Goal: Task Accomplishment & Management: Use online tool/utility

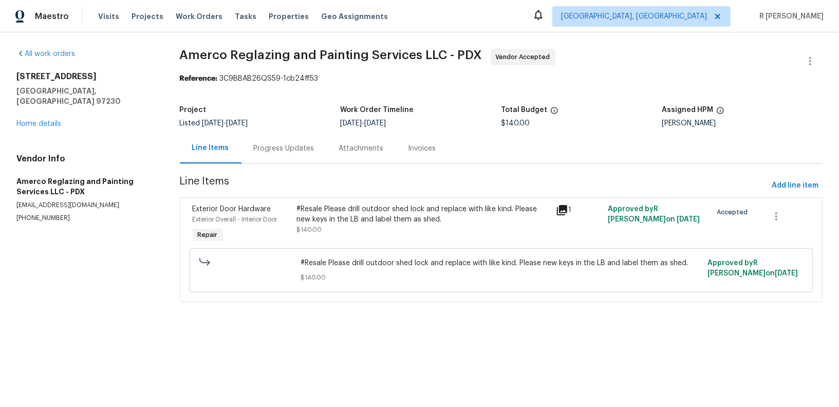
click at [284, 148] on div "Progress Updates" at bounding box center [284, 148] width 61 height 10
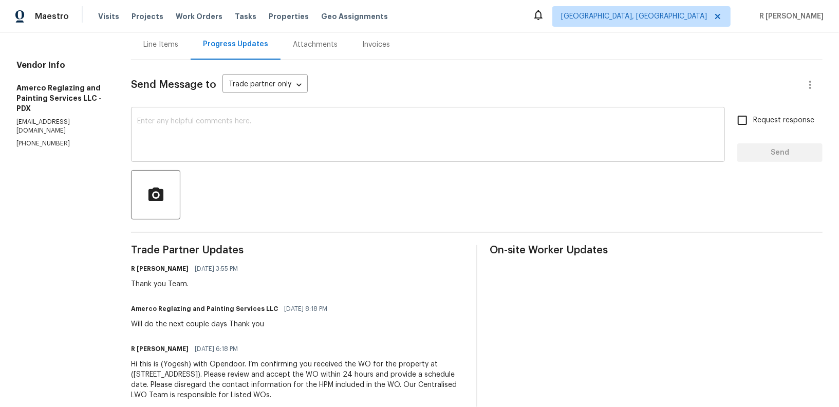
scroll to position [126, 0]
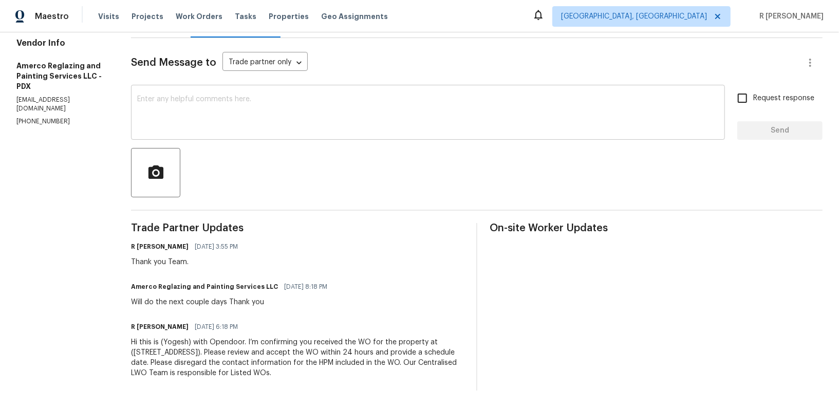
click at [354, 263] on div "R Yogesh Kannan 08/22/2025 3:55 PM Thank you Team." at bounding box center [297, 254] width 333 height 28
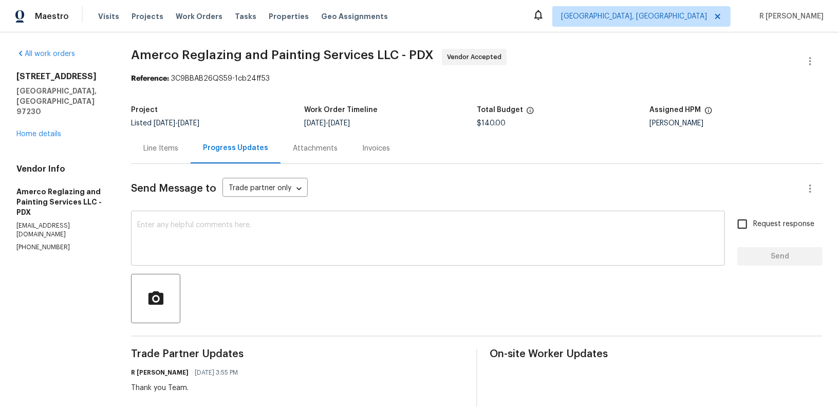
click at [382, 237] on textarea at bounding box center [428, 240] width 582 height 36
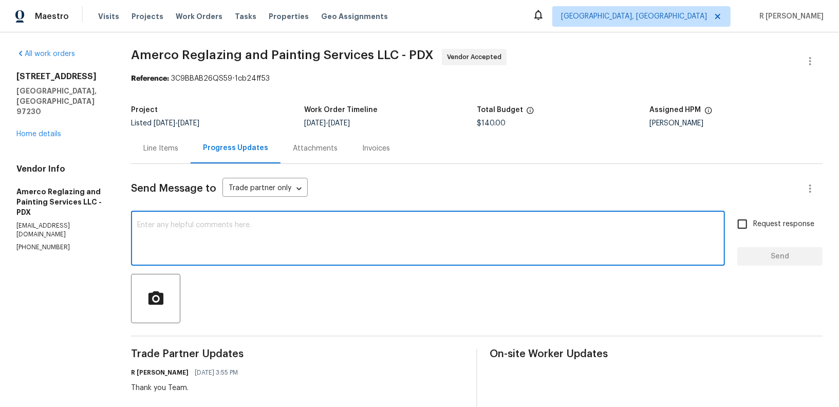
paste textarea "Hi Team, can we get a status update on the work order? Thanks!"
type textarea "Hi Team, can we get a status update on the work order? Thanks!"
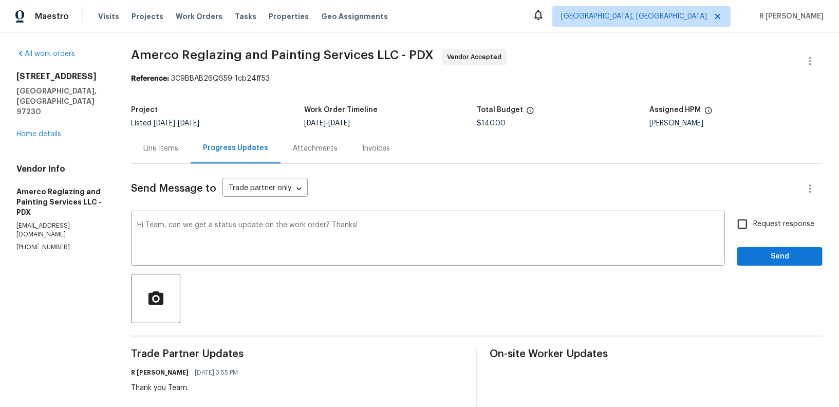
click at [768, 219] on span "Request response" at bounding box center [784, 224] width 61 height 11
click at [754, 219] on input "Request response" at bounding box center [743, 224] width 22 height 22
checkbox input "true"
click at [757, 258] on span "Send" at bounding box center [780, 256] width 69 height 13
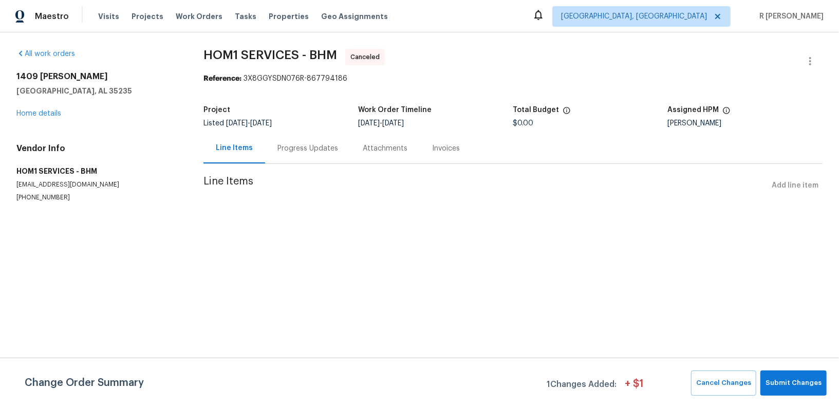
click at [32, 108] on div "1409 Medina Ln Birmingham, AL 35235 Home details" at bounding box center [97, 94] width 162 height 47
click at [26, 113] on link "Home details" at bounding box center [38, 113] width 45 height 7
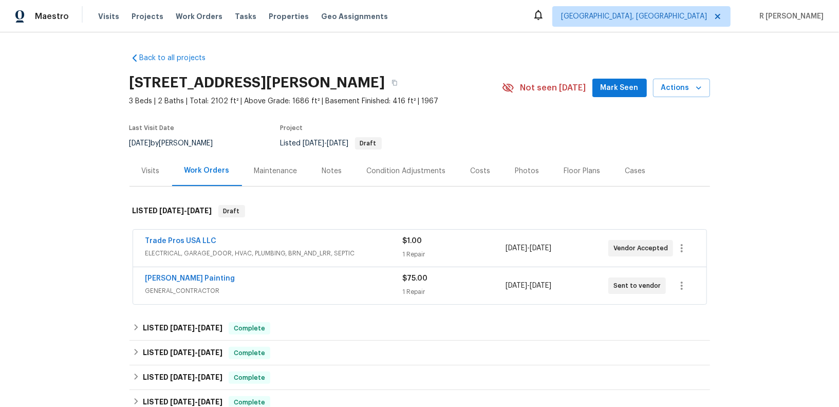
click at [295, 272] on div "Perez Painting GENERAL_CONTRACTOR $75.00 1 Repair 8/22/2025 - 8/26/2025 Sent to…" at bounding box center [420, 285] width 574 height 37
click at [270, 280] on div "Perez Painting" at bounding box center [274, 279] width 258 height 12
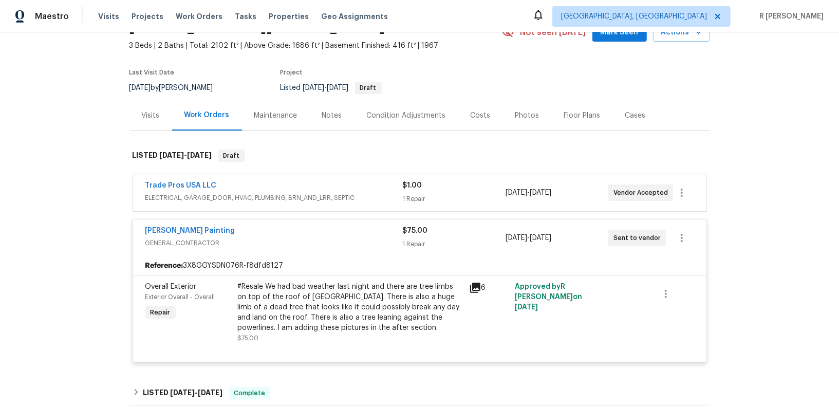
scroll to position [22, 0]
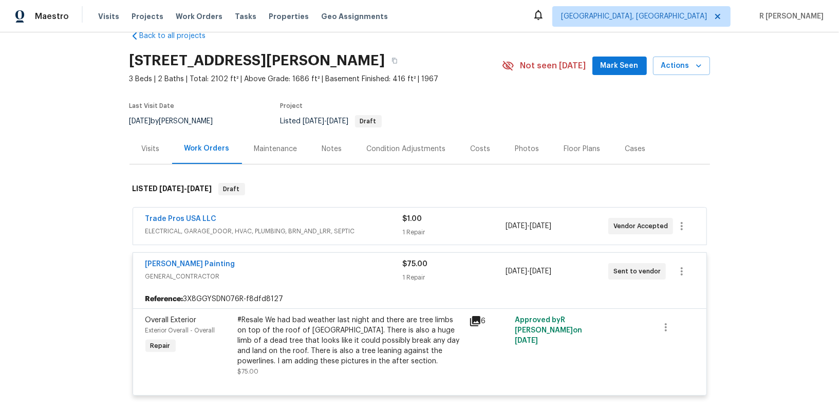
click at [296, 222] on div "Trade Pros USA LLC" at bounding box center [274, 220] width 258 height 12
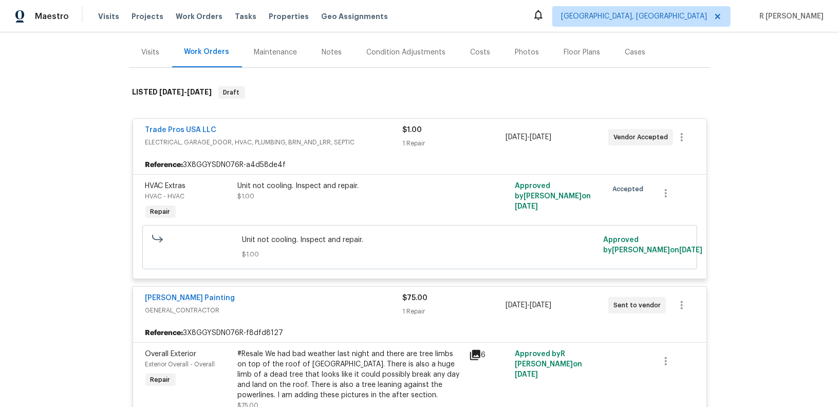
scroll to position [78, 0]
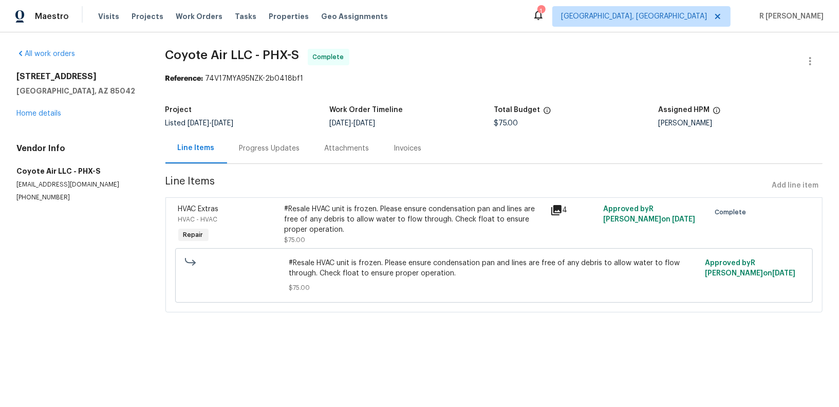
click at [34, 108] on div "[STREET_ADDRESS] Home details" at bounding box center [78, 94] width 124 height 47
click at [34, 115] on link "Home details" at bounding box center [38, 113] width 45 height 7
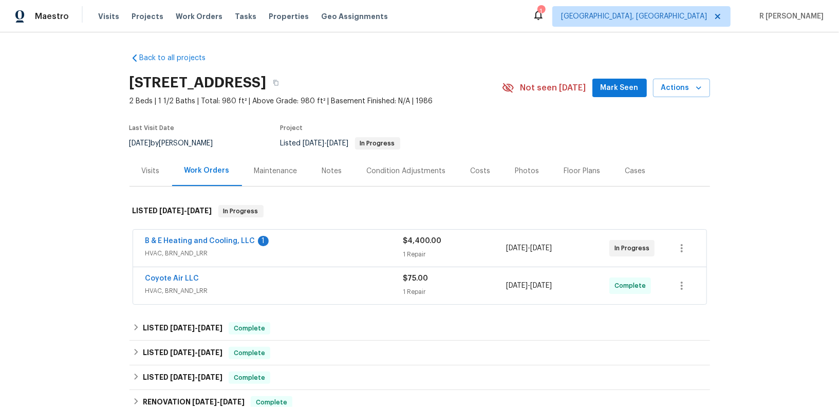
click at [180, 244] on span "B & E Heating and Cooling, LLC" at bounding box center [200, 241] width 110 height 10
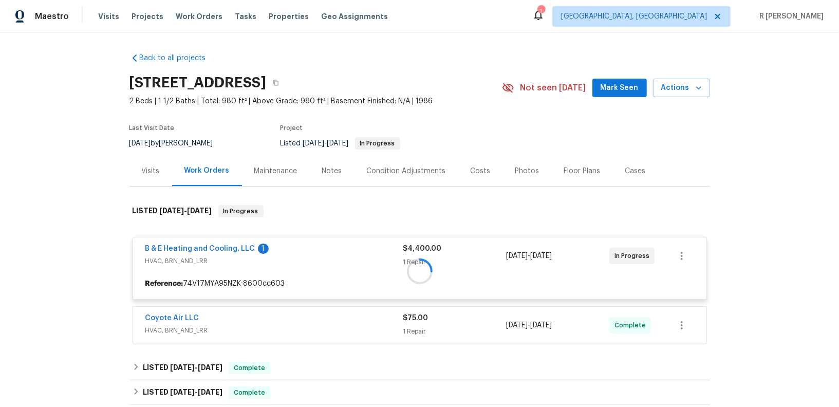
click at [180, 244] on div at bounding box center [420, 271] width 581 height 153
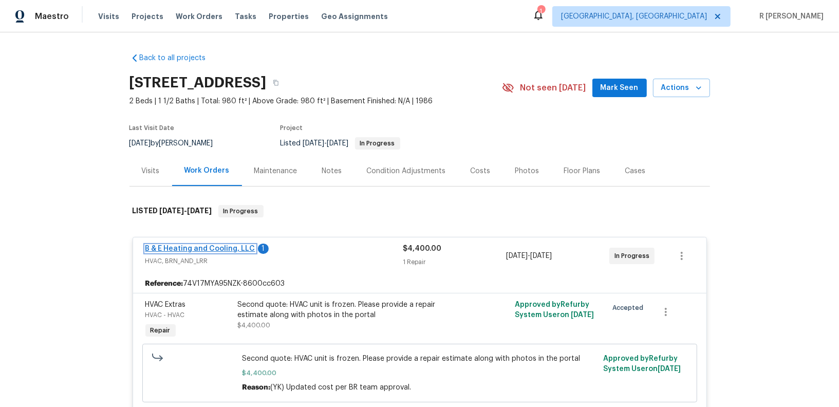
click at [168, 245] on link "B & E Heating and Cooling, LLC" at bounding box center [200, 248] width 110 height 7
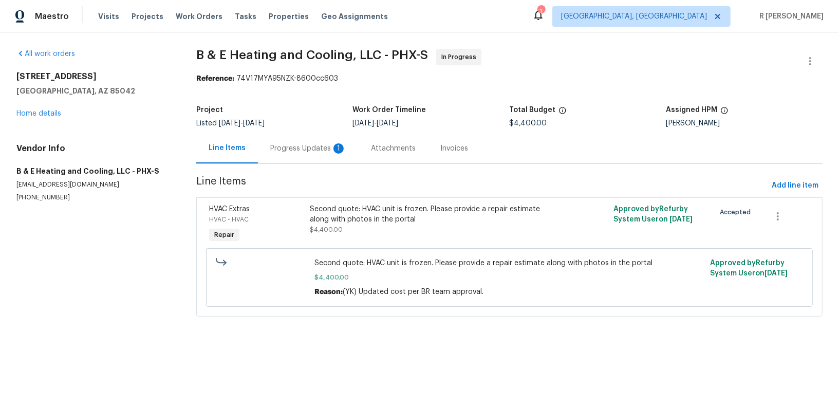
click at [309, 146] on div "Progress Updates 1" at bounding box center [308, 148] width 76 height 10
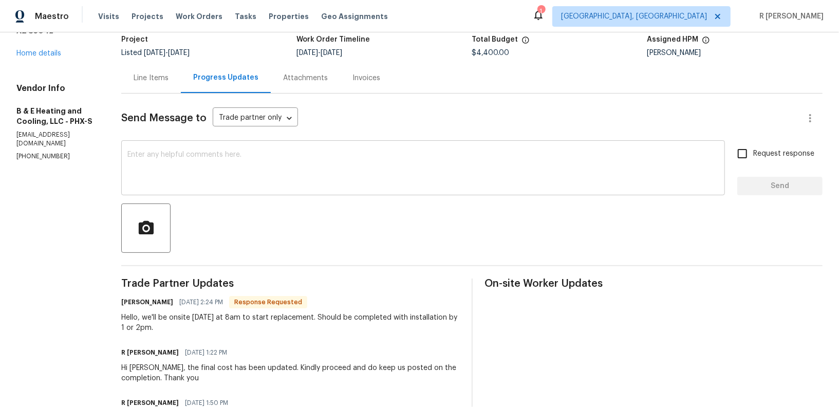
scroll to position [114, 0]
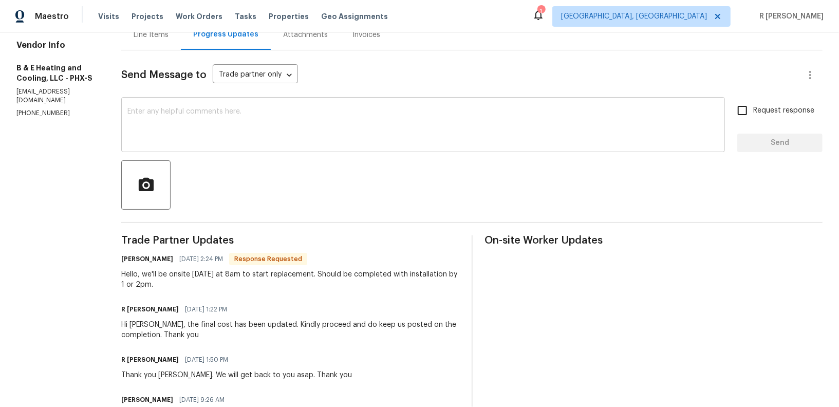
click at [293, 145] on div "x ​" at bounding box center [423, 126] width 604 height 52
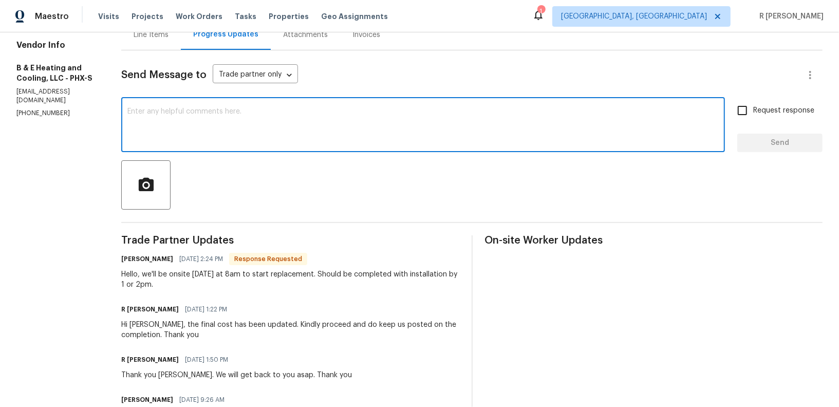
click at [293, 145] on div "x ​" at bounding box center [423, 126] width 604 height 52
click at [141, 258] on h6 "Evelyn Alcarez" at bounding box center [147, 259] width 52 height 10
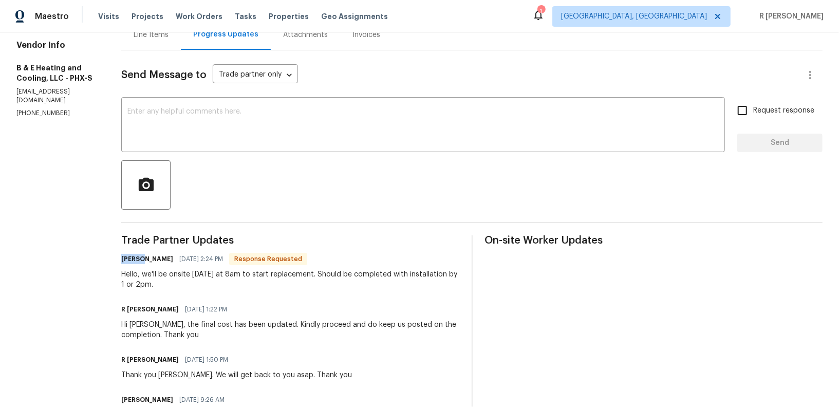
copy h6 "Evelyn"
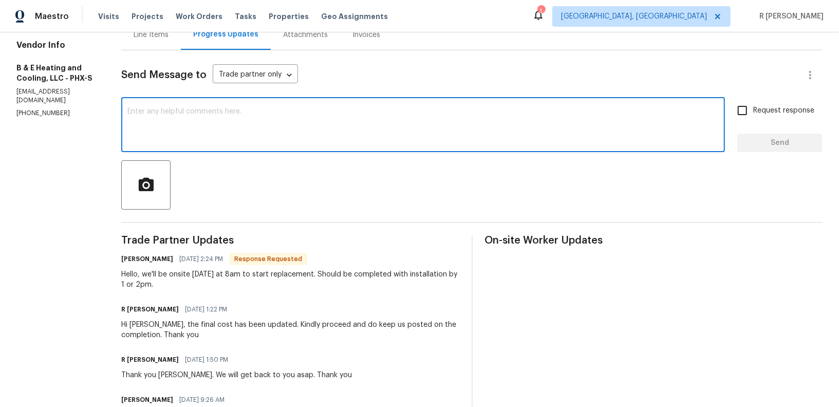
click at [328, 128] on textarea at bounding box center [423, 126] width 592 height 36
click at [344, 140] on textarea at bounding box center [423, 126] width 592 height 36
paste textarea "Evelyn"
type textarea "Thank you Evelyn."
click at [772, 137] on span "Send" at bounding box center [780, 143] width 69 height 13
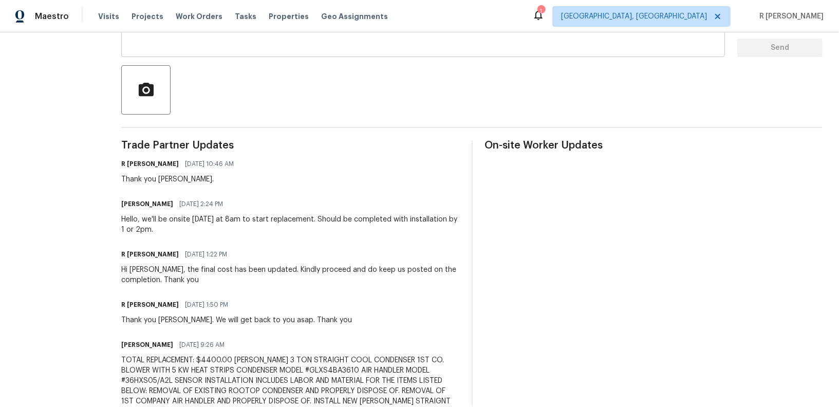
scroll to position [307, 0]
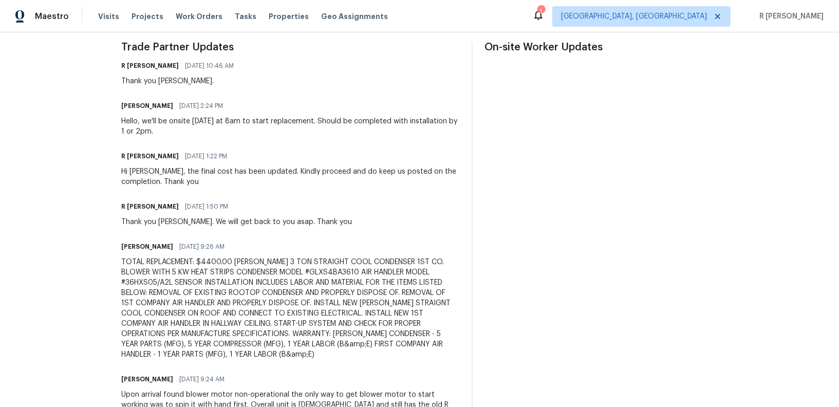
click at [163, 121] on div "Hello, we'll be onsite Monday at 8am to start replacement. Should be completed …" at bounding box center [290, 126] width 338 height 21
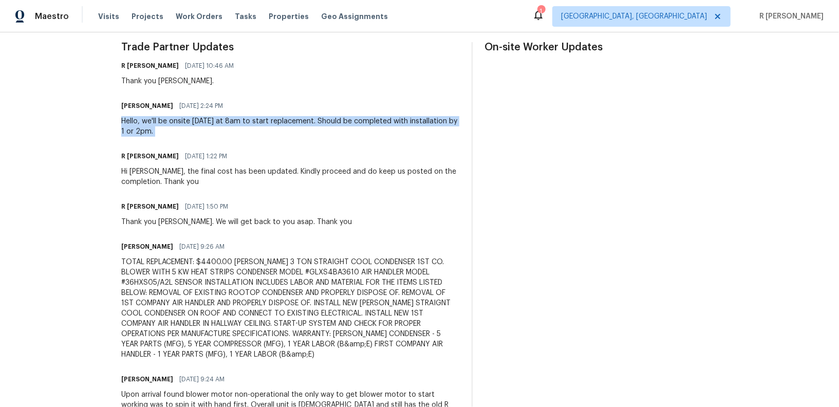
copy div "Hello, we'll be onsite Monday at 8am to start replacement. Should be completed …"
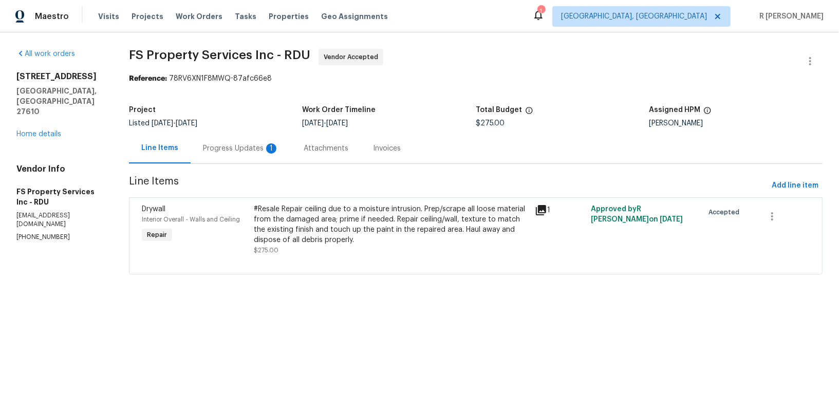
click at [257, 154] on div "Progress Updates 1" at bounding box center [241, 148] width 101 height 30
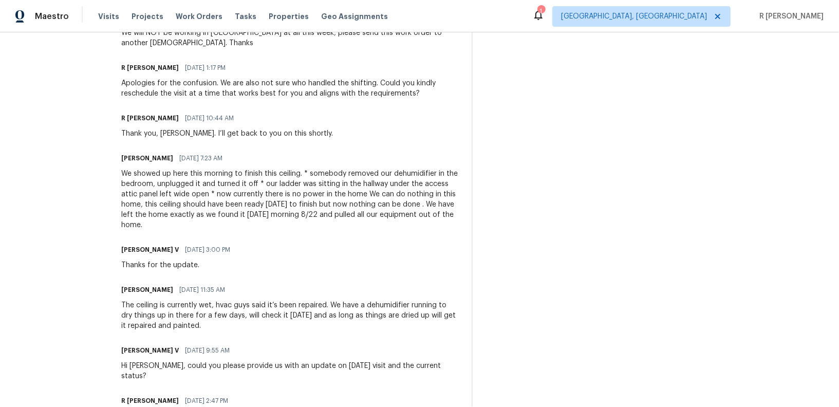
scroll to position [356, 0]
click at [344, 320] on div "The ceiling is currently wet, hvac guys said it’s been repaired. We have a dehu…" at bounding box center [290, 315] width 338 height 31
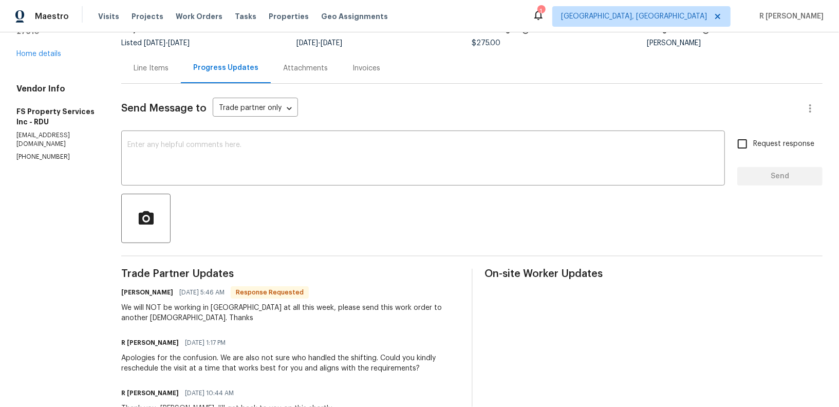
scroll to position [212, 0]
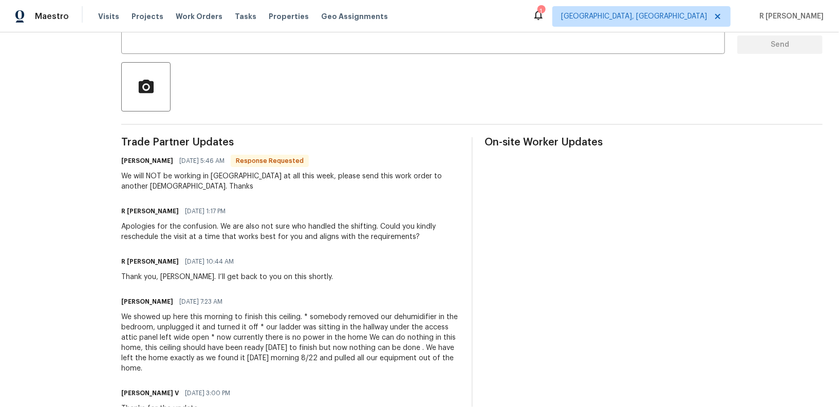
click at [266, 345] on div "We showed up here this morning to finish this ceiling. * somebody removed our d…" at bounding box center [290, 343] width 338 height 62
click at [156, 181] on div "We will NOT be working in Raleigh at all this week, please send this work order…" at bounding box center [290, 181] width 338 height 21
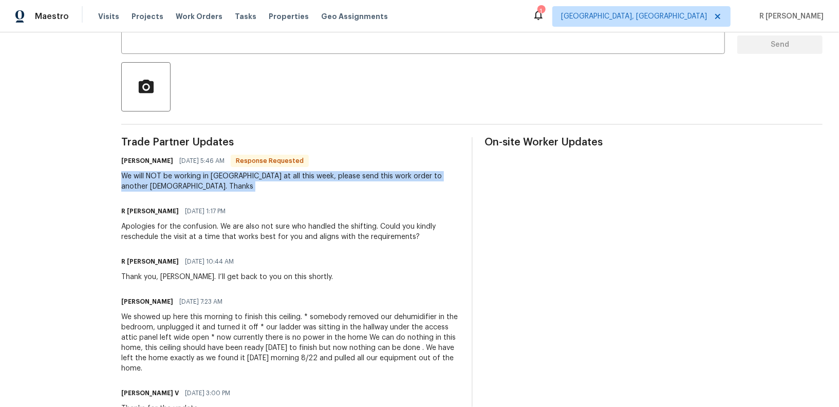
click at [156, 181] on div "We will NOT be working in Raleigh at all this week, please send this work order…" at bounding box center [290, 181] width 338 height 21
copy div "We will NOT be working in Raleigh at all this week, please send this work order…"
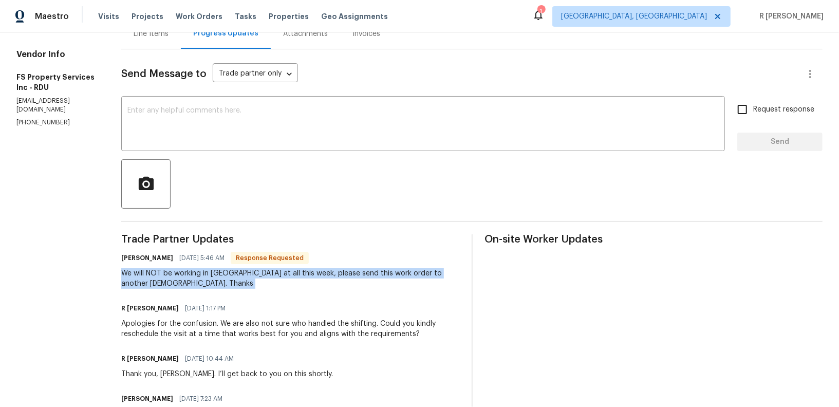
scroll to position [0, 0]
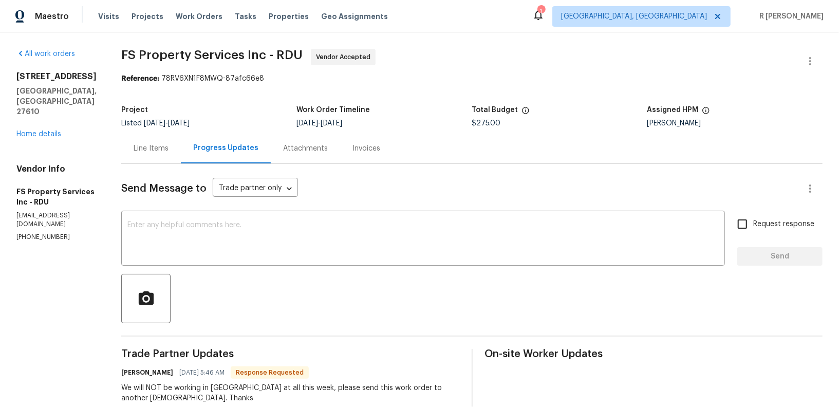
click at [56, 105] on div "5612 Tealbrook Dr Raleigh, NC 27610 Home details" at bounding box center [56, 105] width 80 height 68
click at [49, 131] on link "Home details" at bounding box center [38, 134] width 45 height 7
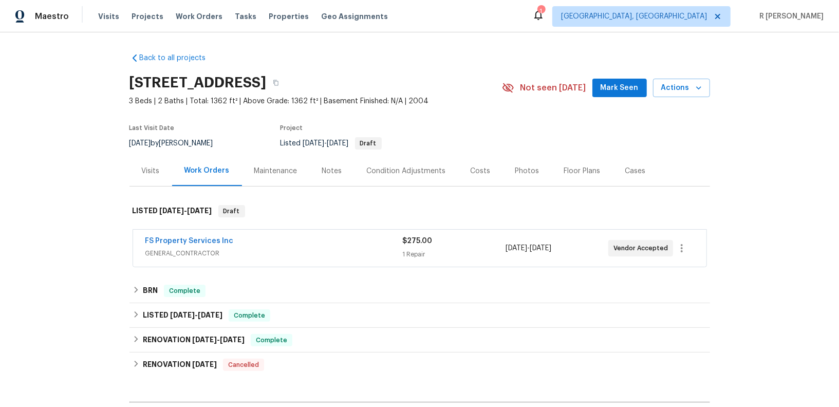
click at [219, 272] on div "Back to all projects 5612 Tealbrook Dr, Raleigh, NC 27610 3 Beds | 2 Baths | To…" at bounding box center [420, 259] width 581 height 428
click at [232, 243] on div "FS Property Services Inc" at bounding box center [274, 242] width 258 height 12
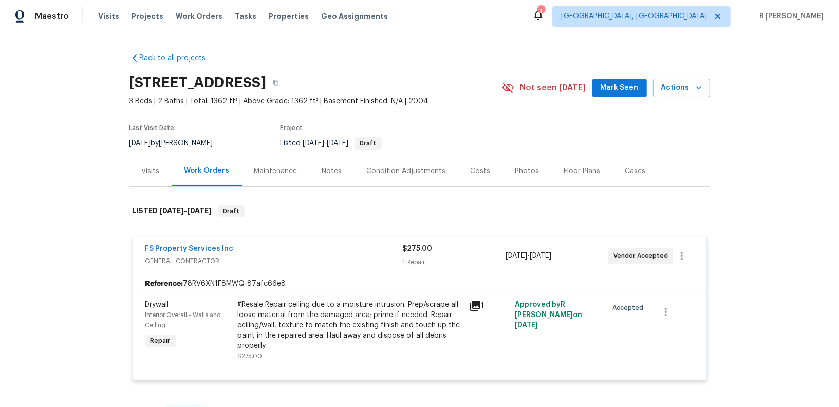
click at [231, 244] on div "FS Property Services Inc" at bounding box center [274, 250] width 258 height 12
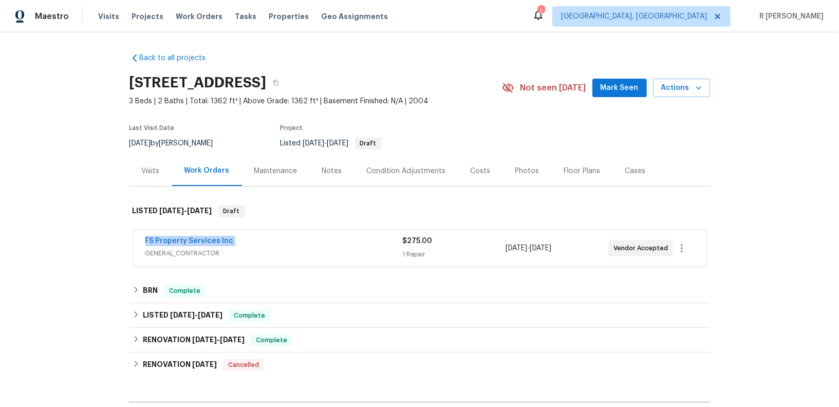
drag, startPoint x: 234, startPoint y: 240, endPoint x: 140, endPoint y: 235, distance: 94.2
click at [140, 235] on div "FS Property Services Inc GENERAL_CONTRACTOR $275.00 1 Repair 8/15/2025 - 8/18/2…" at bounding box center [420, 248] width 574 height 37
copy link "FS Property Services Inc"
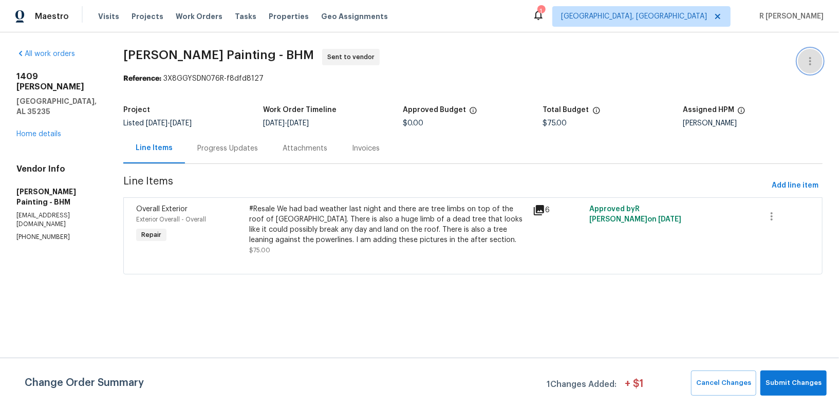
click at [811, 68] on button "button" at bounding box center [810, 61] width 25 height 25
click at [740, 58] on li "Edit" at bounding box center [777, 60] width 111 height 17
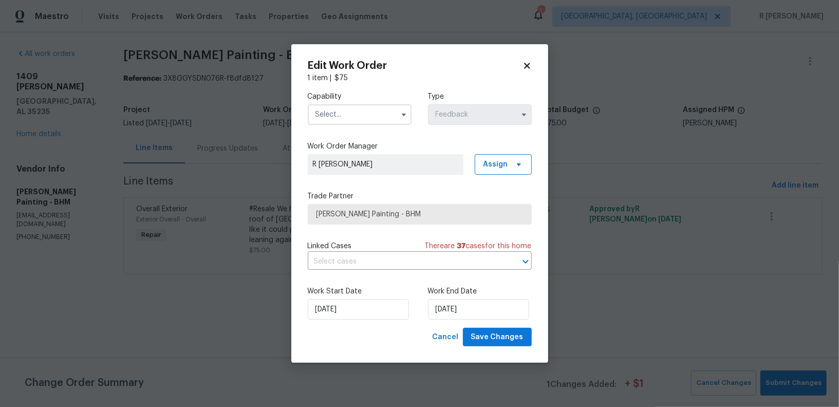
click at [382, 119] on input "text" at bounding box center [360, 114] width 104 height 21
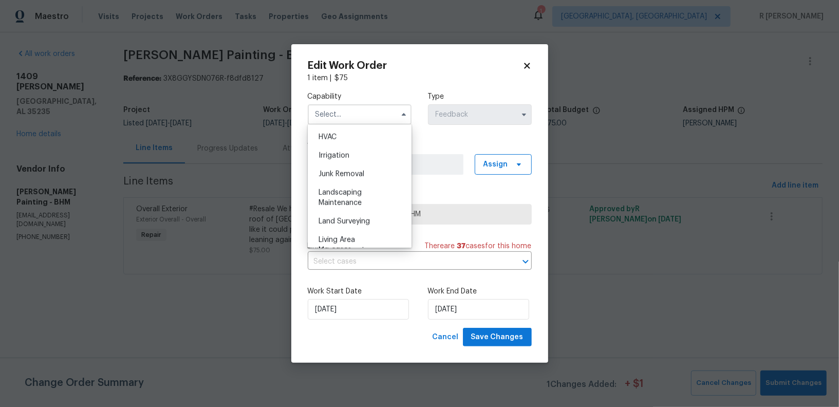
scroll to position [674, 0]
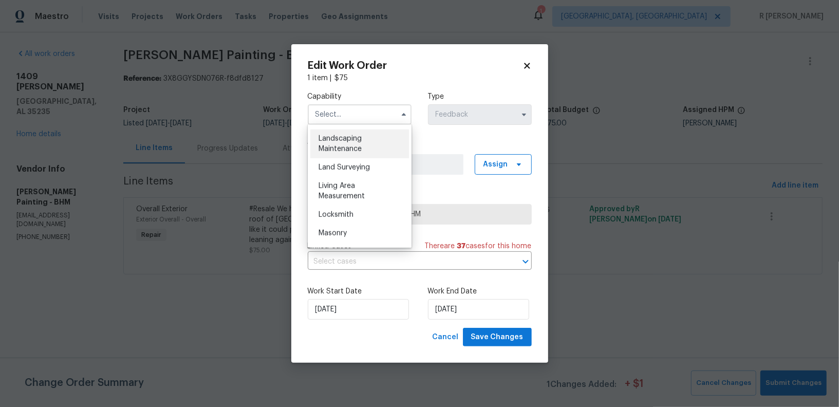
click at [346, 152] on span "Landscaping Maintenance" at bounding box center [340, 143] width 43 height 17
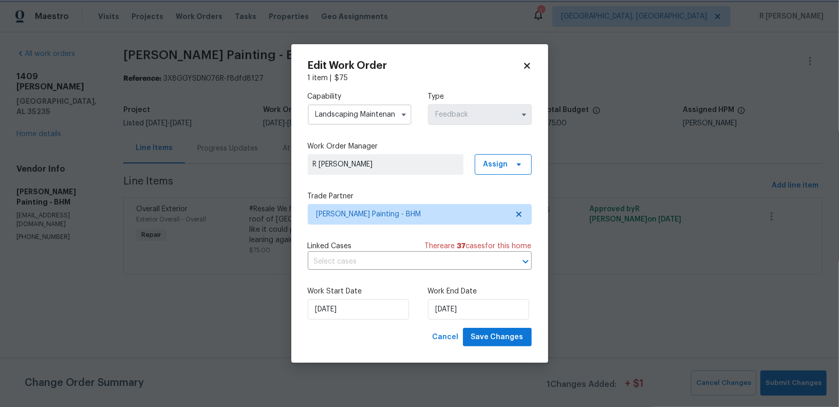
type input "Landscaping Maintenance"
click at [401, 118] on button "button" at bounding box center [404, 114] width 12 height 12
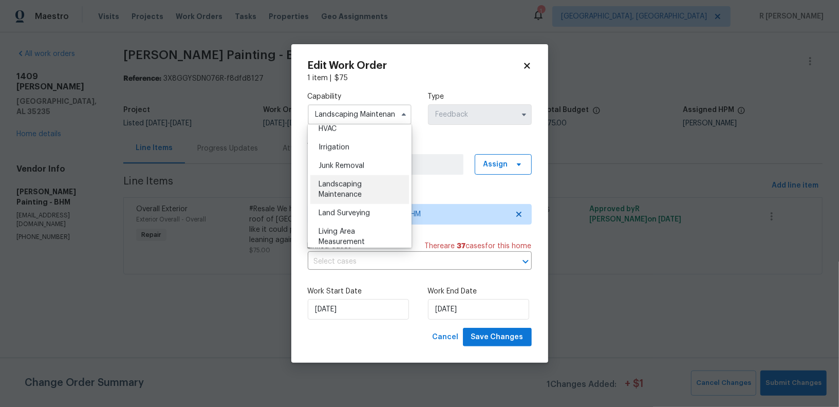
scroll to position [629, 0]
click at [368, 194] on div "Landscaping Maintenance" at bounding box center [359, 188] width 99 height 29
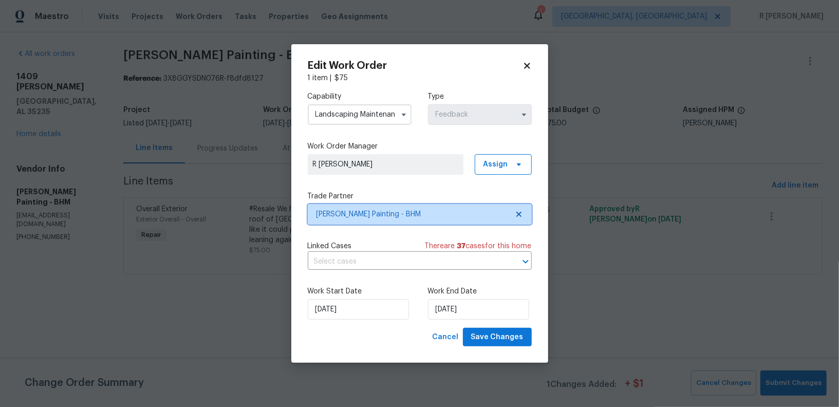
click at [384, 216] on span "[PERSON_NAME] Painting - BHM" at bounding box center [413, 214] width 192 height 10
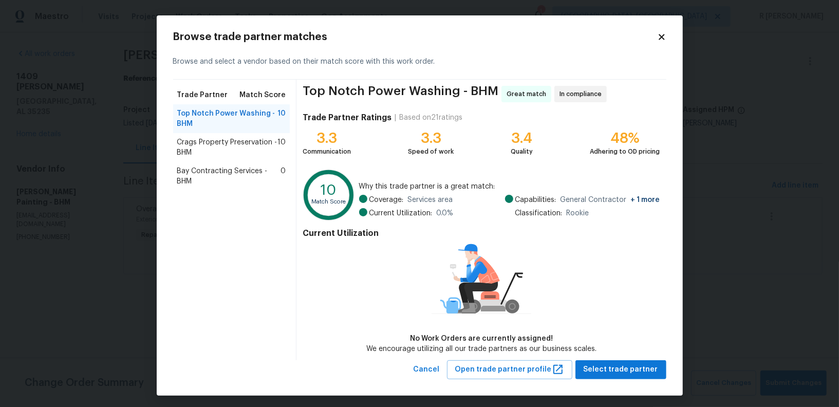
click at [215, 146] on span "Crags Property Preservation - BHM" at bounding box center [227, 147] width 101 height 21
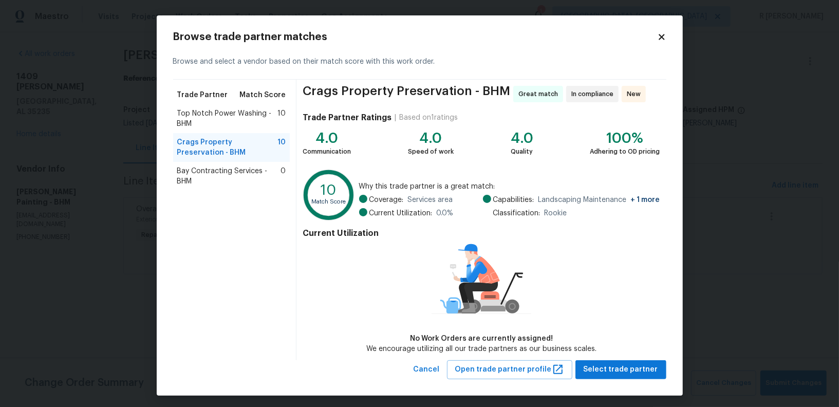
scroll to position [3, 0]
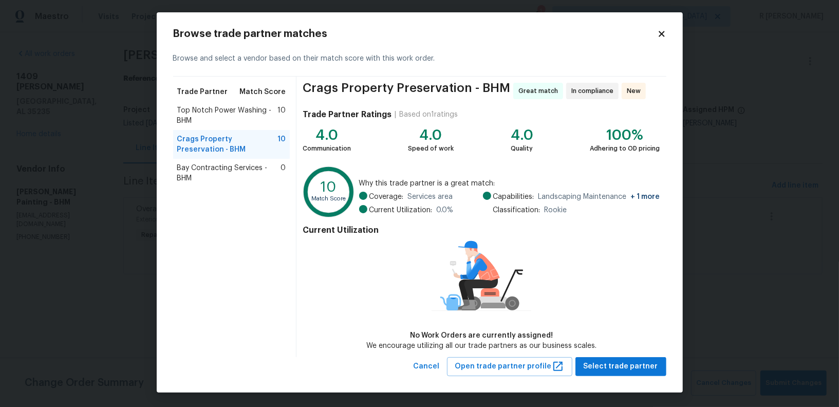
click at [409, 126] on div "Trade Partner Ratings | Based on 1 ratings 4.0 Communication 4.0 Speed of work …" at bounding box center [481, 129] width 357 height 48
click at [632, 371] on span "Select trade partner" at bounding box center [621, 366] width 75 height 13
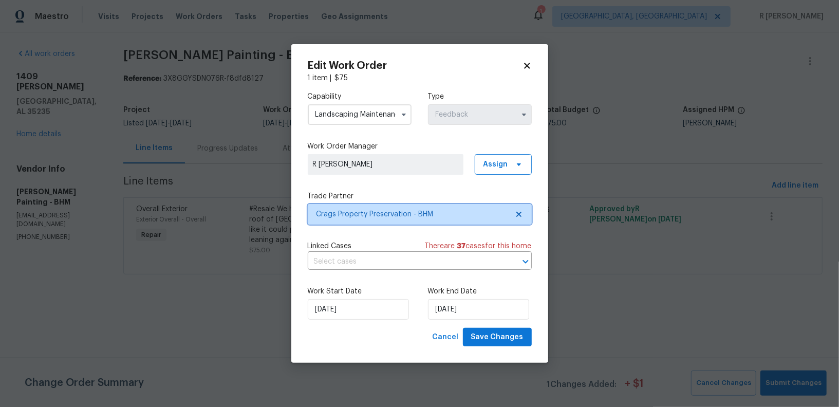
scroll to position [0, 0]
click at [369, 266] on input "text" at bounding box center [405, 262] width 195 height 16
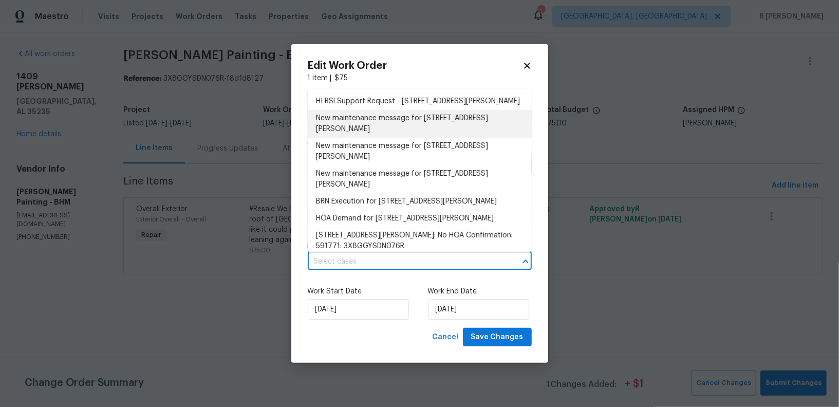
click at [359, 135] on li "New maintenance message for 1409 Medina Ln , Birmingham, AL 35235" at bounding box center [420, 124] width 224 height 28
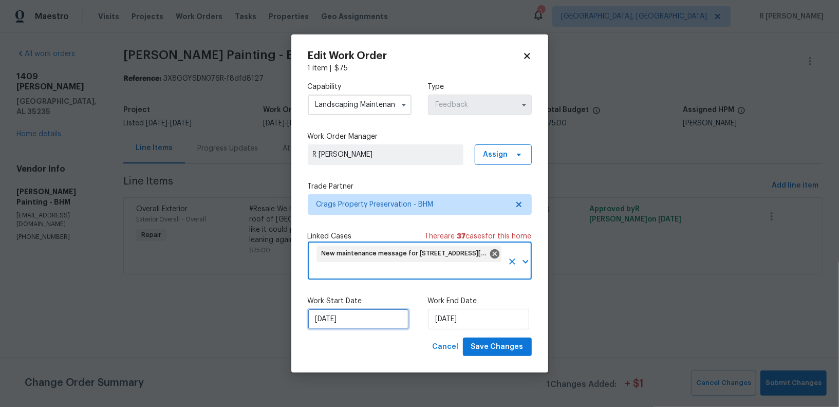
click at [329, 321] on input "22/08/2025" at bounding box center [358, 319] width 101 height 21
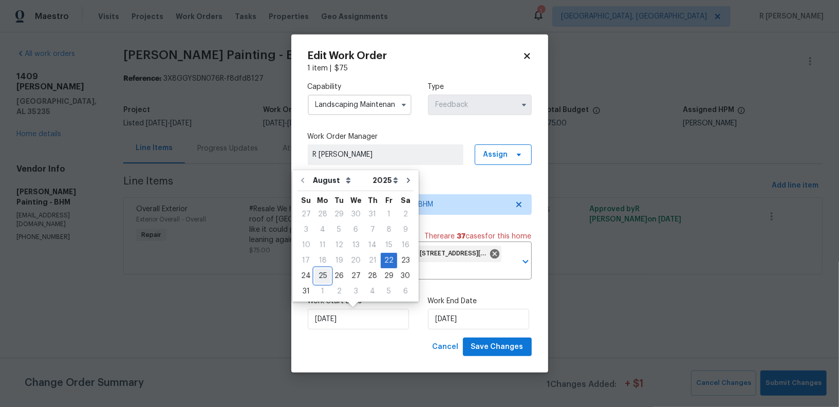
click at [319, 277] on div "25" at bounding box center [323, 276] width 16 height 14
type input "[DATE]"
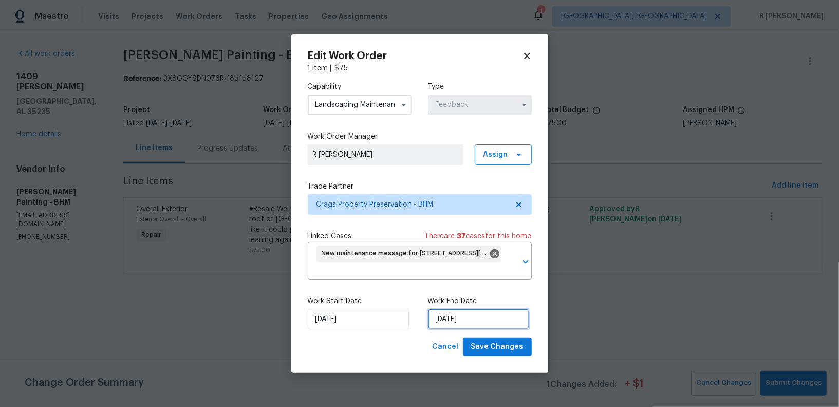
click at [471, 316] on input "26/08/2025" at bounding box center [478, 319] width 101 height 21
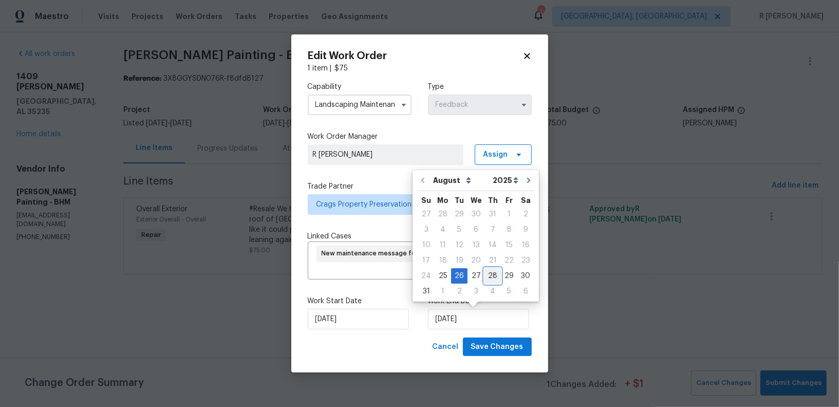
click at [488, 279] on div "28" at bounding box center [493, 276] width 16 height 14
click at [454, 318] on input "28/08/2025" at bounding box center [478, 319] width 101 height 21
click at [473, 280] on div "27" at bounding box center [476, 276] width 17 height 14
type input "[DATE]"
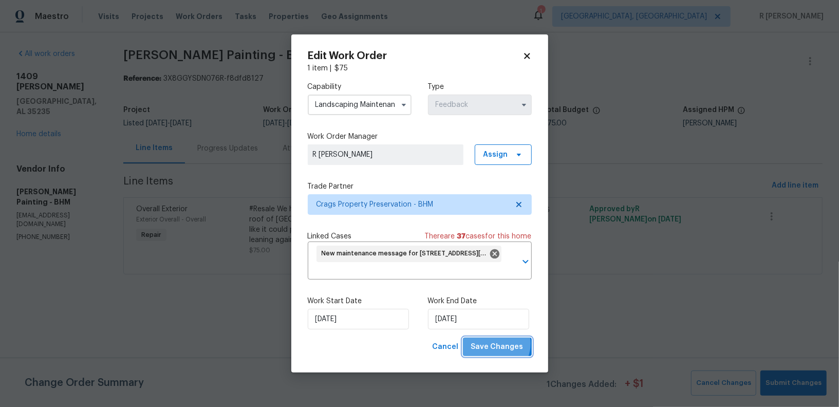
click at [497, 344] on span "Save Changes" at bounding box center [497, 347] width 52 height 13
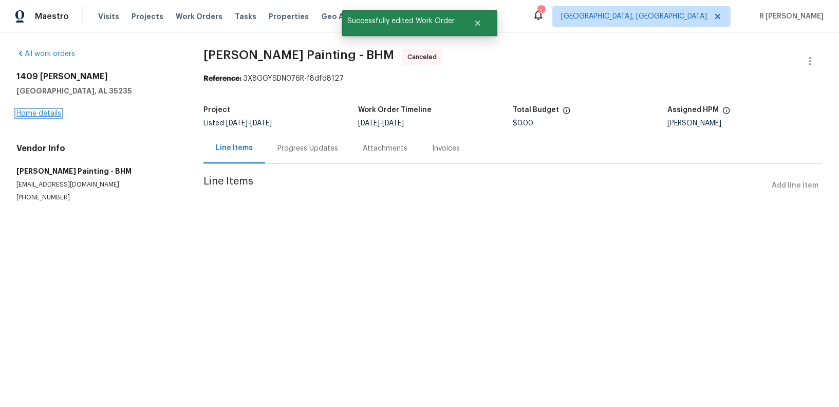
click at [26, 115] on link "Home details" at bounding box center [38, 113] width 45 height 7
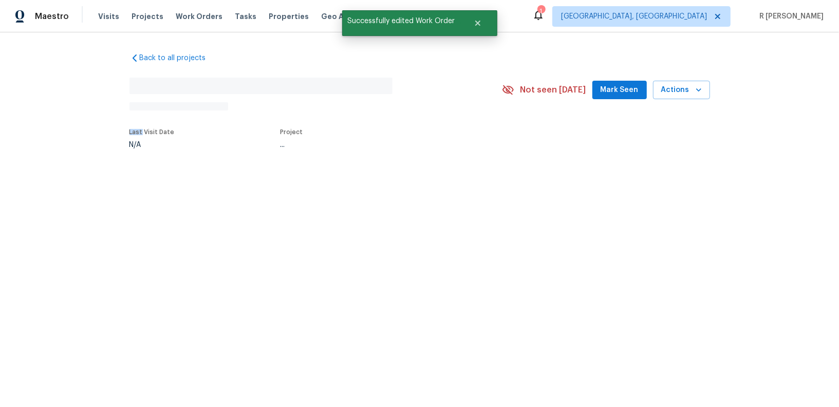
click at [26, 115] on div "Back to all projects No address found N/A Not seen today Mark Seen Actions Last…" at bounding box center [419, 124] width 839 height 184
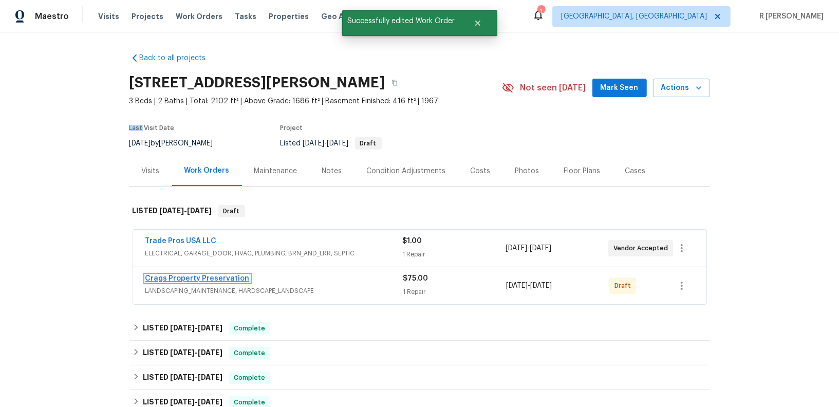
click at [190, 279] on link "Crags Property Preservation" at bounding box center [197, 278] width 104 height 7
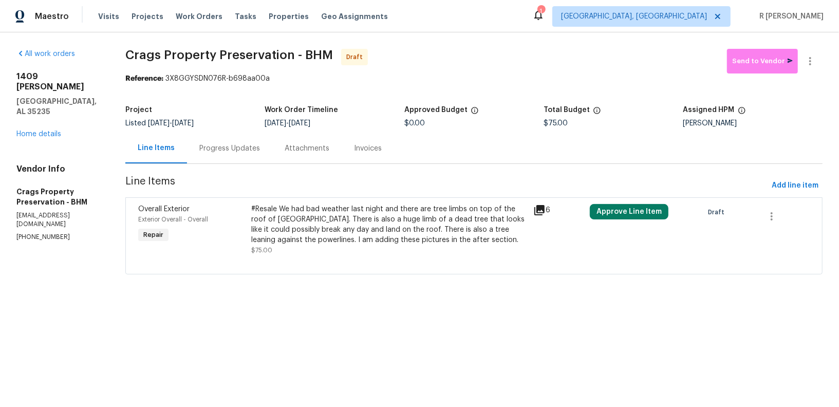
click at [228, 146] on div "Progress Updates" at bounding box center [229, 148] width 61 height 10
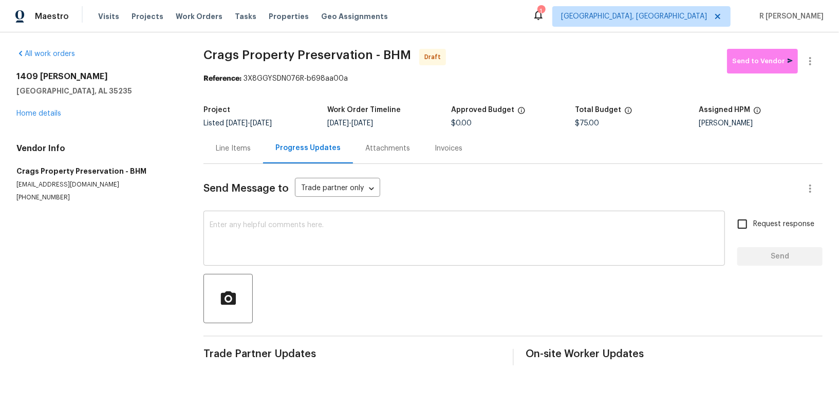
click at [346, 258] on div "x ​" at bounding box center [465, 239] width 522 height 52
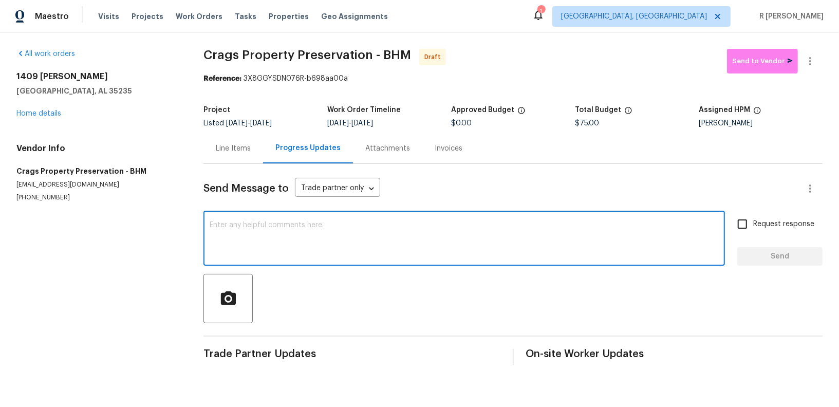
paste textarea "Hi this is (Yogesh) with Opendoor. I’m confirming you received the WO for the p…"
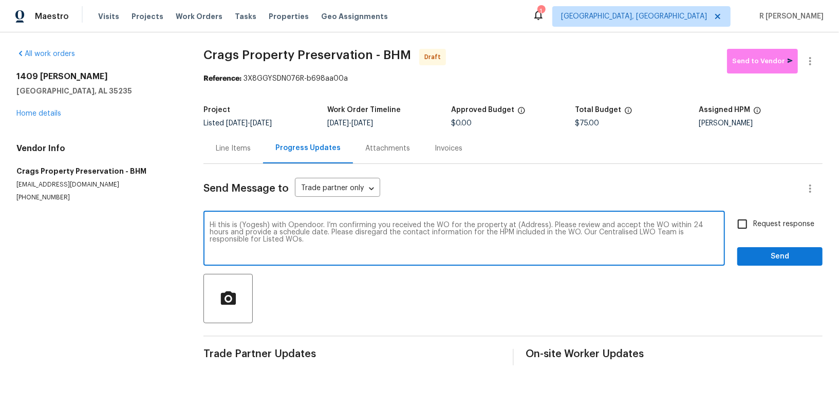
click at [518, 223] on textarea "Hi this is (Yogesh) with Opendoor. I’m confirming you received the WO for the p…" at bounding box center [464, 240] width 509 height 36
paste textarea "1409 Medina Ln, Birmingham, AL 35235"
type textarea "Hi this is (Yogesh) with Opendoor. I’m confirming you received the WO for the p…"
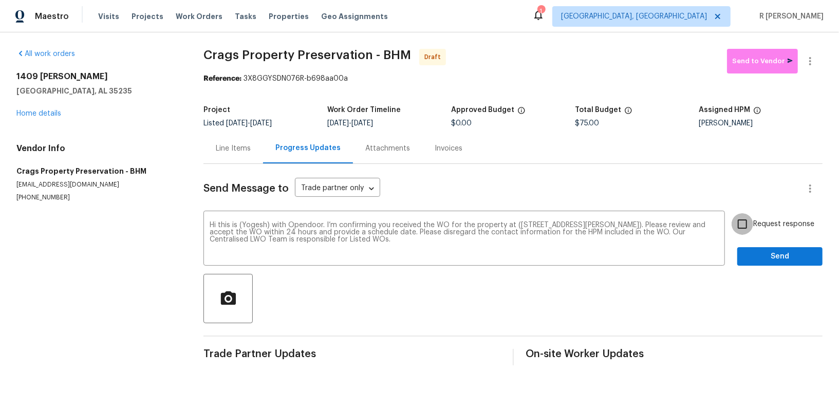
click at [754, 228] on input "Request response" at bounding box center [743, 224] width 22 height 22
checkbox input "true"
click at [750, 246] on div "Request response Send" at bounding box center [780, 239] width 85 height 52
click at [750, 248] on button "Send" at bounding box center [780, 256] width 85 height 19
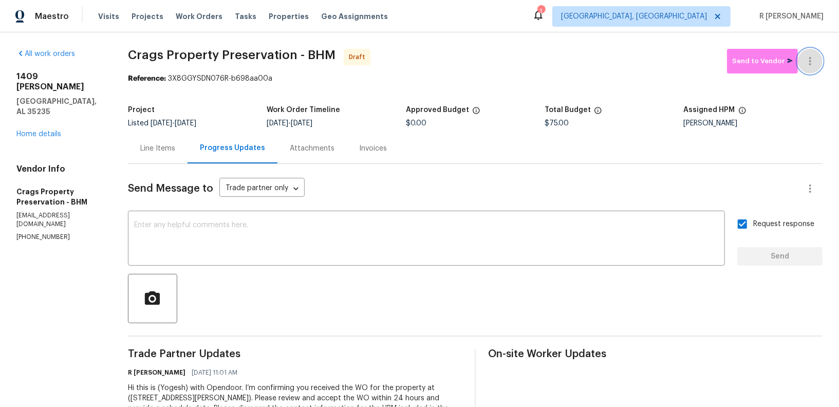
click at [814, 58] on icon "button" at bounding box center [810, 61] width 12 height 12
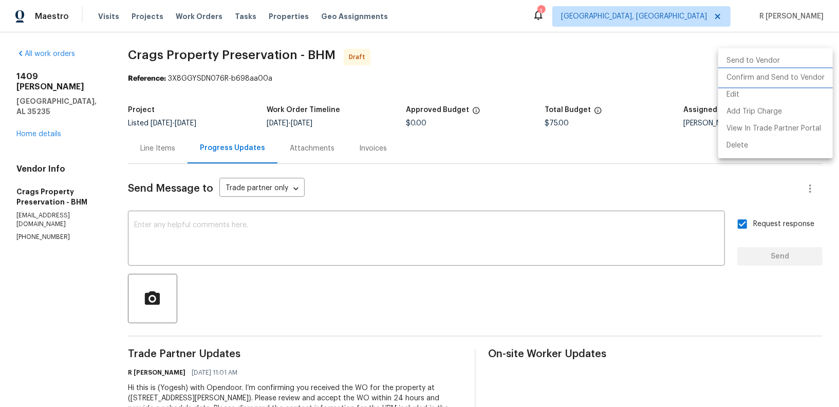
click at [796, 71] on li "Confirm and Send to Vendor" at bounding box center [776, 77] width 115 height 17
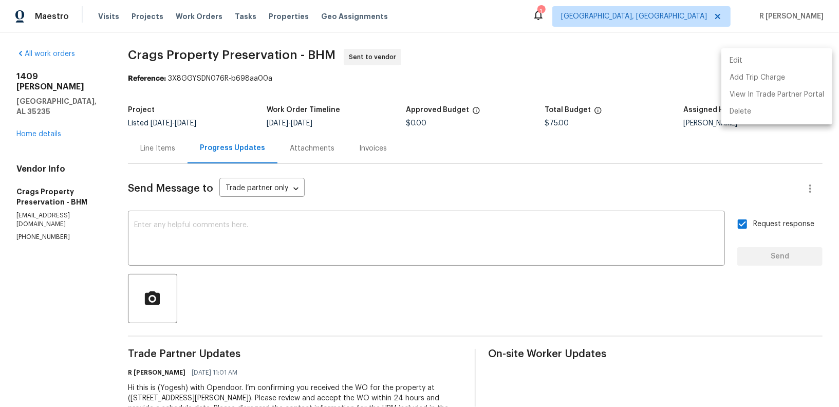
click at [151, 139] on div at bounding box center [419, 203] width 839 height 407
click at [145, 155] on div "Line Items" at bounding box center [158, 148] width 60 height 30
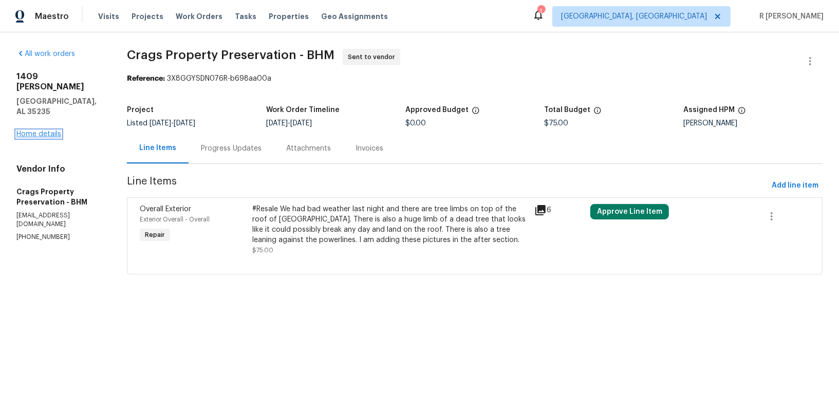
click at [39, 131] on link "Home details" at bounding box center [38, 134] width 45 height 7
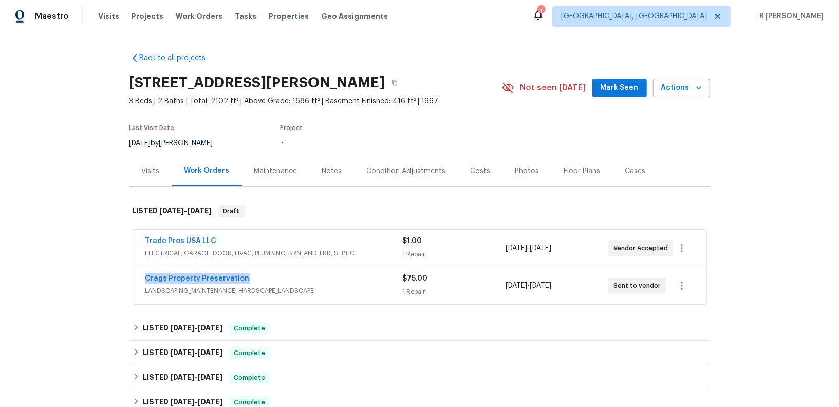
drag, startPoint x: 252, startPoint y: 275, endPoint x: 38, endPoint y: 275, distance: 214.3
click at [38, 275] on div "Back to all projects 1409 Medina Ln, Birmingham, AL 35235 3 Beds | 2 Baths | To…" at bounding box center [419, 219] width 839 height 375
copy link "Crags Property Preservation"
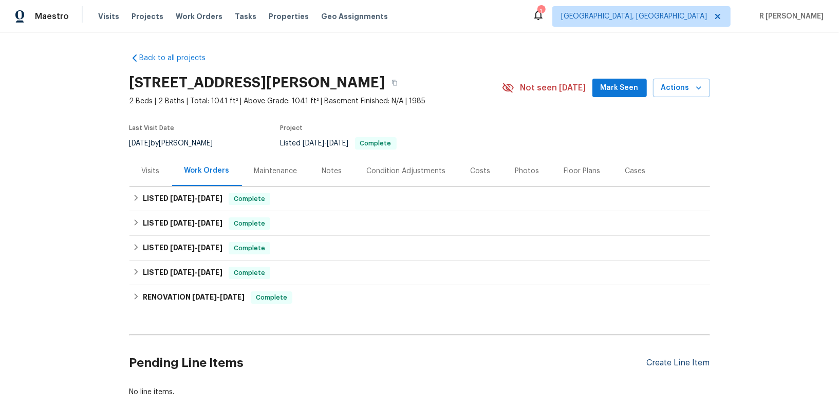
click at [654, 362] on div "Create Line Item" at bounding box center [678, 363] width 63 height 10
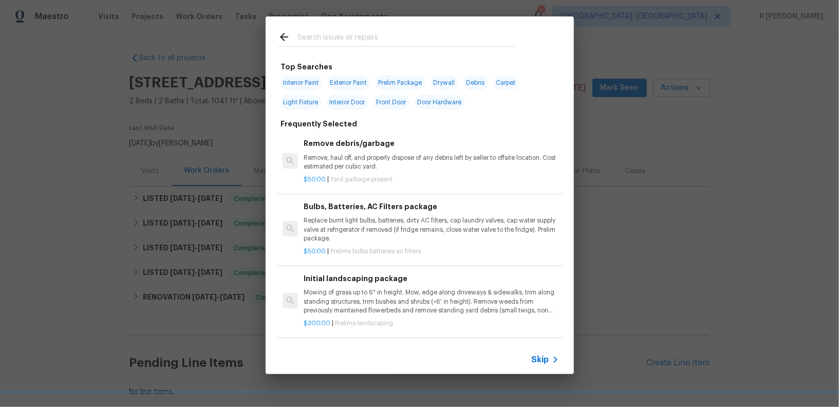
click at [535, 355] on span "Skip" at bounding box center [540, 360] width 17 height 10
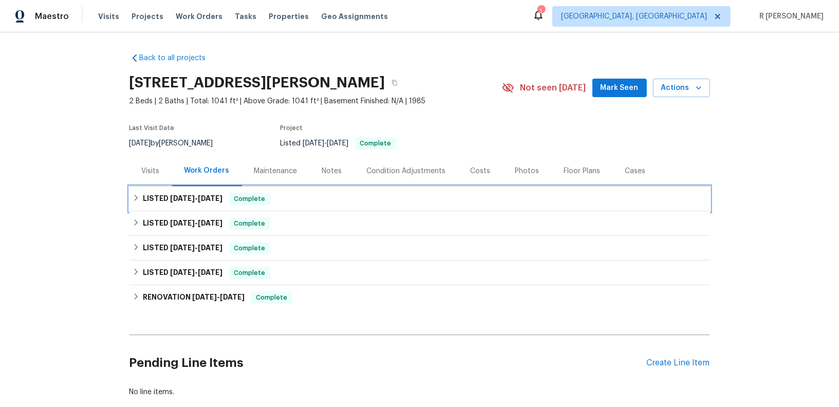
click at [252, 197] on span "Complete" at bounding box center [250, 199] width 40 height 10
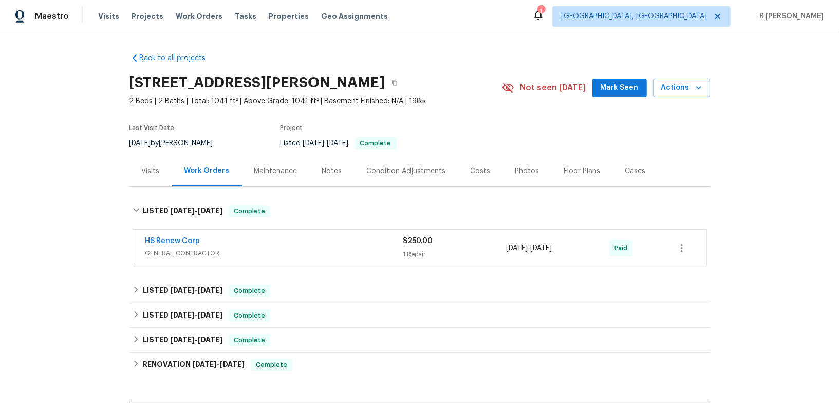
click at [280, 253] on span "GENERAL_CONTRACTOR" at bounding box center [274, 253] width 258 height 10
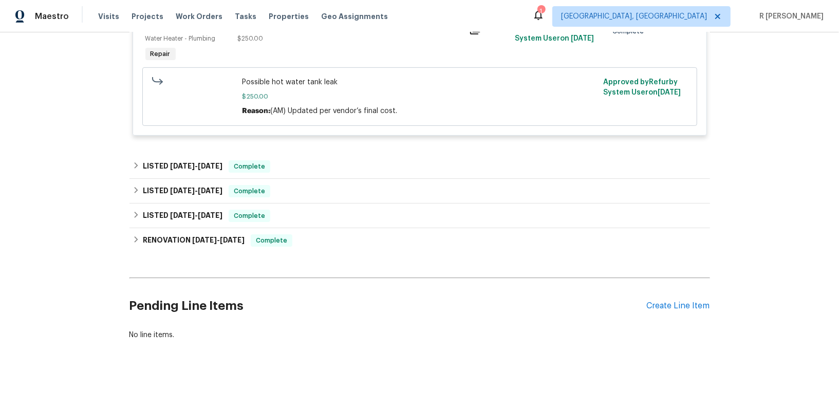
scroll to position [278, 0]
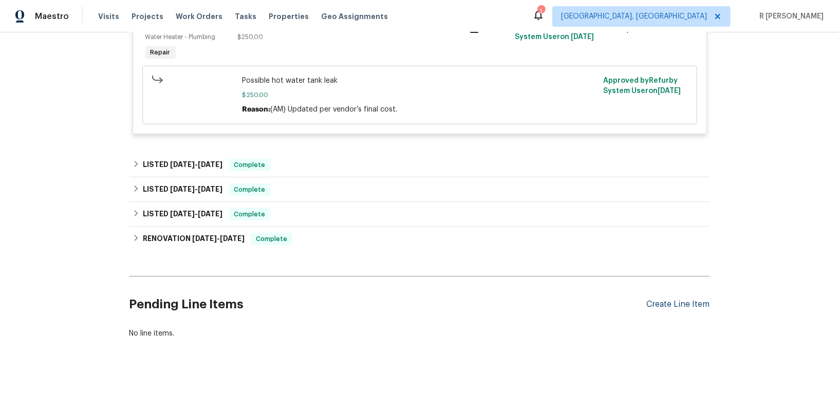
click at [659, 302] on div "Create Line Item" at bounding box center [678, 305] width 63 height 10
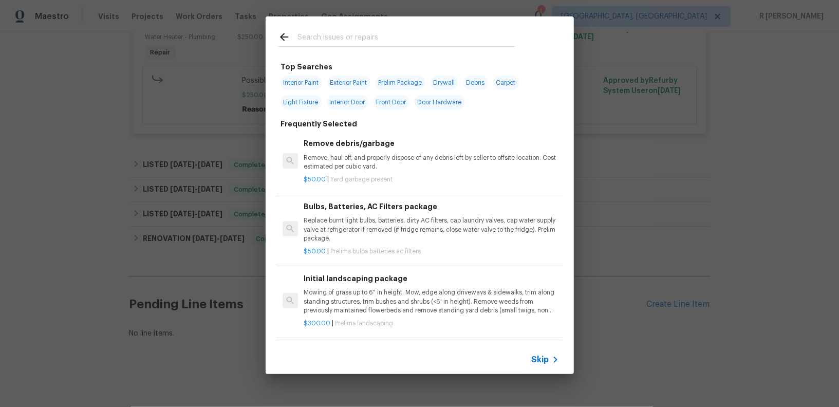
click at [352, 47] on div at bounding box center [397, 36] width 262 height 41
click at [391, 38] on input "text" at bounding box center [407, 38] width 218 height 15
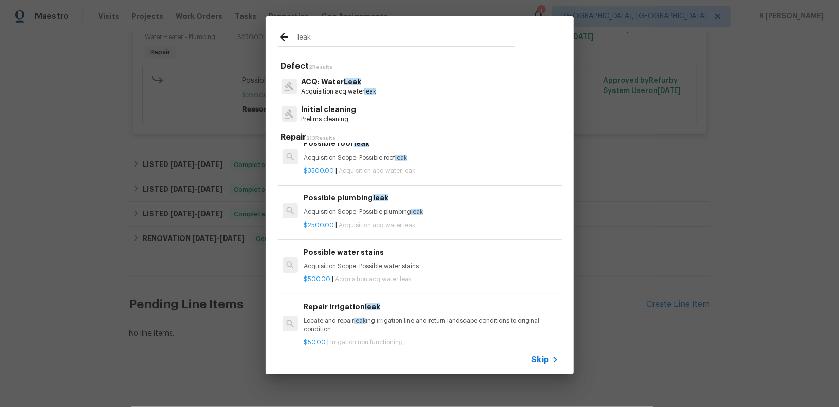
scroll to position [17, 0]
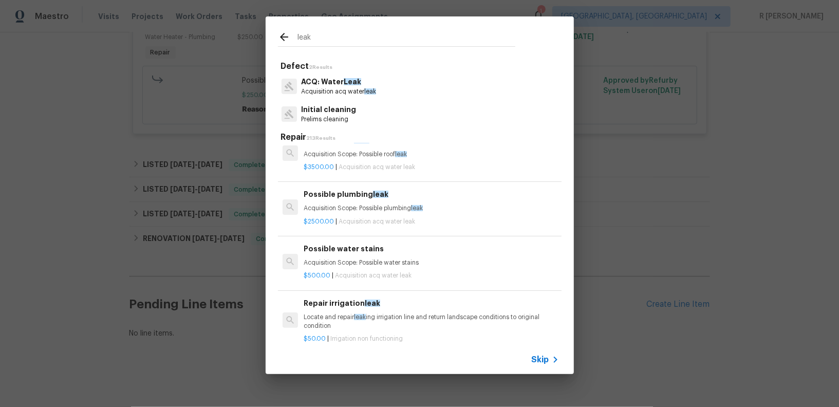
type input "leak"
click at [371, 201] on div "Possible plumbing leak Acquisition Scope: Possible plumbing leak" at bounding box center [431, 201] width 255 height 25
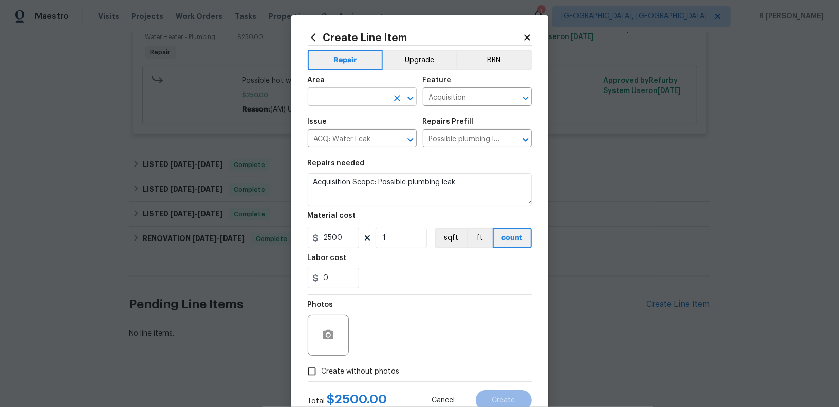
click at [362, 97] on input "text" at bounding box center [348, 98] width 80 height 16
click at [366, 143] on li "Interior Overall" at bounding box center [362, 138] width 109 height 17
type input "Interior Overall"
click at [449, 98] on input "Acquisition" at bounding box center [463, 98] width 80 height 16
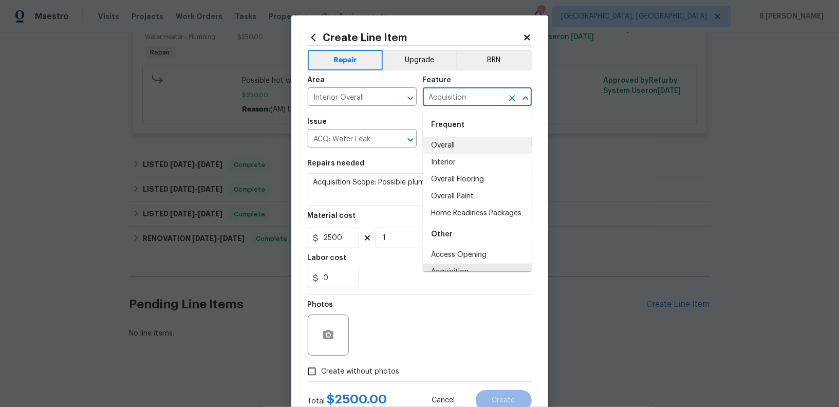
click at [437, 141] on li "Overall" at bounding box center [477, 145] width 109 height 17
type input "Overall"
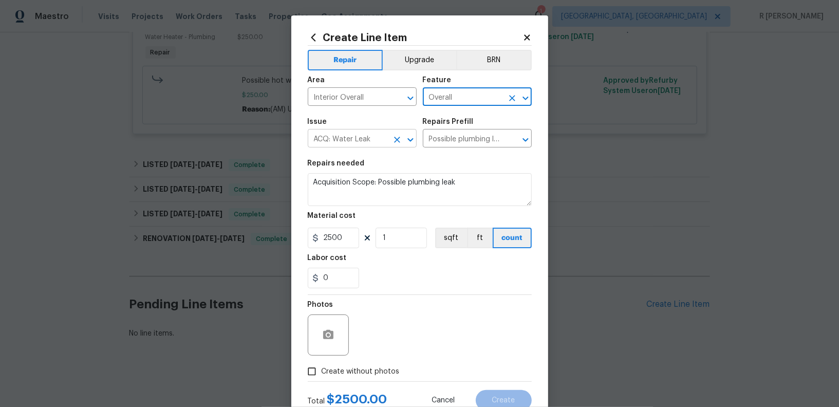
click at [350, 148] on input "ACQ: Water Leak" at bounding box center [348, 140] width 80 height 16
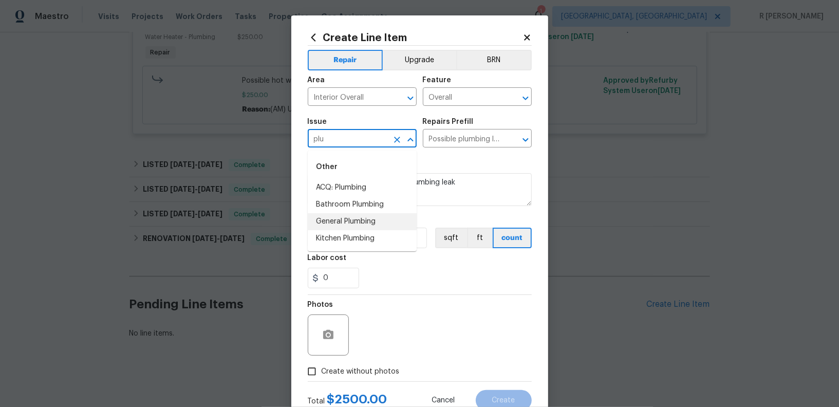
click at [348, 219] on li "General Plumbing" at bounding box center [362, 221] width 109 height 17
type input "General Plumbing"
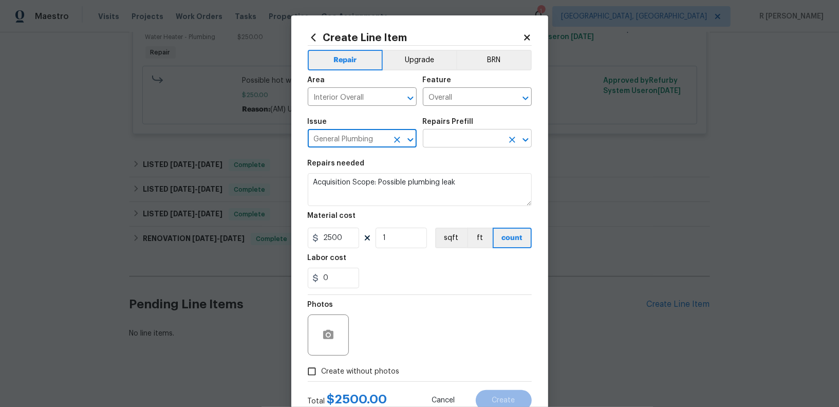
type input "General Plumbing"
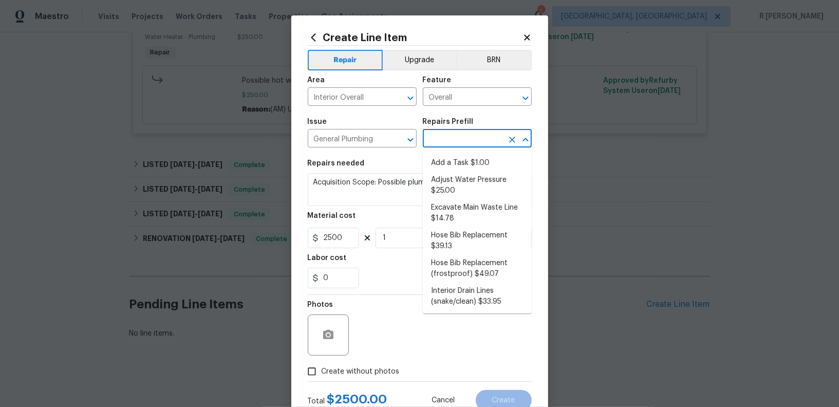
click at [468, 136] on input "text" at bounding box center [463, 140] width 80 height 16
click at [457, 157] on li "Add a Task $1.00" at bounding box center [477, 163] width 109 height 17
type input "Plumbing"
type input "Add a Task $1.00"
type textarea "HPM to detail"
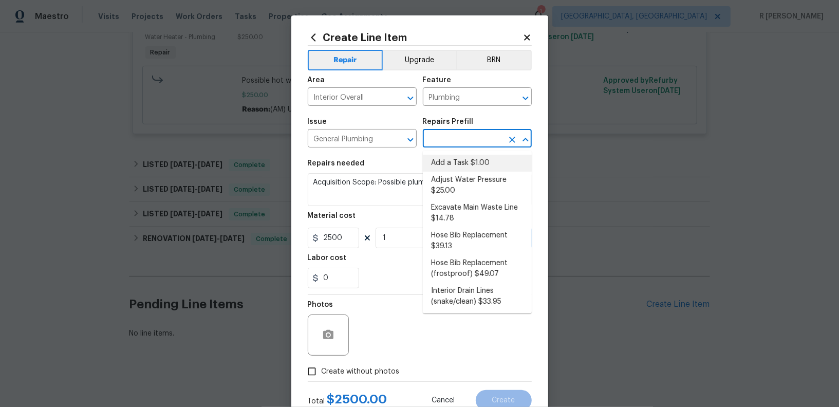
type input "1"
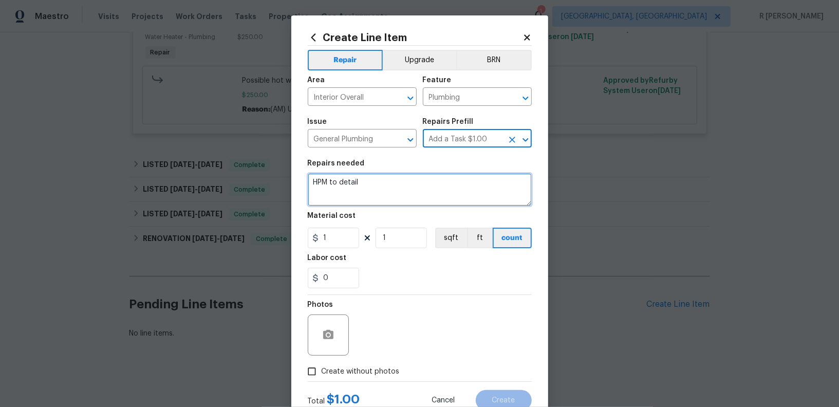
click at [392, 180] on textarea "HPM to detail" at bounding box center [420, 189] width 224 height 33
paste textarea "is another leak either at the a/c or water heater and the pan is really close t…"
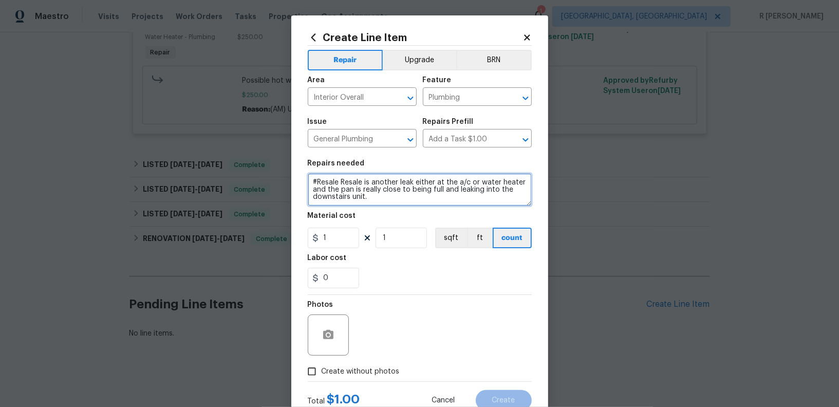
click at [355, 185] on textarea "#Resale Resale is another leak either at the a/c or water heater and the pan is…" at bounding box center [420, 189] width 224 height 33
click at [361, 185] on textarea "#Resale Resale is another leak either at the a/c or water heater and the pan is…" at bounding box center [420, 189] width 224 height 33
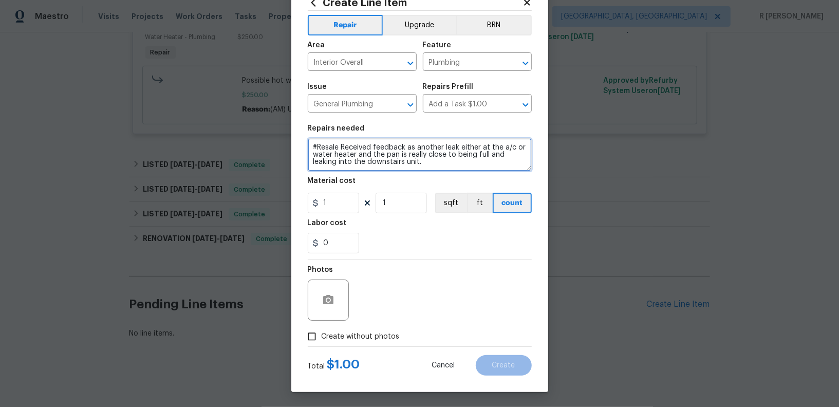
type textarea "#Resale Received feedback as another leak either at the a/c or water heater and…"
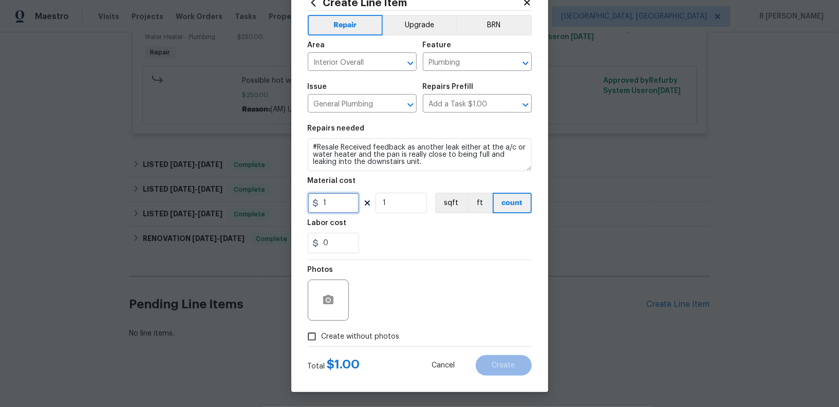
click at [335, 203] on input "1" at bounding box center [333, 203] width 51 height 21
type input "75"
click at [375, 295] on div "Photos" at bounding box center [420, 293] width 224 height 67
click at [376, 334] on span "Create without photos" at bounding box center [361, 337] width 78 height 11
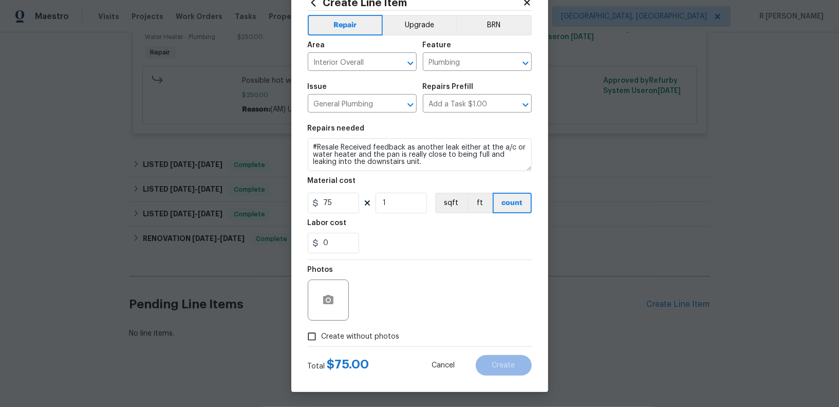
click at [322, 334] on input "Create without photos" at bounding box center [312, 337] width 20 height 20
checkbox input "true"
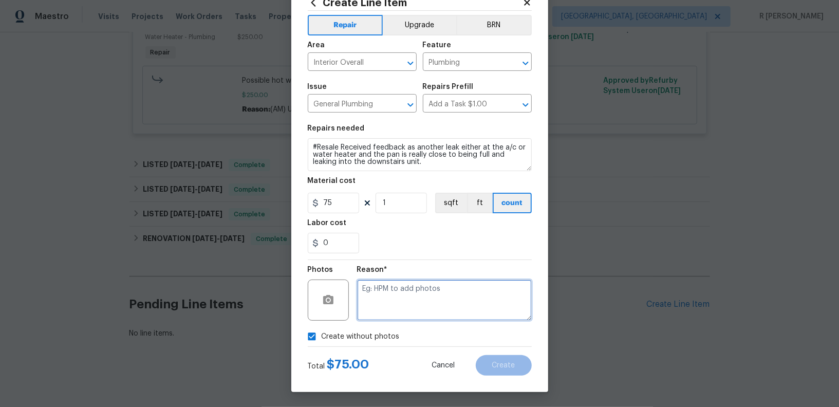
click at [420, 294] on textarea at bounding box center [444, 300] width 175 height 41
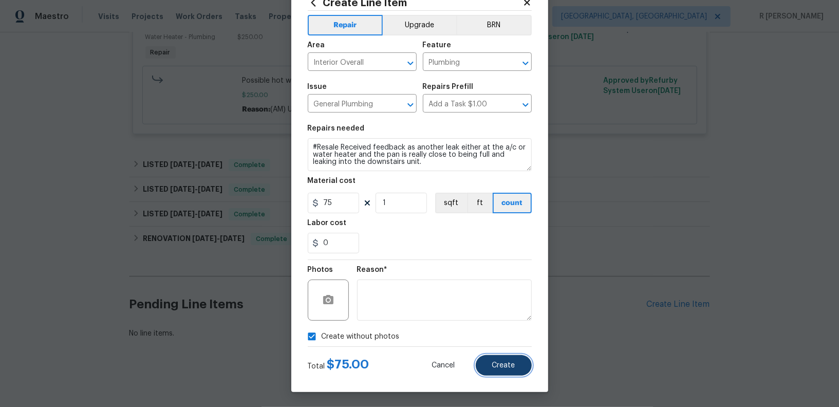
click at [507, 369] on button "Create" at bounding box center [504, 365] width 56 height 21
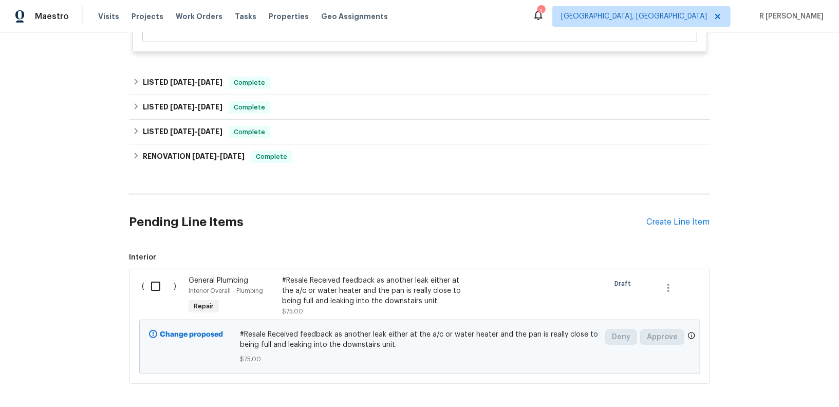
scroll to position [405, 0]
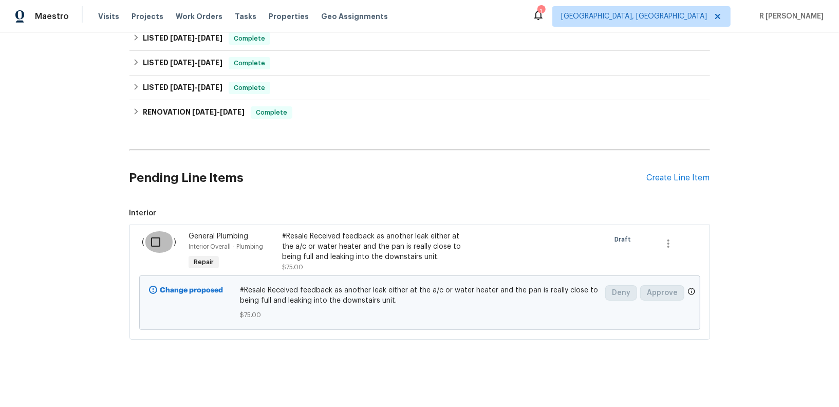
click at [152, 241] on input "checkbox" at bounding box center [159, 242] width 29 height 22
checkbox input "true"
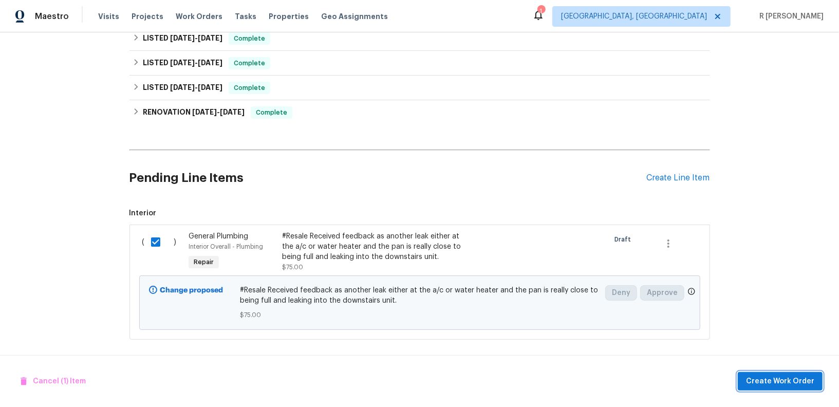
click at [770, 378] on span "Create Work Order" at bounding box center [780, 381] width 68 height 13
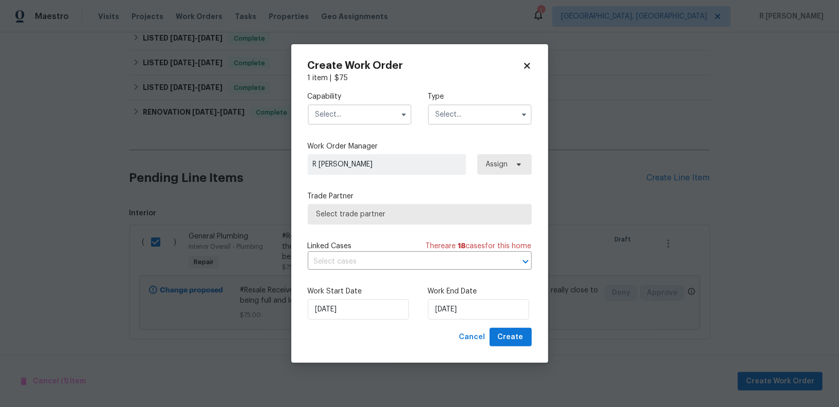
click at [374, 123] on input "text" at bounding box center [360, 114] width 104 height 21
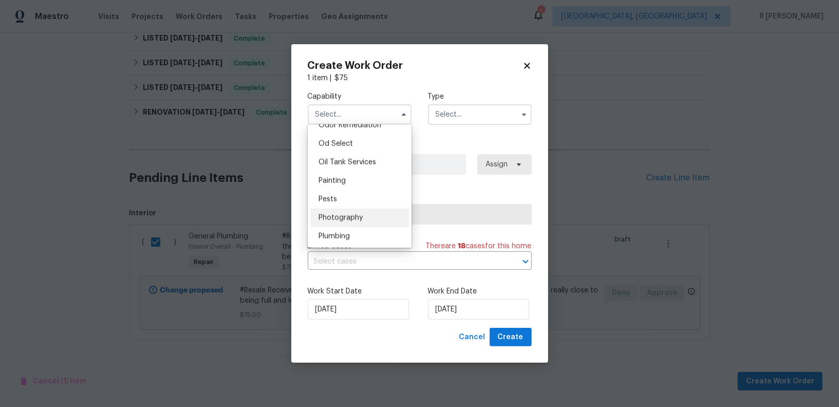
scroll to position [819, 0]
click at [357, 238] on div "Plumbing" at bounding box center [359, 236] width 99 height 19
type input "Plumbing"
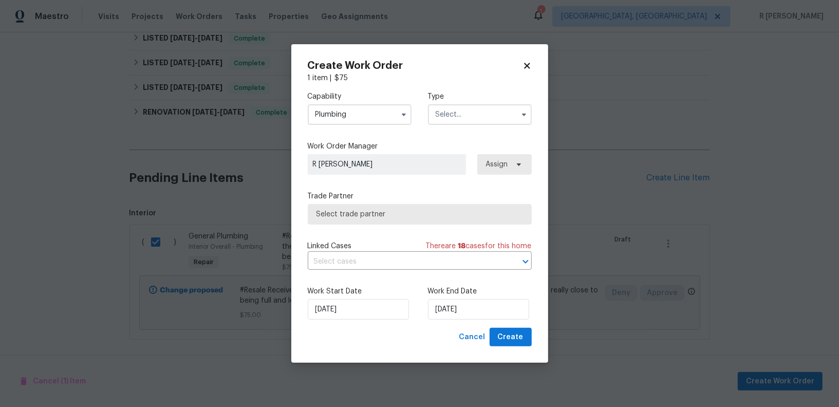
click at [475, 119] on input "text" at bounding box center [480, 114] width 104 height 21
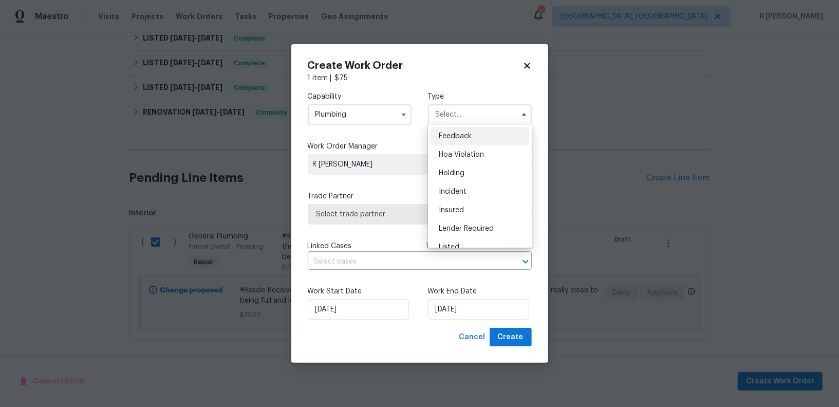
click at [468, 139] on span "Feedback" at bounding box center [455, 136] width 33 height 7
type input "Feedback"
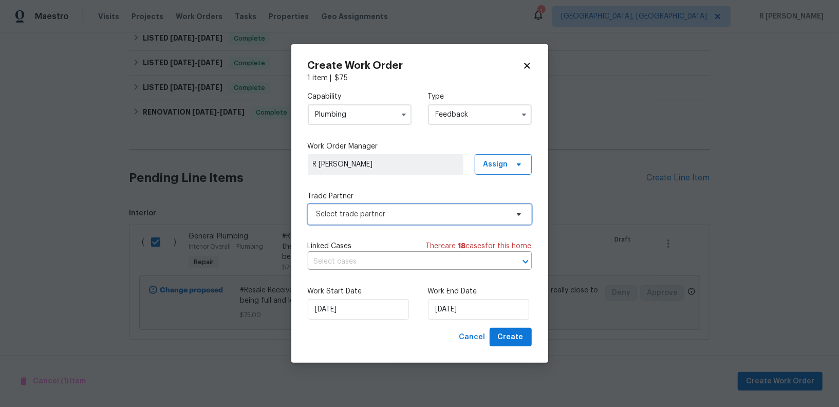
click at [346, 208] on span "Select trade partner" at bounding box center [420, 214] width 224 height 21
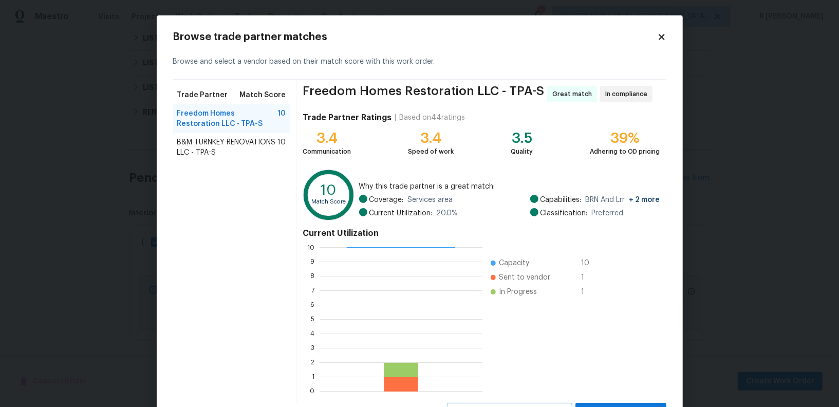
scroll to position [46, 0]
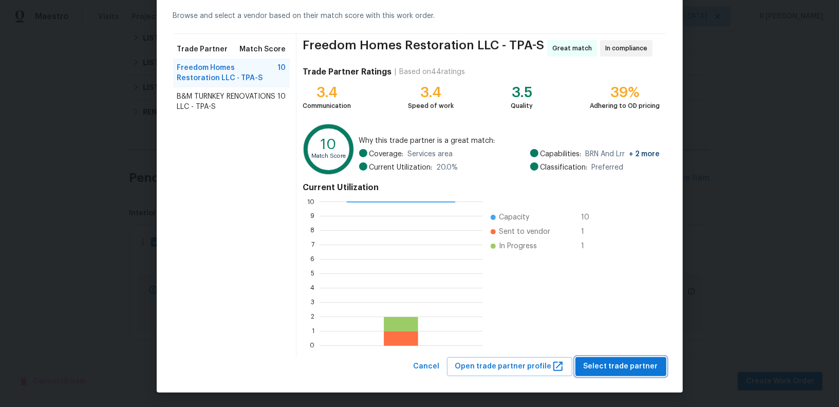
click at [615, 363] on span "Select trade partner" at bounding box center [621, 366] width 75 height 13
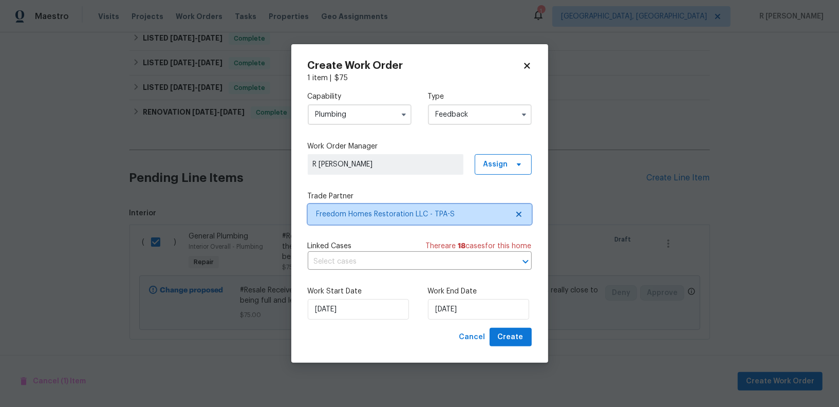
scroll to position [0, 0]
click at [397, 259] on input "text" at bounding box center [405, 262] width 195 height 16
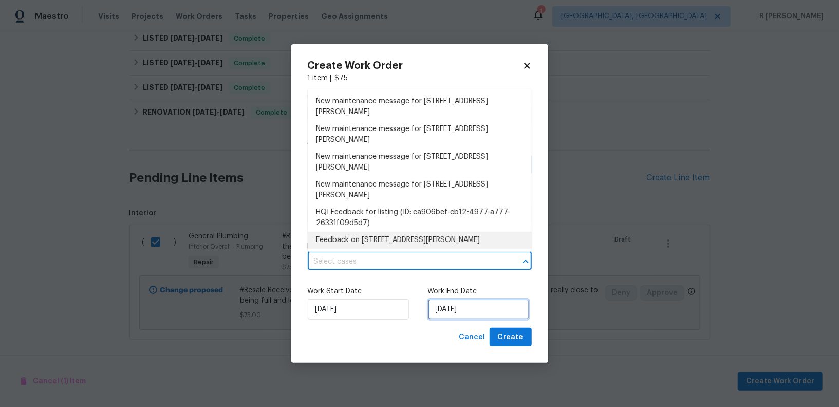
click at [433, 307] on input "25/08/2025" at bounding box center [478, 309] width 101 height 21
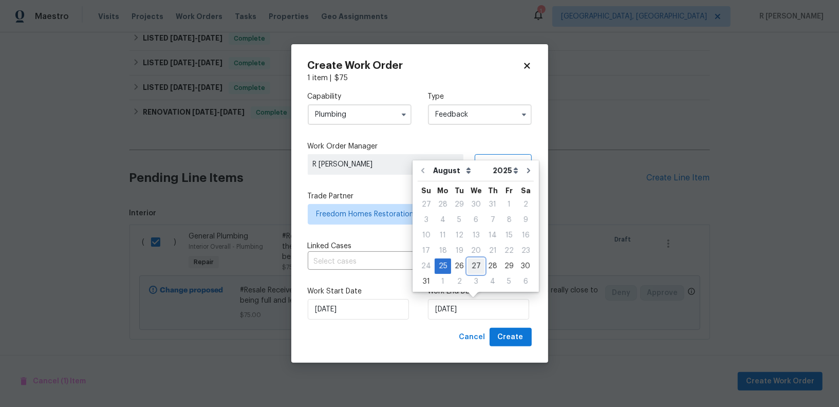
click at [474, 272] on div "27" at bounding box center [476, 266] width 17 height 14
type input "27/08/2025"
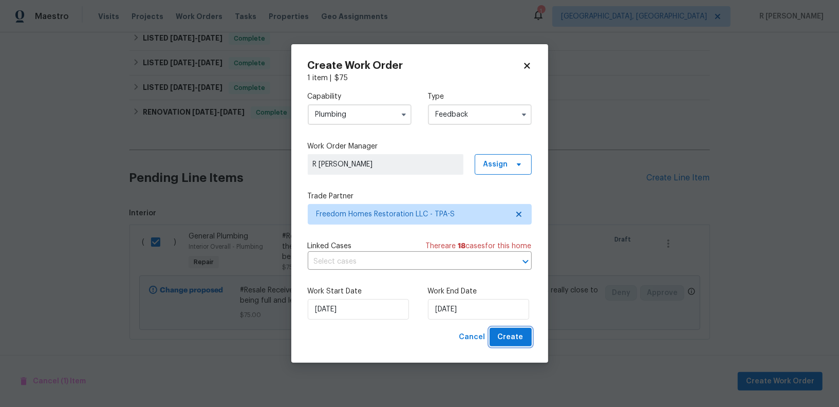
click at [516, 335] on span "Create" at bounding box center [511, 337] width 26 height 13
checkbox input "false"
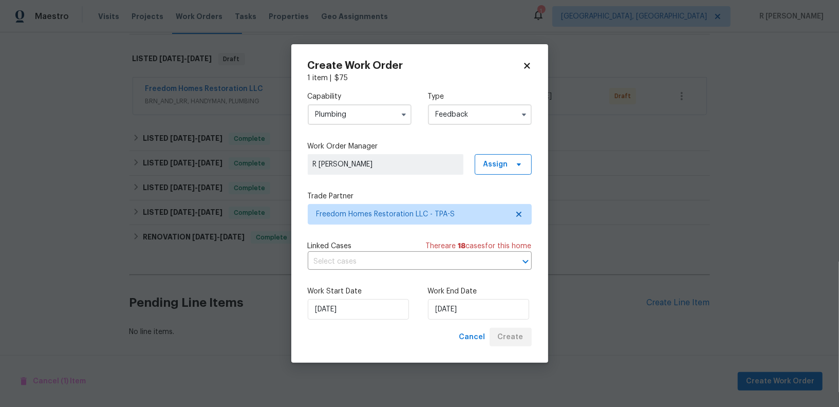
scroll to position [151, 0]
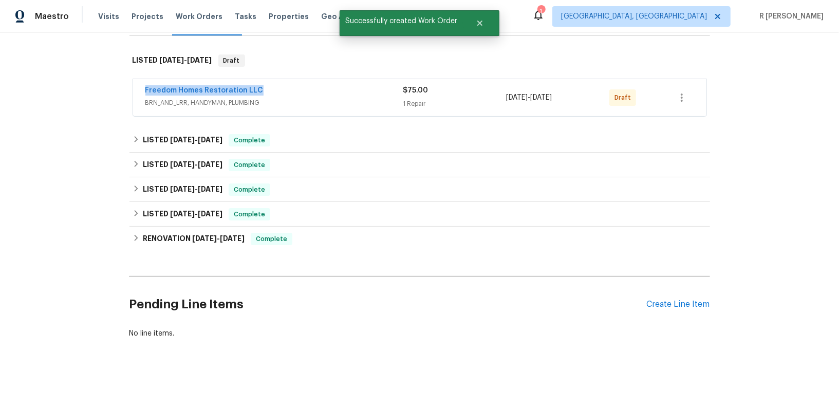
drag, startPoint x: 266, startPoint y: 91, endPoint x: 123, endPoint y: 91, distance: 142.4
click at [123, 91] on div "Back to all projects 1424 Pine Glen Ln Apt D2, Tarpon Springs, FL 34688 2 Beds …" at bounding box center [419, 219] width 839 height 375
copy link "Freedom Homes Restoration LLC"
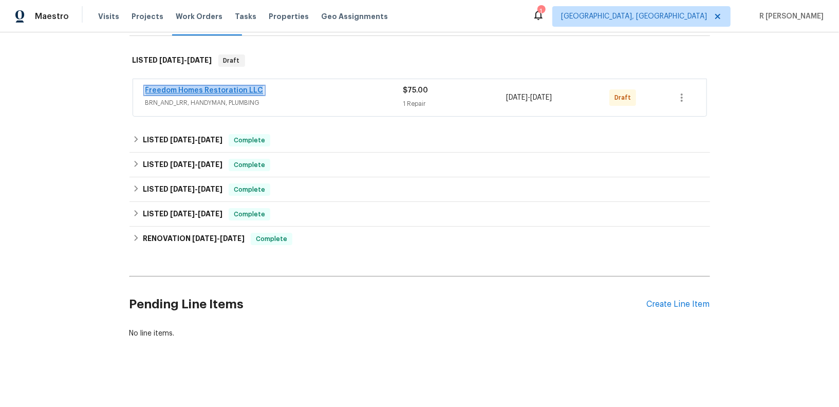
click at [208, 91] on link "Freedom Homes Restoration LLC" at bounding box center [204, 90] width 118 height 7
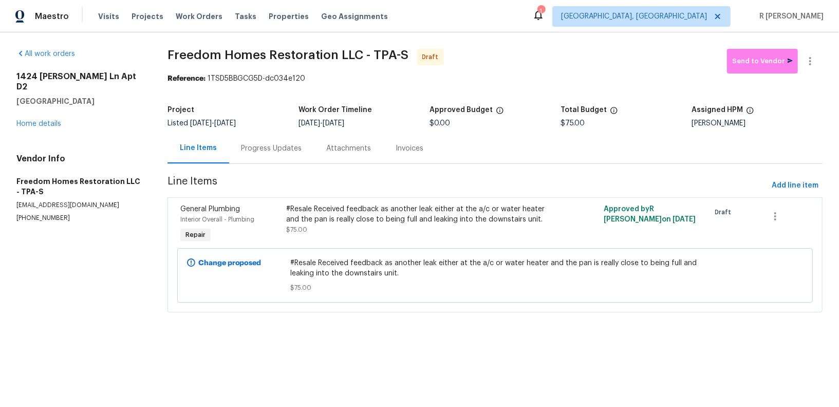
click at [274, 152] on div "Progress Updates" at bounding box center [272, 148] width 61 height 10
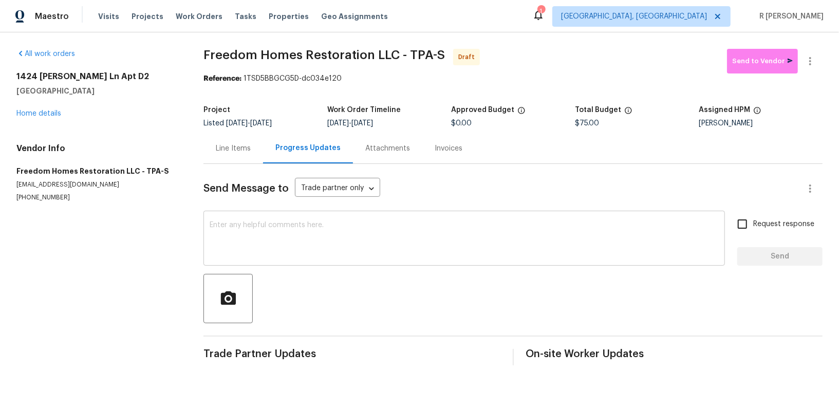
click at [328, 252] on textarea at bounding box center [464, 240] width 509 height 36
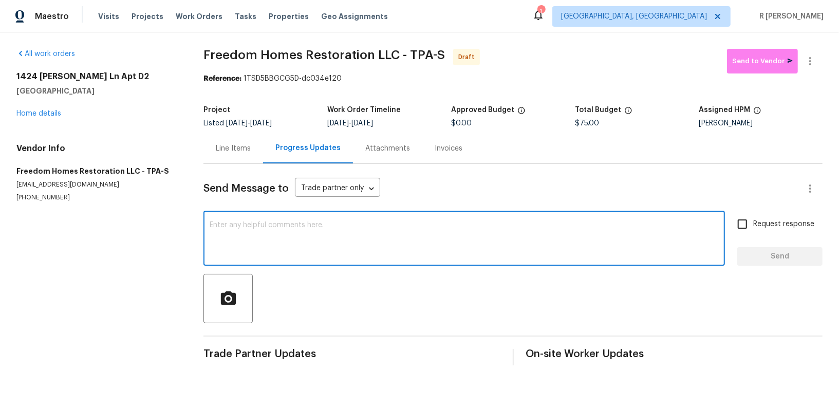
paste textarea "Hi this is (Yogesh) with Opendoor. I’m confirming you received the WO for the p…"
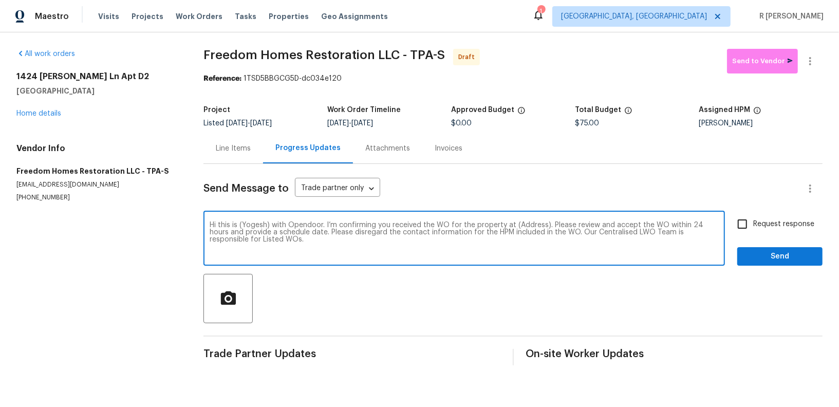
click at [525, 228] on textarea "Hi this is (Yogesh) with Opendoor. I’m confirming you received the WO for the p…" at bounding box center [464, 240] width 509 height 36
paste textarea "1424 Pine Glen Ln Apt D2, Tarpon Springs, FL 34688"
type textarea "Hi this is (Yogesh) with Opendoor. I’m confirming you received the WO for the p…"
click at [803, 224] on span "Request response" at bounding box center [784, 224] width 61 height 11
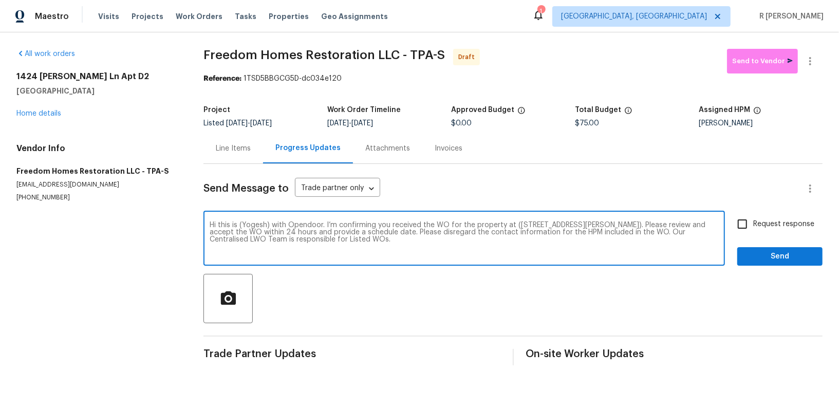
click at [754, 224] on input "Request response" at bounding box center [743, 224] width 22 height 22
checkbox input "true"
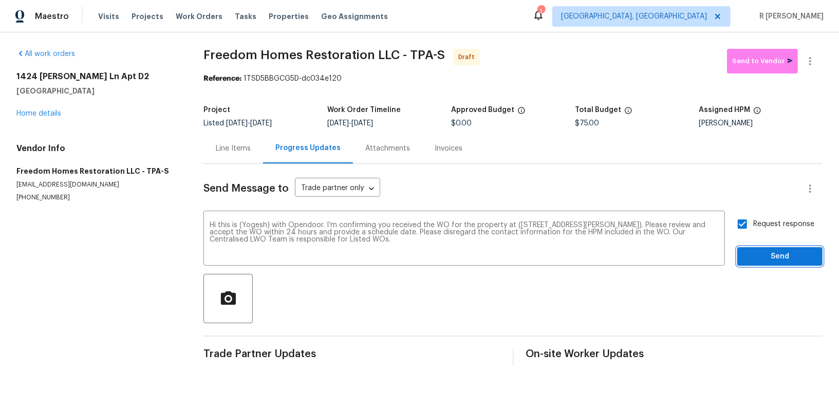
click at [783, 254] on span "Send" at bounding box center [780, 256] width 69 height 13
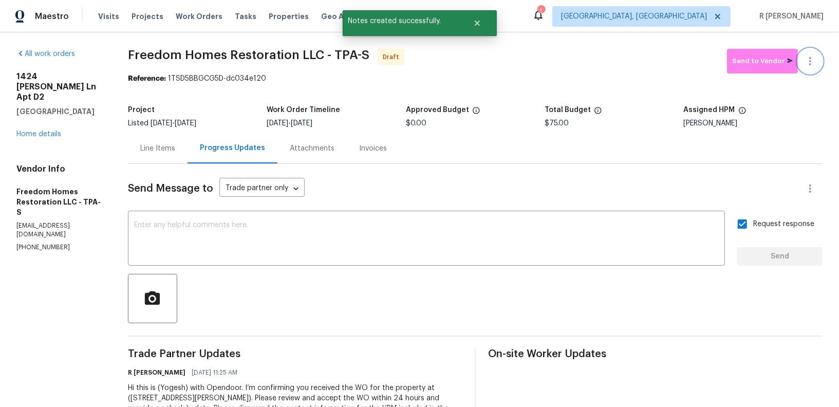
click at [811, 67] on button "button" at bounding box center [810, 61] width 25 height 25
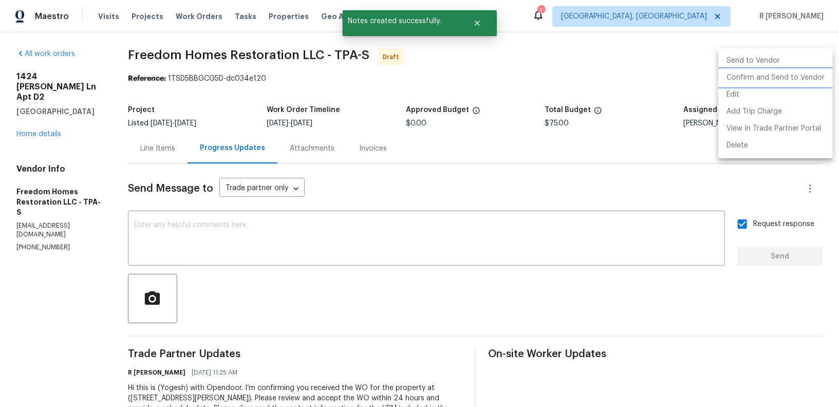
click at [759, 80] on li "Confirm and Send to Vendor" at bounding box center [776, 77] width 115 height 17
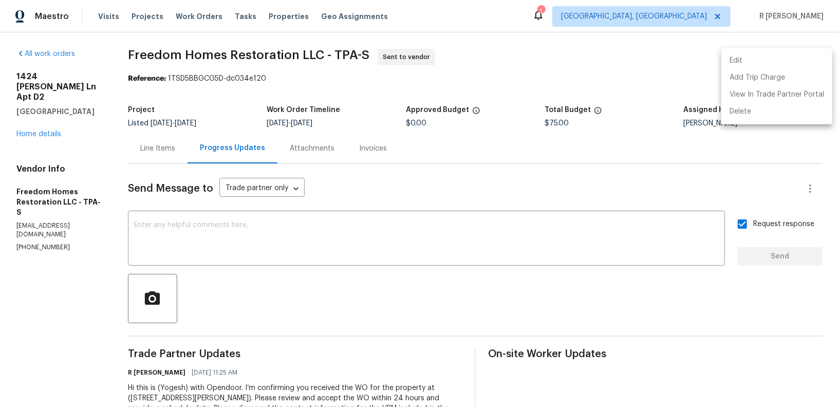
click at [443, 144] on div at bounding box center [419, 203] width 839 height 407
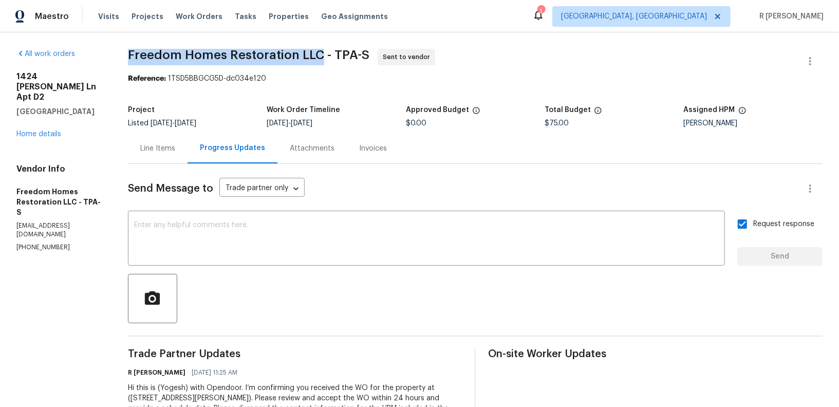
drag, startPoint x: 316, startPoint y: 57, endPoint x: 126, endPoint y: 52, distance: 190.2
click at [128, 52] on span "Freedom Homes Restoration LLC - TPA-S" at bounding box center [249, 55] width 242 height 12
copy span "Freedom Homes Restoration LLC"
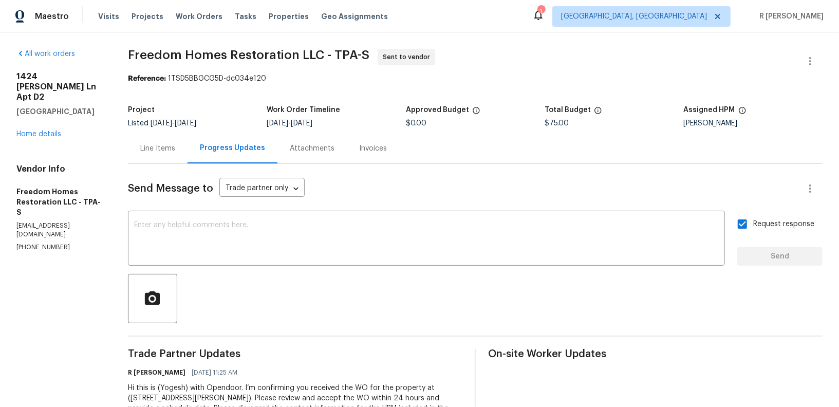
click at [481, 169] on div "Send Message to Trade partner only Trade partner only ​ x ​ Request response Se…" at bounding box center [475, 320] width 695 height 313
click at [162, 140] on div "Line Items" at bounding box center [158, 148] width 60 height 30
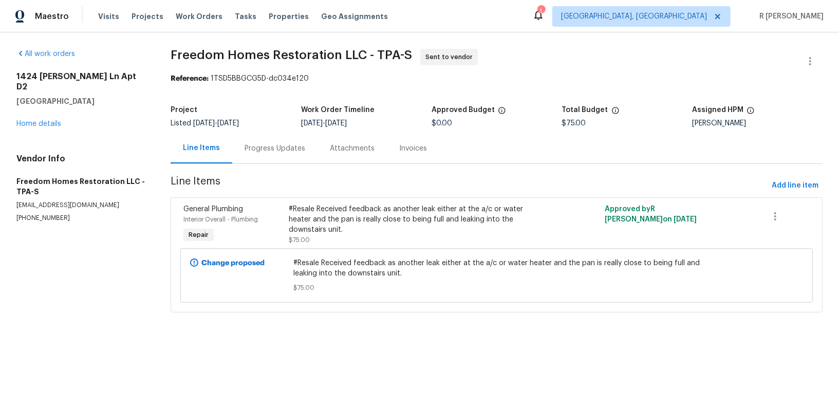
click at [330, 216] on div "#Resale Received feedback as another leak either at the a/c or water heater and…" at bounding box center [418, 219] width 258 height 31
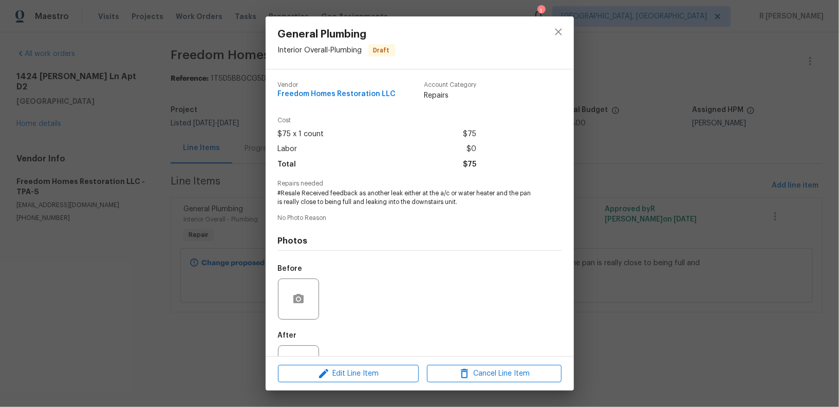
click at [347, 193] on span "#Resale Received feedback as another leak either at the a/c or water heater and…" at bounding box center [405, 197] width 255 height 17
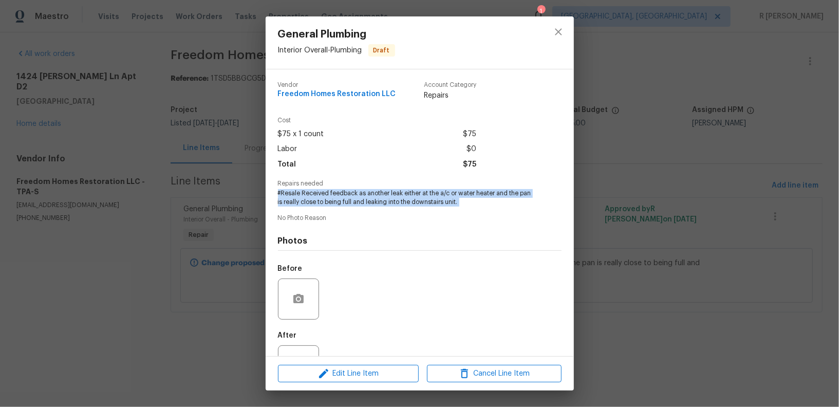
click at [347, 193] on span "#Resale Received feedback as another leak either at the a/c or water heater and…" at bounding box center [405, 197] width 255 height 17
copy span "#Resale Received feedback as another leak either at the a/c or water heater and…"
click at [563, 33] on icon "close" at bounding box center [559, 32] width 12 height 12
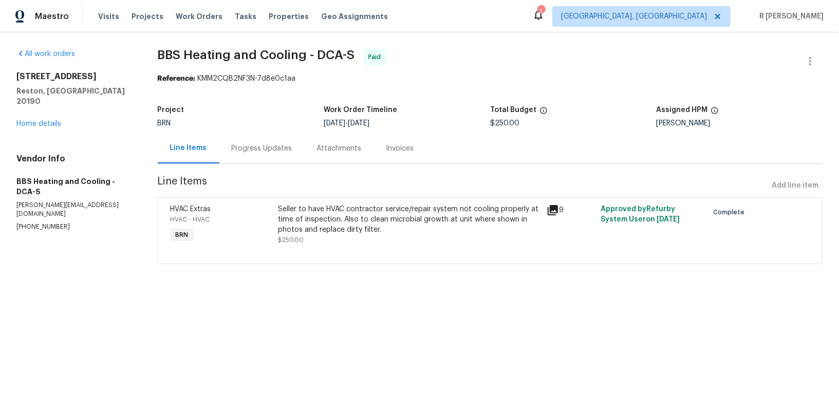
click at [271, 139] on div "Progress Updates" at bounding box center [261, 148] width 85 height 30
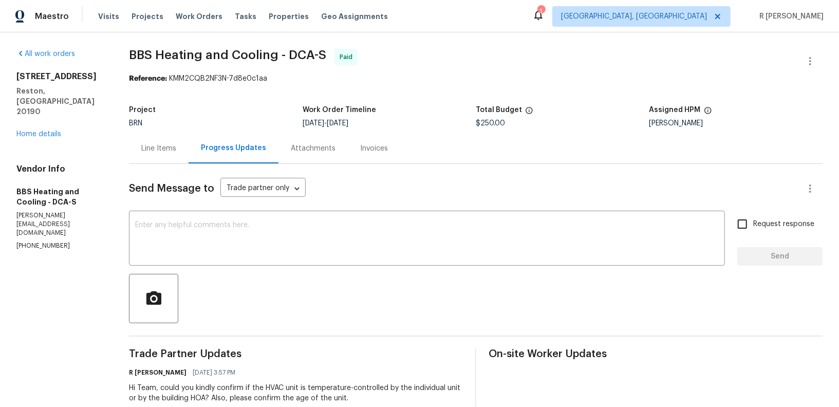
click at [50, 242] on p "[PHONE_NUMBER]" at bounding box center [60, 246] width 88 height 9
copy p "[PHONE_NUMBER]"
click at [176, 144] on div "Line Items" at bounding box center [158, 148] width 35 height 10
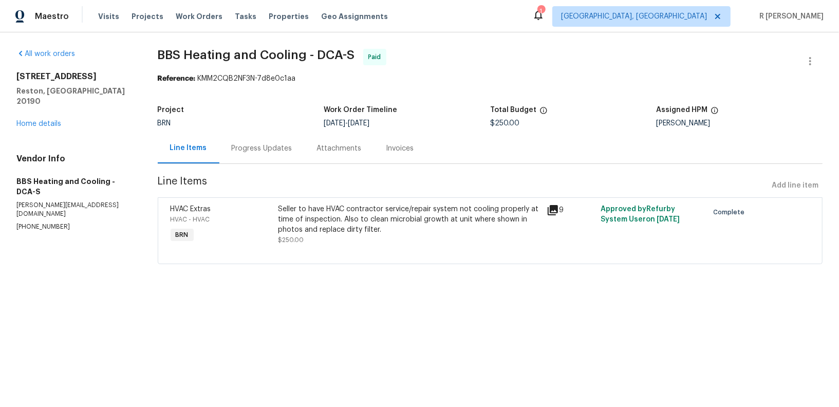
click at [399, 225] on div "Seller to have HVAC contractor service/repair system not cooling properly at ti…" at bounding box center [409, 219] width 263 height 31
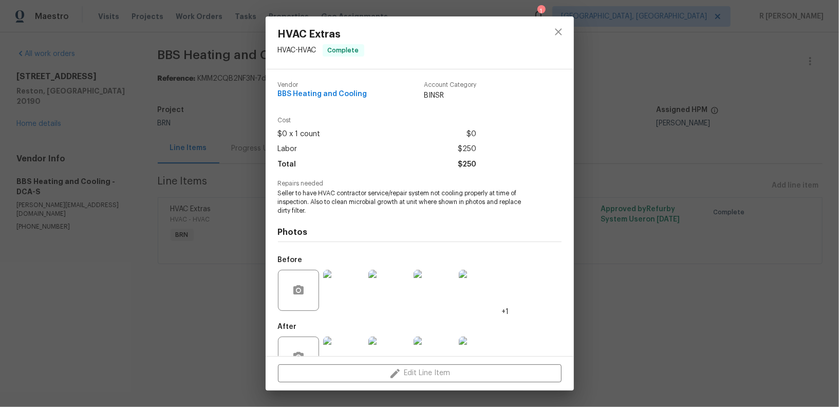
scroll to position [32, 0]
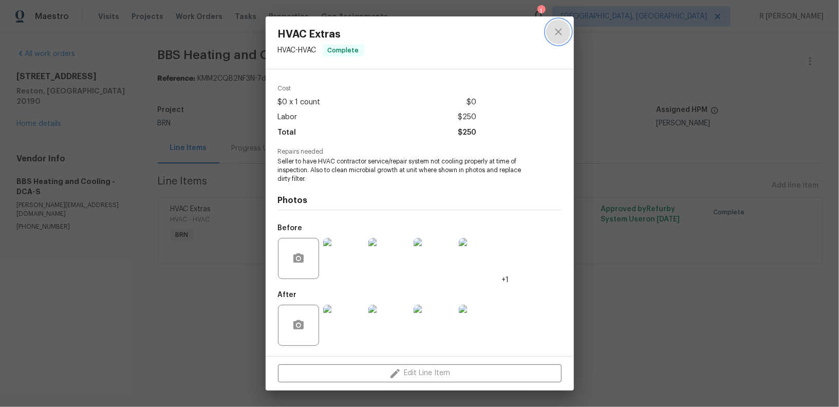
click at [562, 30] on icon "close" at bounding box center [559, 32] width 12 height 12
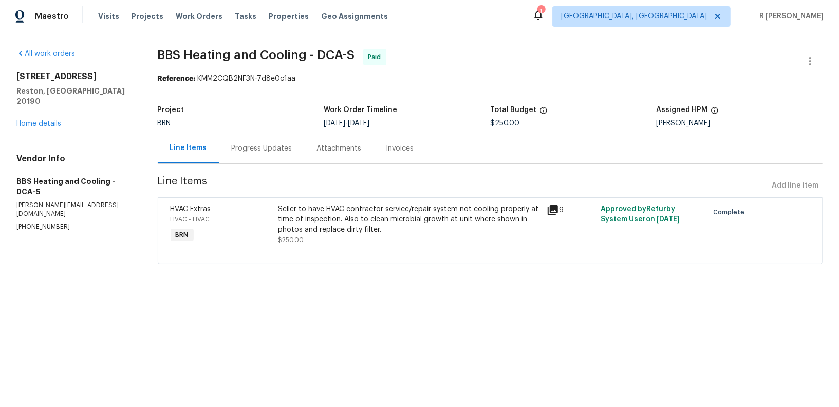
click at [264, 146] on div "Progress Updates" at bounding box center [262, 148] width 61 height 10
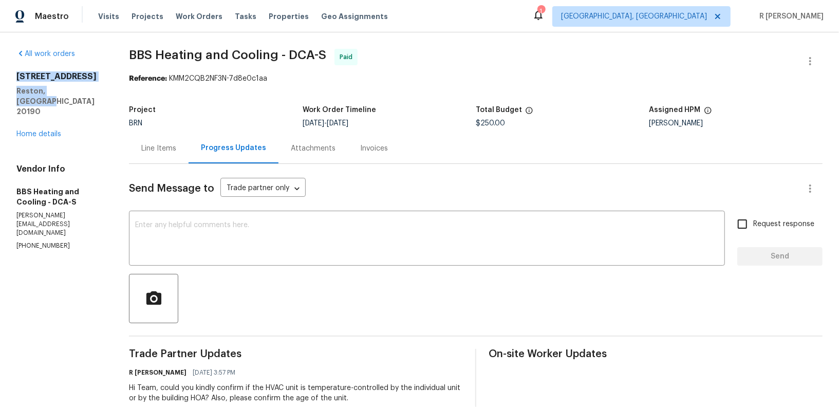
drag, startPoint x: 84, startPoint y: 104, endPoint x: 14, endPoint y: 79, distance: 74.6
copy div "[STREET_ADDRESS]"
click at [412, 285] on div at bounding box center [476, 298] width 694 height 49
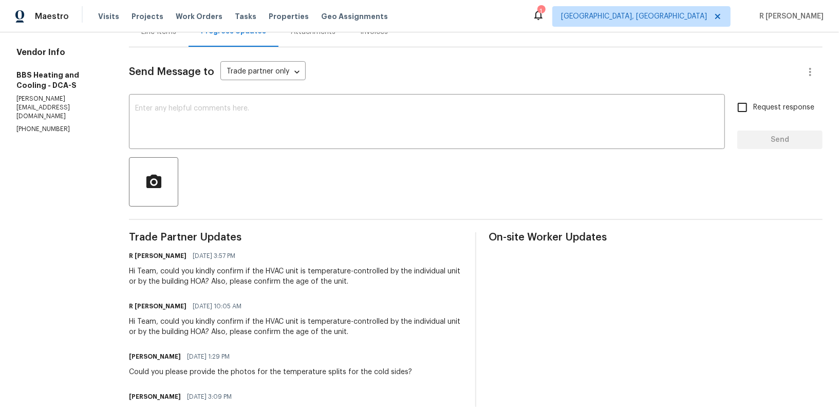
scroll to position [162, 0]
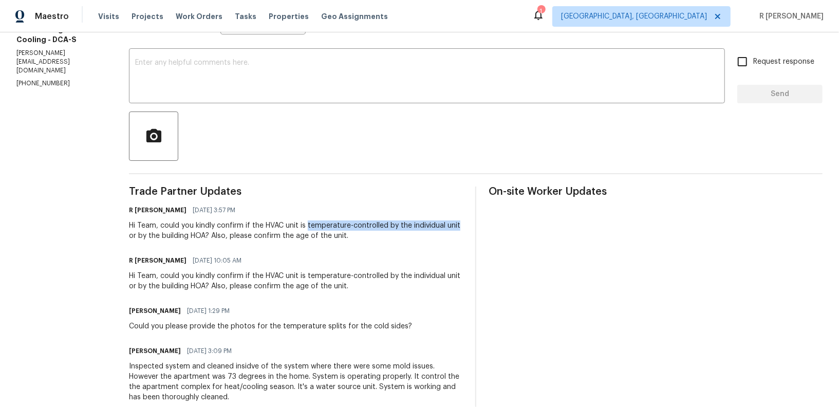
drag, startPoint x: 320, startPoint y: 226, endPoint x: 155, endPoint y: 233, distance: 165.1
click at [155, 233] on div "Hi Team, could you kindly confirm if the HVAC unit is temperature-controlled by…" at bounding box center [296, 231] width 334 height 21
copy div "temperature-controlled by the individual unit"
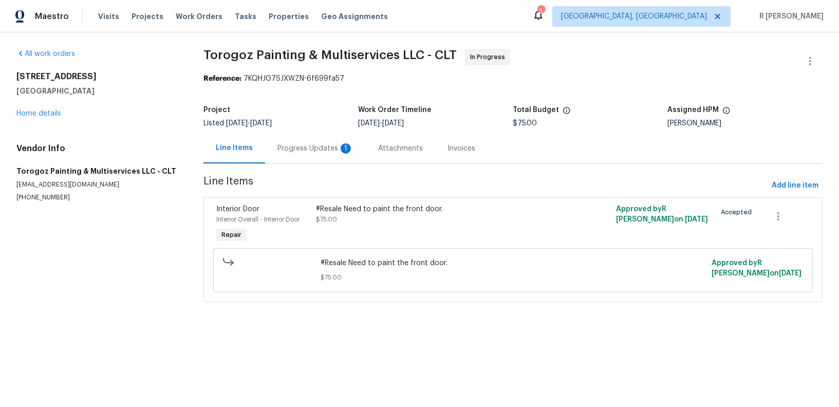
click at [325, 155] on div "Progress Updates 1" at bounding box center [315, 148] width 101 height 30
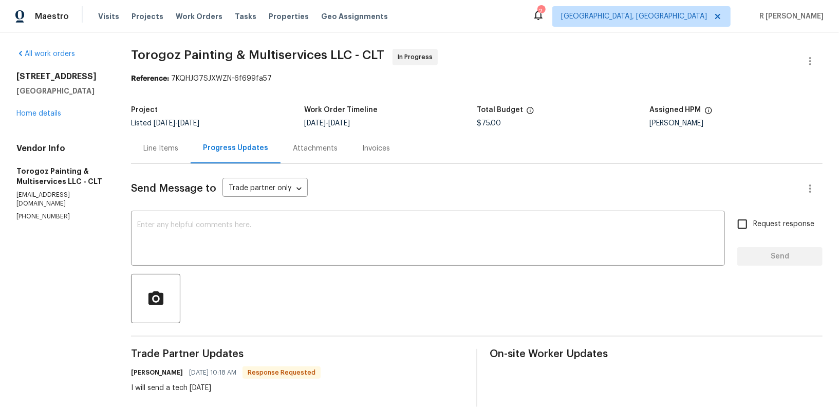
click at [177, 148] on div "Line Items" at bounding box center [160, 148] width 35 height 10
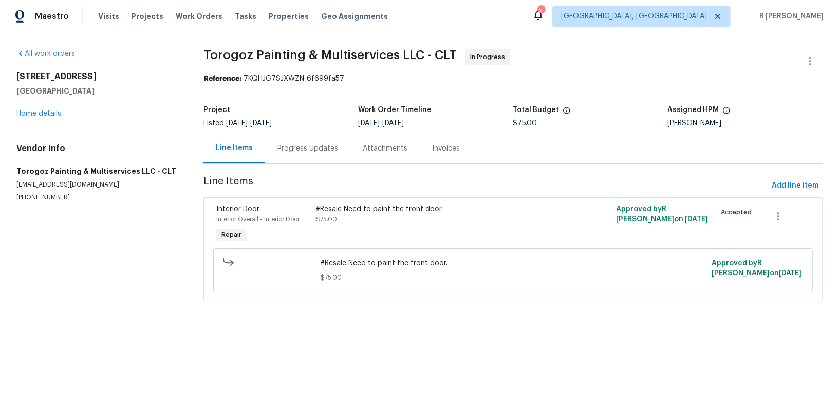
click at [442, 207] on div "#Resale Need to paint the front door." at bounding box center [439, 209] width 244 height 10
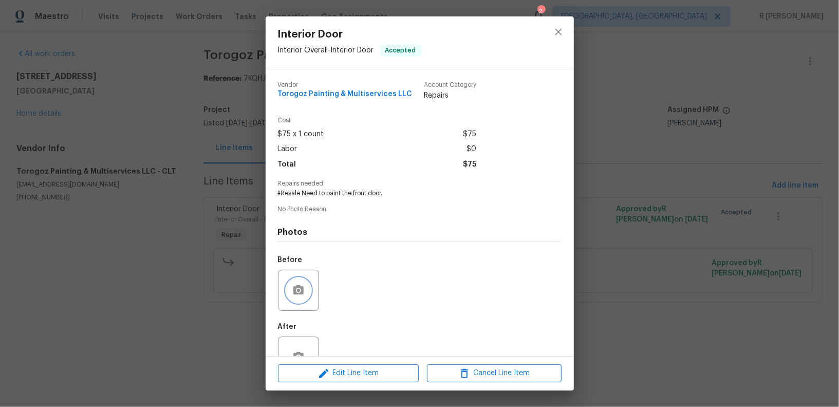
click at [296, 284] on button "button" at bounding box center [298, 290] width 25 height 25
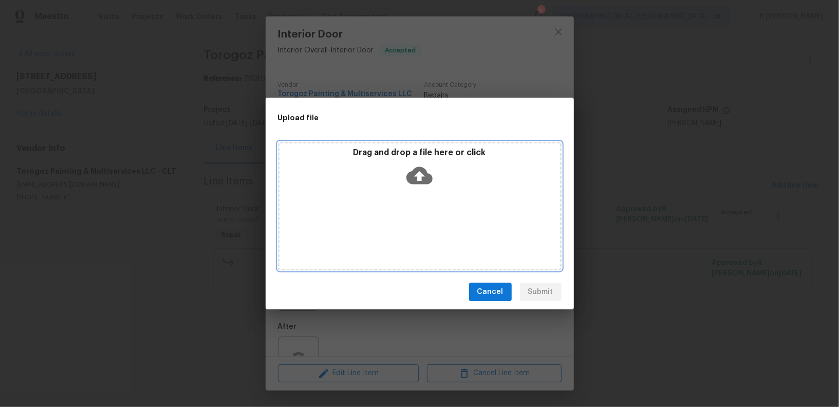
click at [425, 170] on icon at bounding box center [420, 175] width 26 height 17
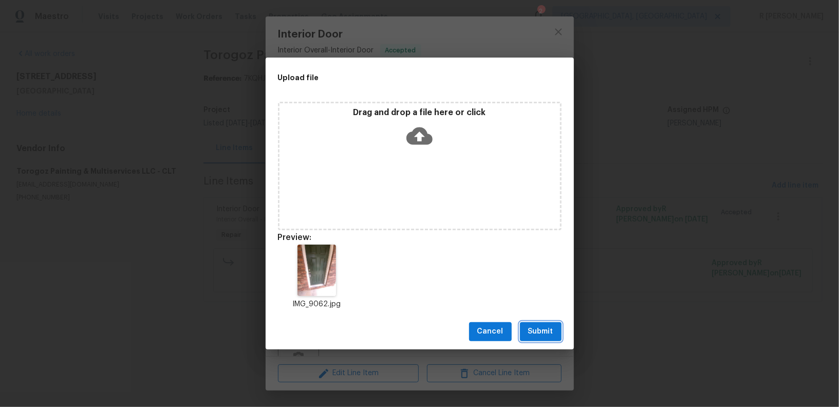
click at [543, 341] on button "Submit" at bounding box center [541, 331] width 42 height 19
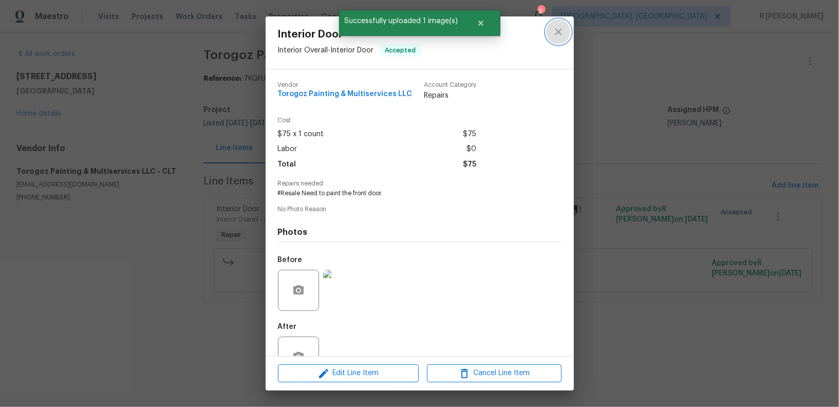
click at [550, 29] on button "close" at bounding box center [558, 32] width 25 height 25
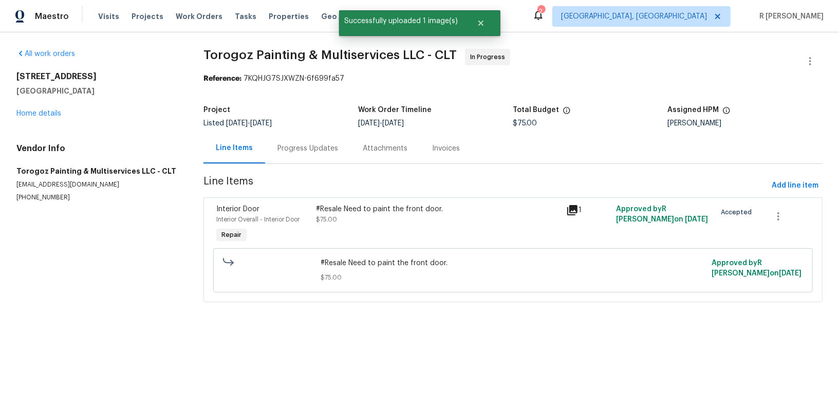
click at [310, 145] on div "Progress Updates" at bounding box center [308, 148] width 61 height 10
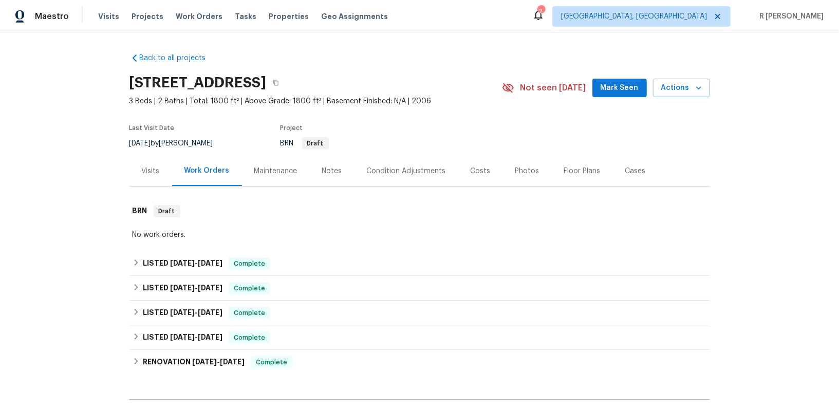
click at [373, 248] on div "Back to all projects [STREET_ADDRESS] 3 Beds | 2 Baths | Total: 1800 ft² | Abov…" at bounding box center [420, 258] width 581 height 426
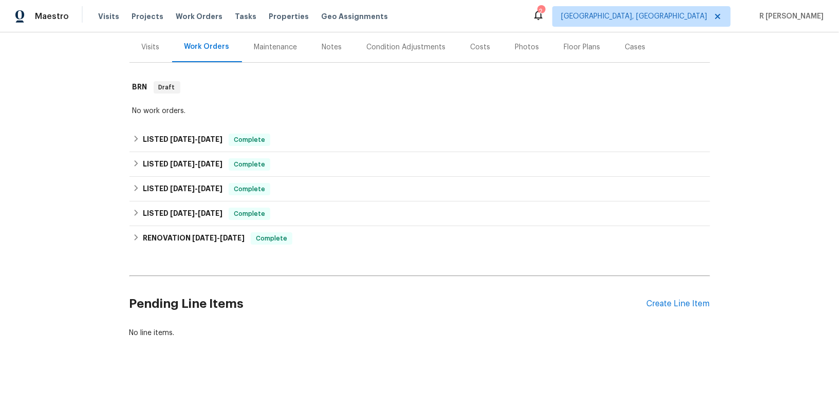
click at [674, 318] on div "Pending Line Items Create Line Item" at bounding box center [420, 304] width 581 height 48
click at [671, 305] on div "Create Line Item" at bounding box center [678, 304] width 63 height 10
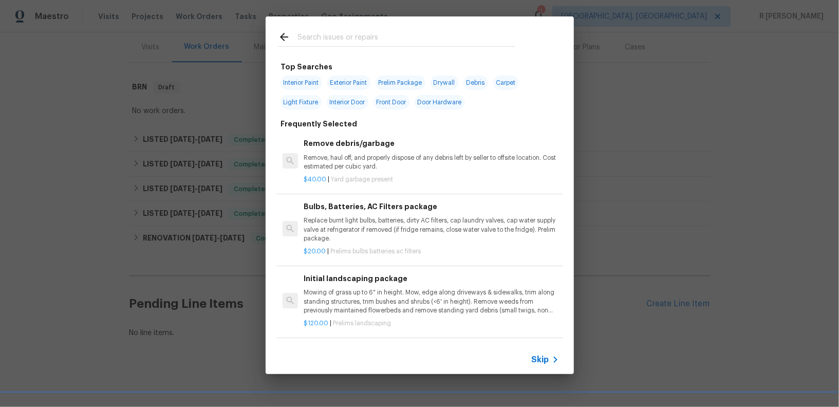
click at [555, 363] on icon at bounding box center [555, 360] width 12 height 12
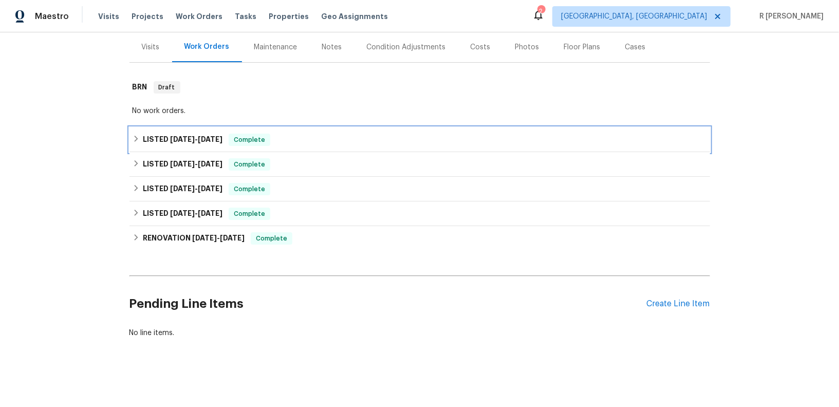
click at [208, 140] on span "8/20/25" at bounding box center [210, 139] width 25 height 7
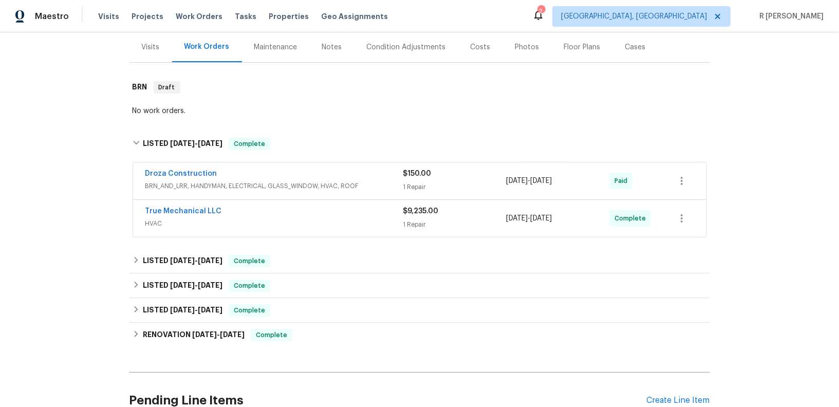
click at [246, 229] on div "True Mechanical LLC HVAC" at bounding box center [274, 218] width 258 height 25
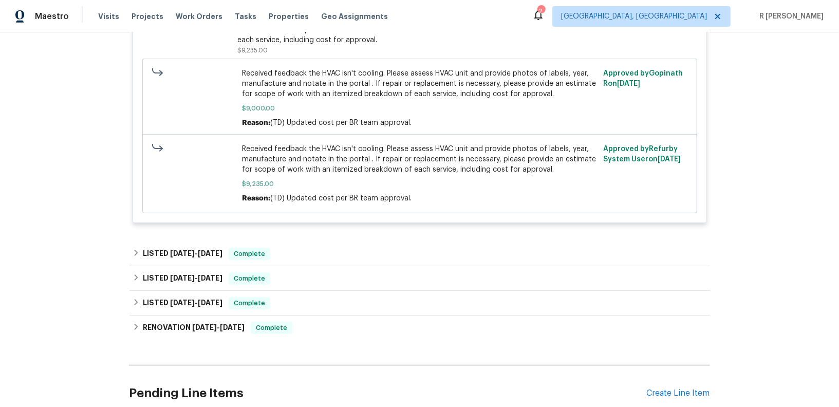
scroll to position [488, 0]
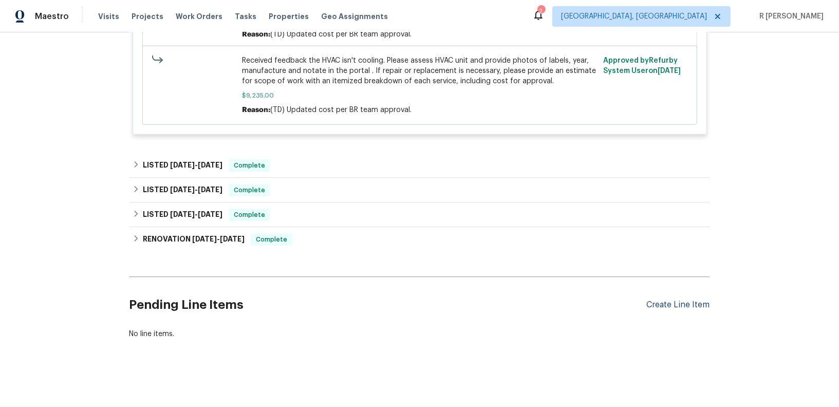
click at [670, 307] on div "Create Line Item" at bounding box center [678, 305] width 63 height 10
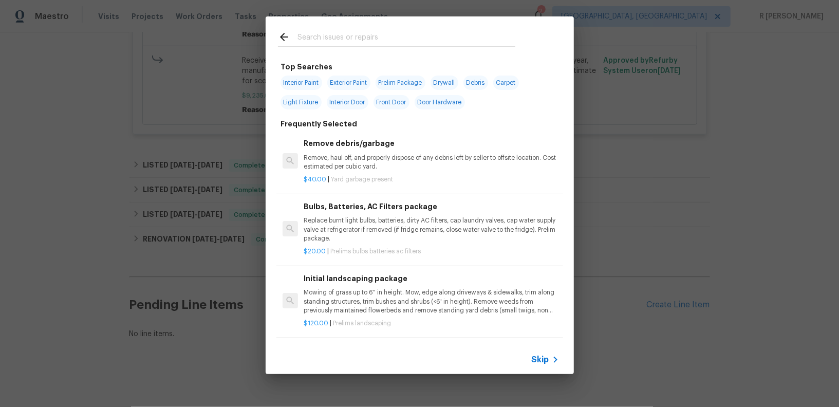
click at [337, 36] on input "text" at bounding box center [407, 38] width 218 height 15
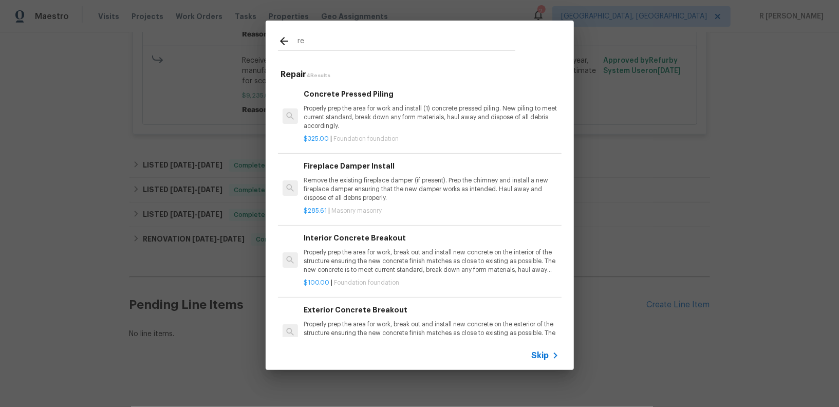
type input "r"
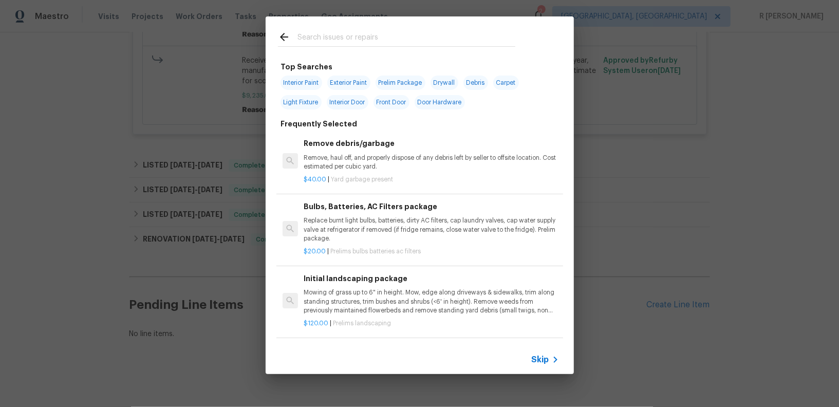
click at [363, 33] on input "text" at bounding box center [407, 38] width 218 height 15
type input "hvac"
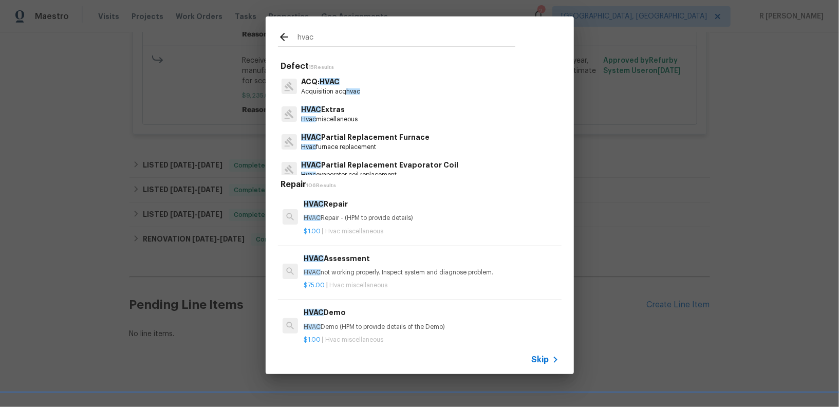
click at [346, 205] on h6 "HVAC Repair" at bounding box center [431, 203] width 255 height 11
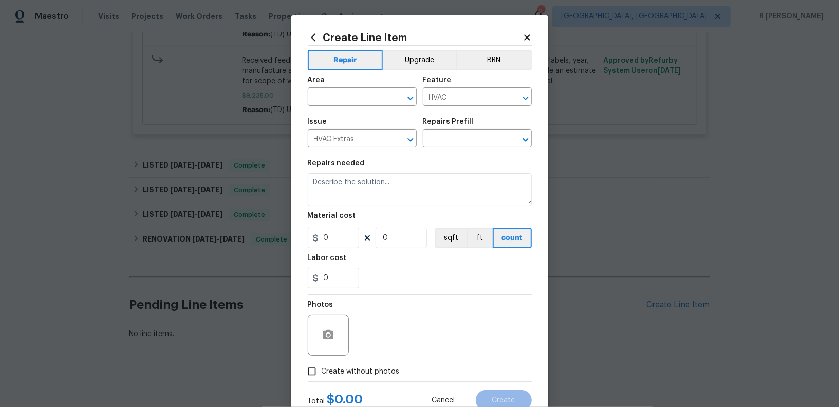
type input "HVAC Repair $1.00"
type textarea "HVAC Repair - (HPM to provide details)"
type input "1"
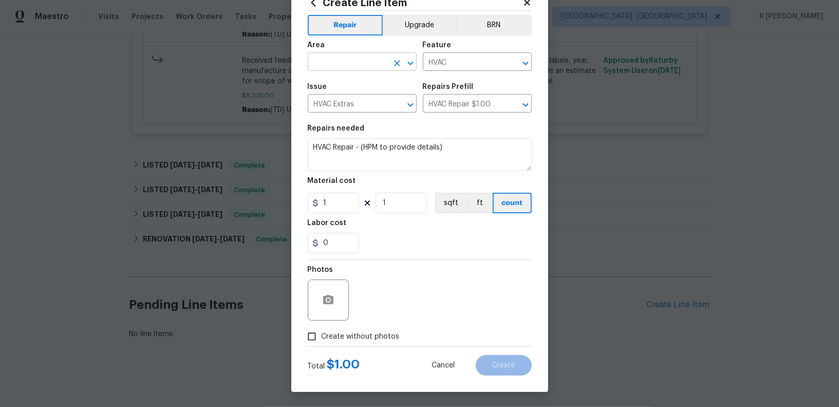
click at [351, 56] on input "text" at bounding box center [348, 63] width 80 height 16
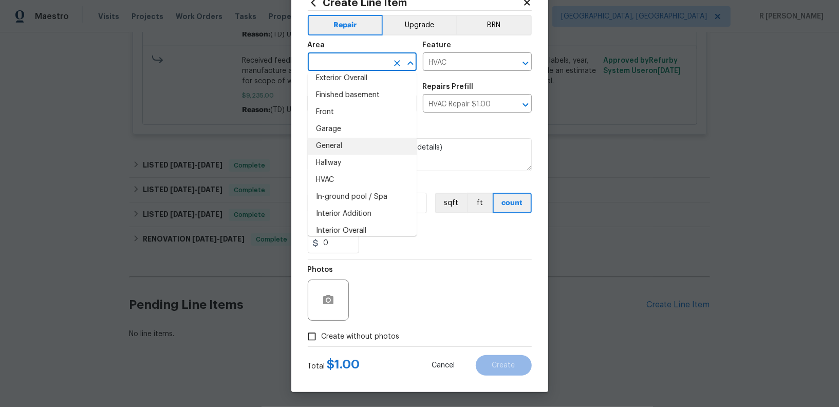
scroll to position [280, 0]
click at [343, 179] on li "HVAC" at bounding box center [362, 178] width 109 height 17
type input "HVAC"
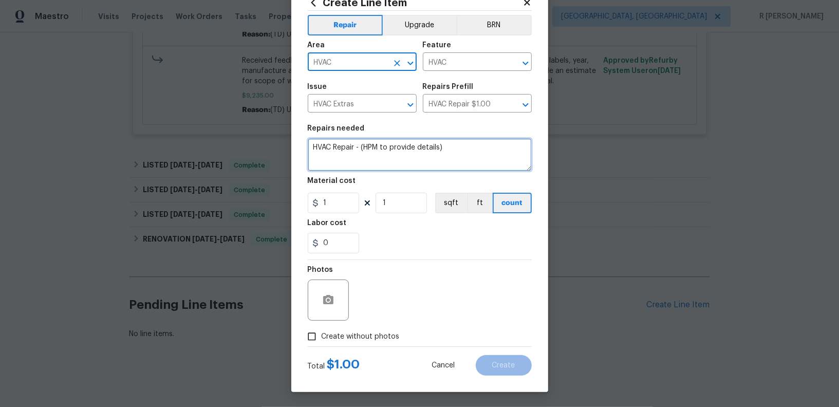
click at [373, 157] on textarea "HVAC Repair - (HPM to provide details)" at bounding box center [420, 154] width 224 height 33
click at [379, 169] on textarea "HVAC Repair - (HPM to provide details)" at bounding box center [420, 154] width 224 height 33
click at [376, 154] on textarea "HVAC Repair - (HPM to provide details)" at bounding box center [420, 154] width 224 height 33
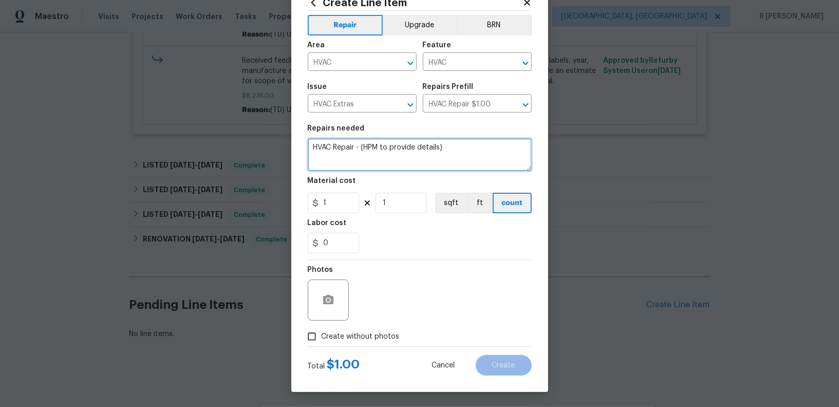
click at [376, 154] on textarea "HVAC Repair - (HPM to provide details)" at bounding box center [420, 154] width 224 height 33
type textarea "@"
paste textarea "HVAC not cooling new unit was installed by True mechanical they need a warranty…"
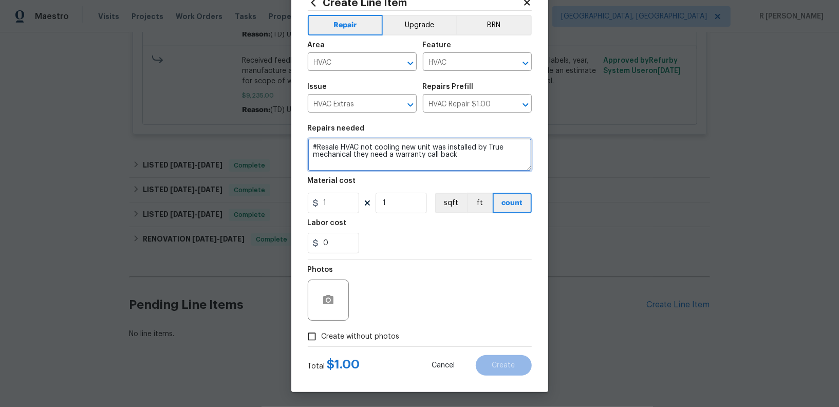
click at [341, 148] on textarea "#Resale HVAC not cooling new unit was installed by True mechanical they need a …" at bounding box center [420, 154] width 224 height 33
drag, startPoint x: 510, startPoint y: 150, endPoint x: 510, endPoint y: 161, distance: 11.3
click at [510, 161] on textarea "#Resale REWORK HVAC not cooling new unit was installed by True mechanical they …" at bounding box center [420, 154] width 224 height 33
type textarea "#Resale REWORK HVAC not cooling new unit was installed. Kindly inspect"
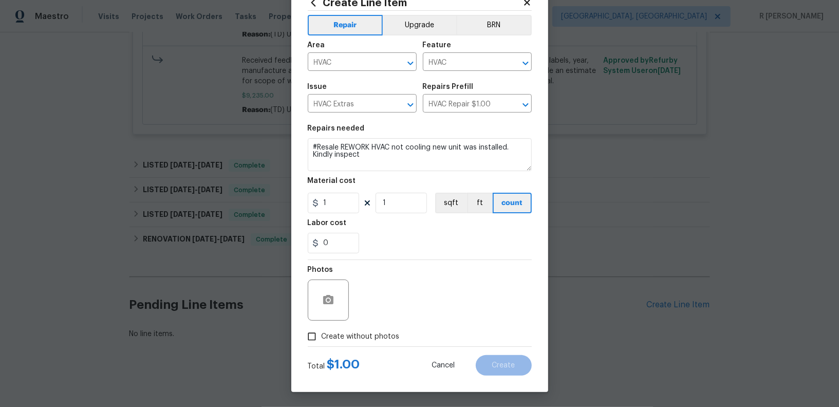
click at [371, 338] on span "Create without photos" at bounding box center [361, 337] width 78 height 11
click at [322, 338] on input "Create without photos" at bounding box center [312, 337] width 20 height 20
checkbox input "true"
click at [325, 297] on icon "button" at bounding box center [328, 299] width 10 height 9
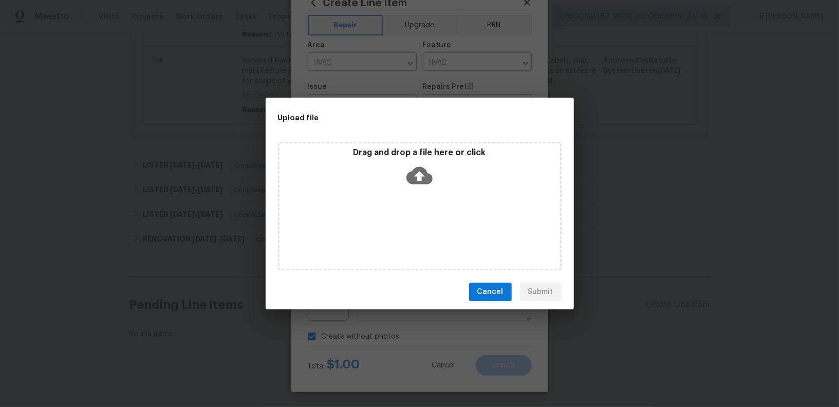
click at [411, 173] on icon at bounding box center [420, 175] width 26 height 17
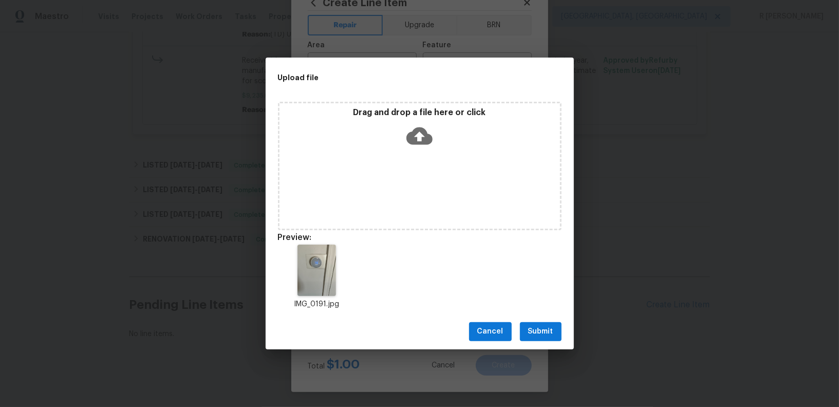
click at [554, 330] on button "Submit" at bounding box center [541, 331] width 42 height 19
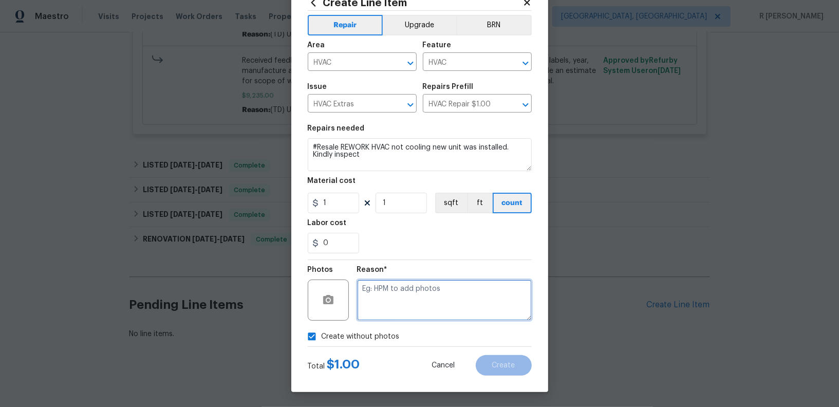
click at [454, 316] on textarea at bounding box center [444, 300] width 175 height 41
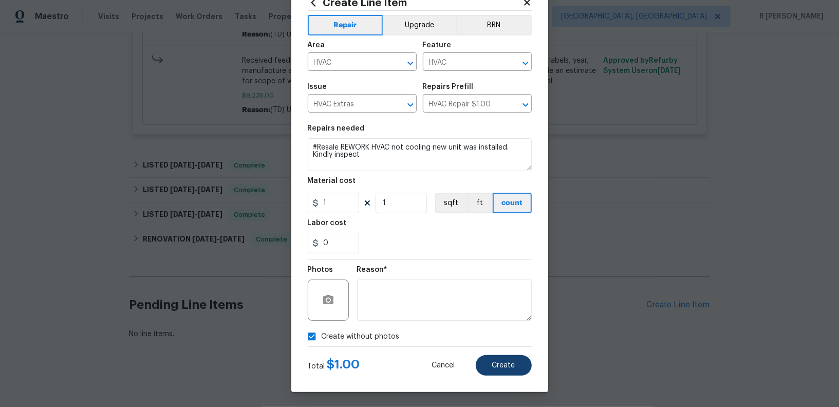
checkbox input "false"
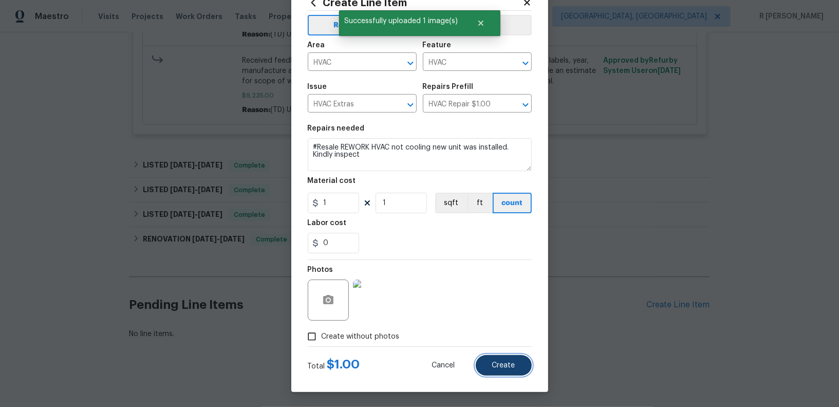
click at [507, 364] on span "Create" at bounding box center [503, 366] width 23 height 8
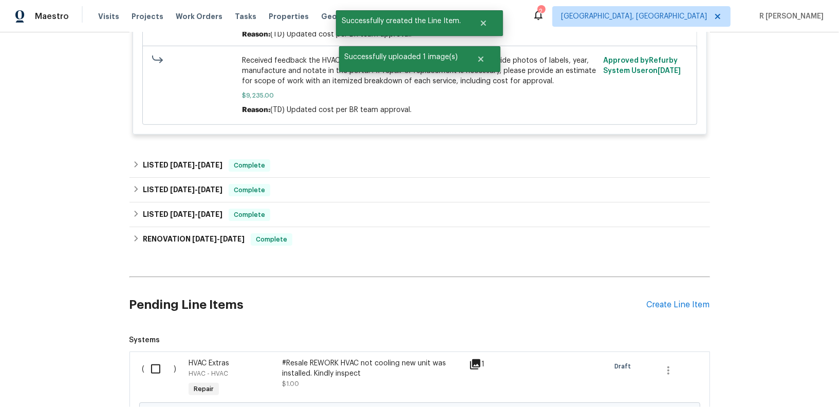
click at [153, 364] on input "checkbox" at bounding box center [159, 369] width 29 height 22
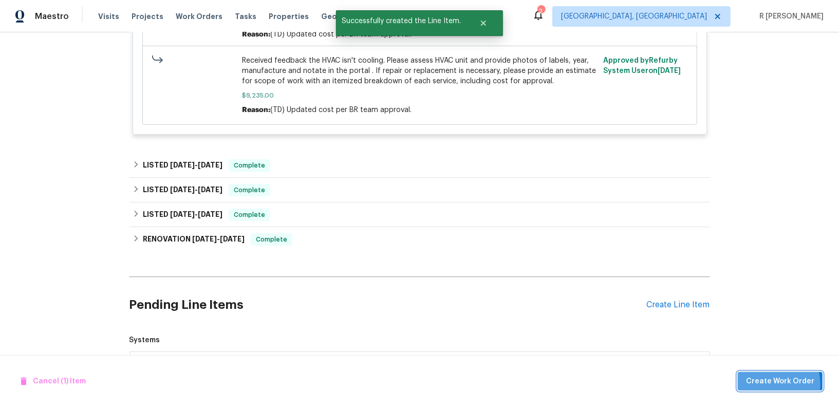
click at [769, 385] on span "Create Work Order" at bounding box center [780, 381] width 68 height 13
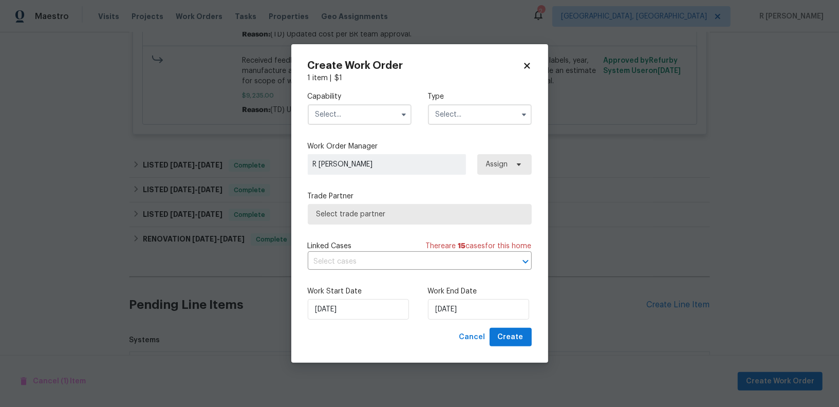
click at [340, 122] on input "text" at bounding box center [360, 114] width 104 height 21
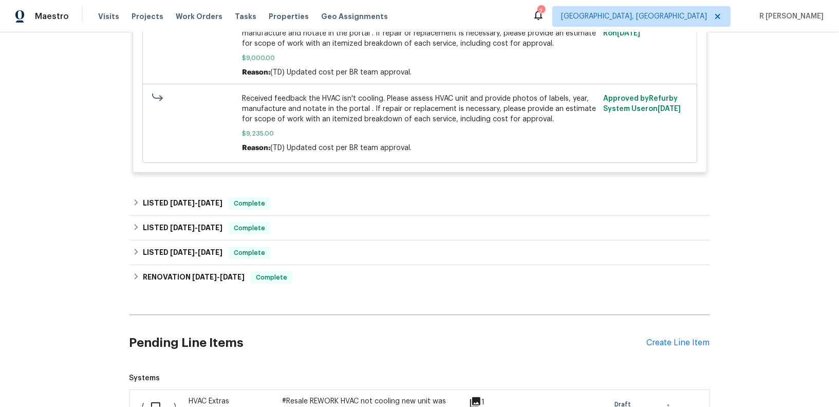
scroll to position [571, 0]
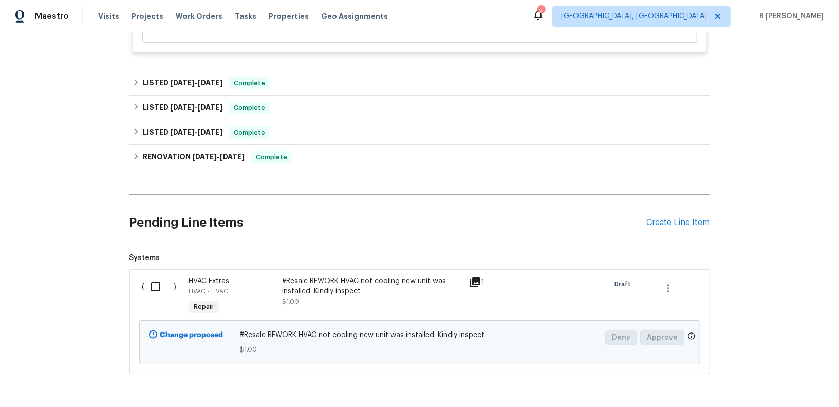
click at [158, 289] on input "checkbox" at bounding box center [159, 287] width 29 height 22
checkbox input "true"
click at [763, 384] on span "Create Work Order" at bounding box center [780, 381] width 68 height 13
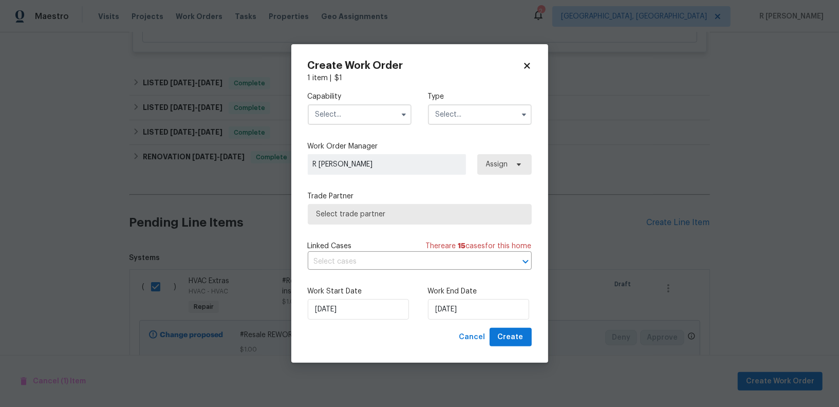
click at [335, 122] on input "text" at bounding box center [360, 114] width 104 height 21
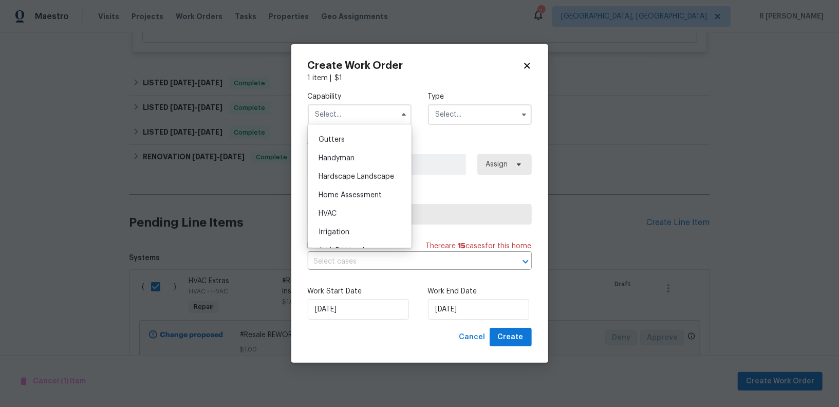
scroll to position [551, 0]
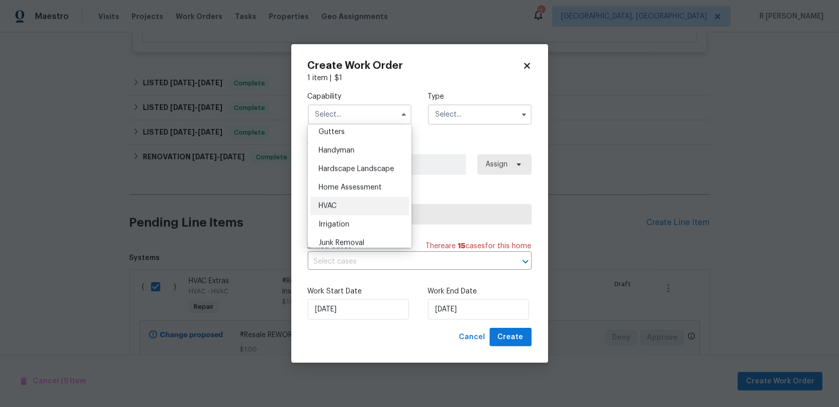
click at [343, 204] on div "HVAC" at bounding box center [359, 206] width 99 height 19
type input "HVAC"
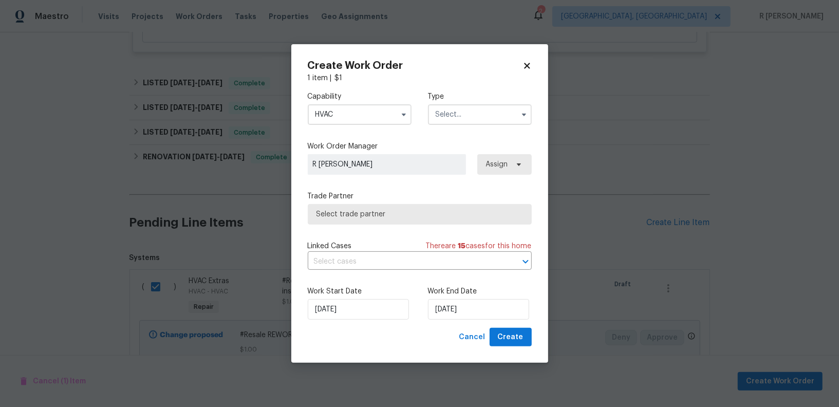
click at [483, 115] on input "text" at bounding box center [480, 114] width 104 height 21
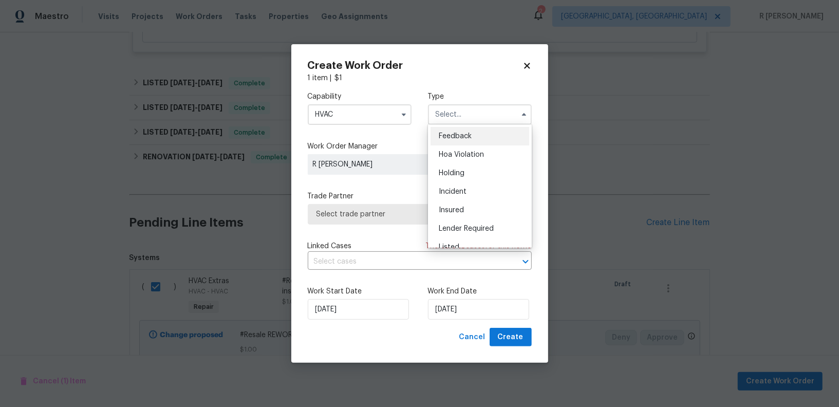
click at [463, 131] on div "Feedback" at bounding box center [480, 136] width 99 height 19
type input "Feedback"
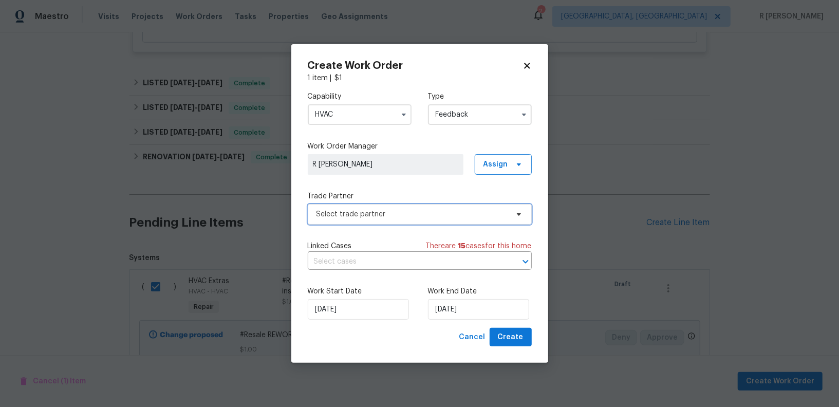
click at [348, 221] on span "Select trade partner" at bounding box center [420, 214] width 224 height 21
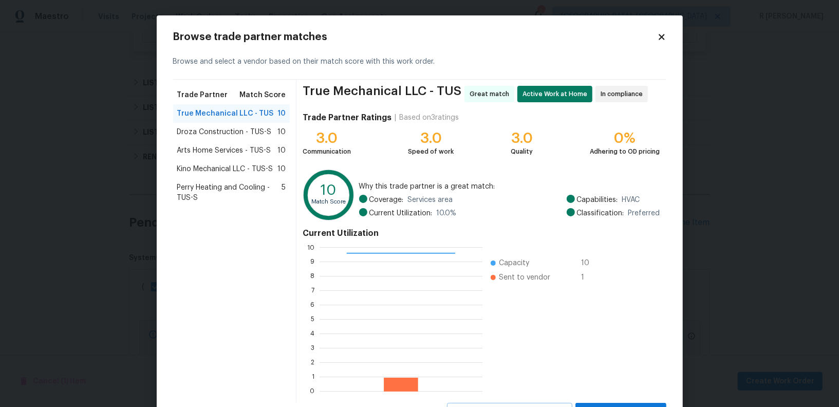
scroll to position [46, 0]
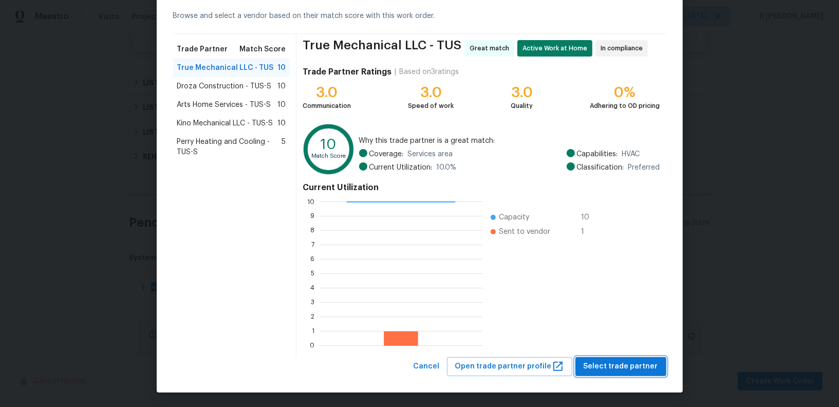
click at [611, 362] on span "Select trade partner" at bounding box center [621, 366] width 75 height 13
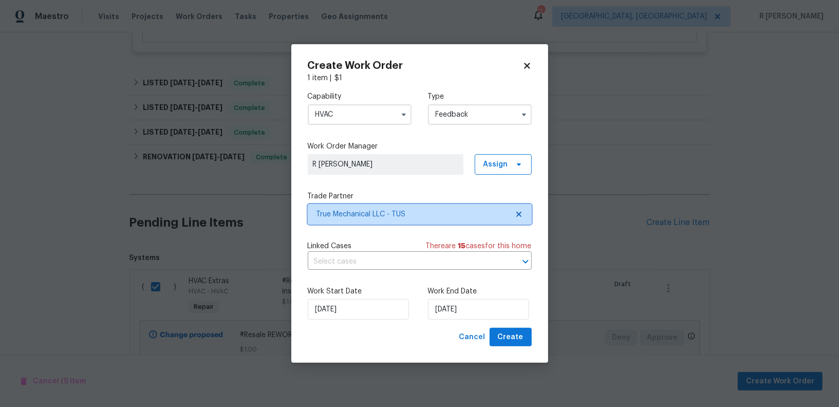
scroll to position [0, 0]
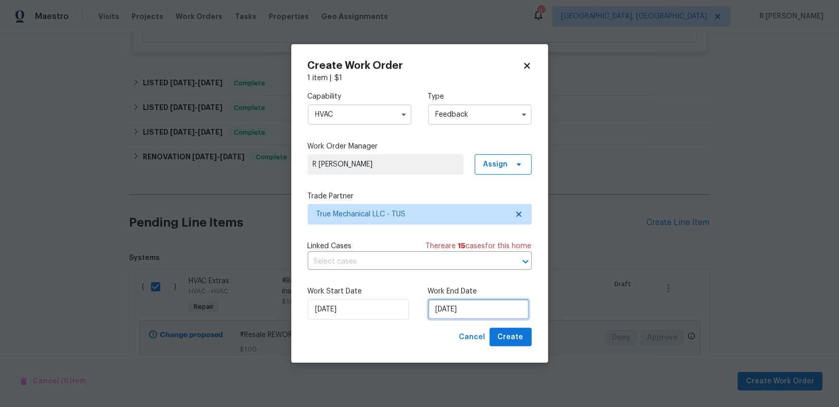
click at [468, 319] on input "25/08/2025" at bounding box center [478, 309] width 101 height 21
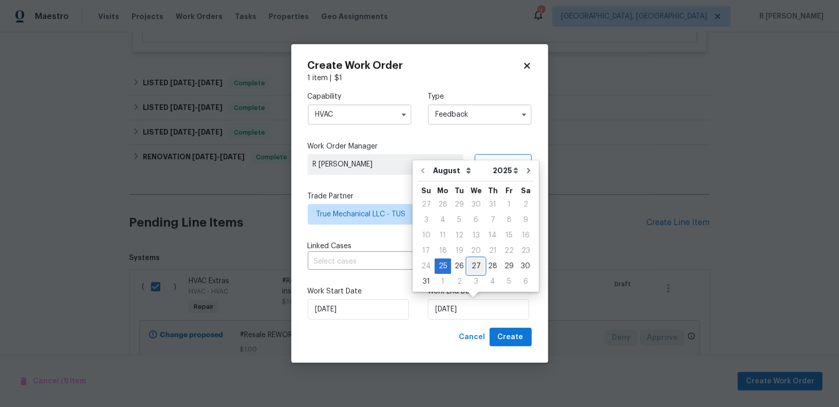
click at [480, 268] on div "27" at bounding box center [476, 266] width 17 height 14
type input "27/08/2025"
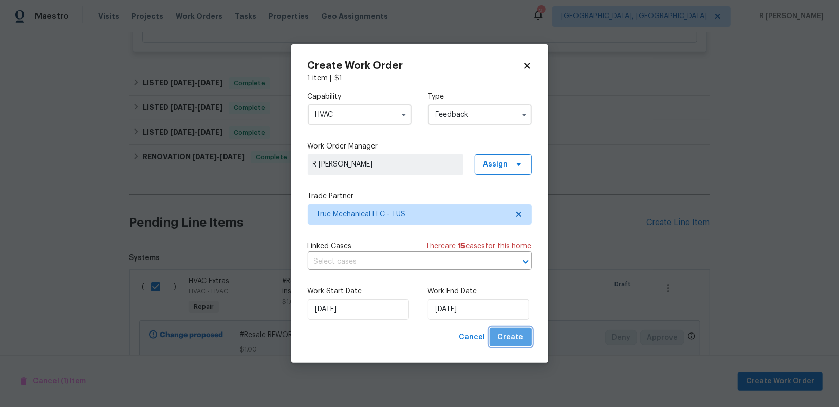
click at [521, 336] on span "Create" at bounding box center [511, 337] width 26 height 13
checkbox input "false"
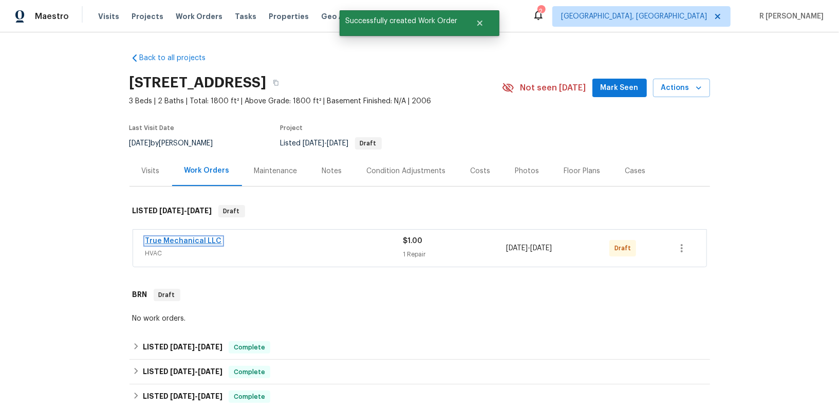
click at [194, 238] on link "True Mechanical LLC" at bounding box center [183, 240] width 77 height 7
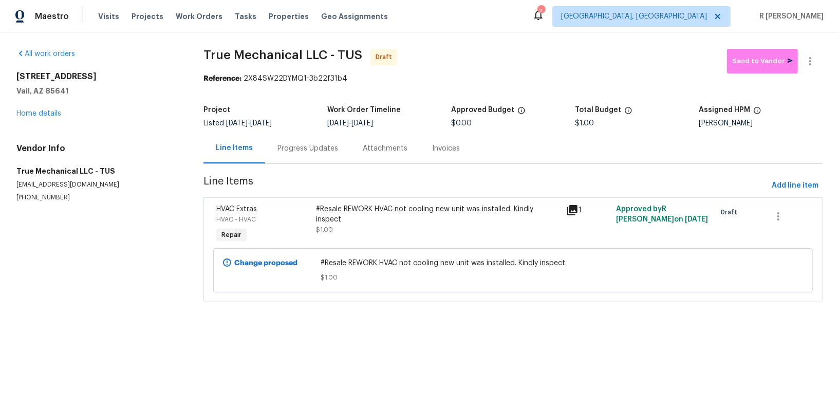
click at [298, 152] on div "Progress Updates" at bounding box center [308, 148] width 61 height 10
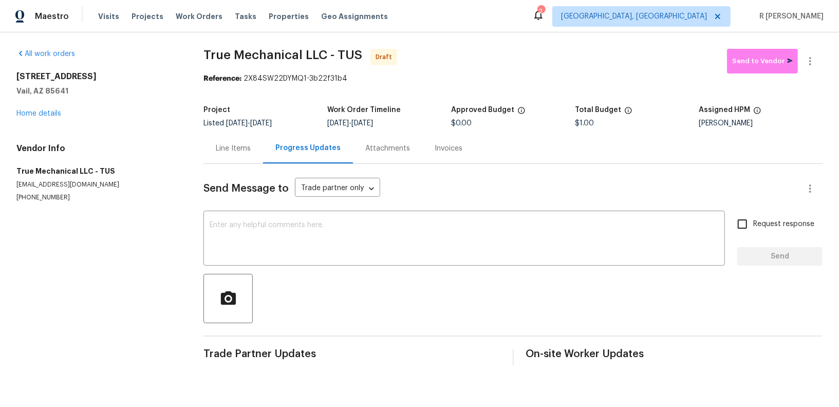
click at [298, 152] on div "Progress Updates" at bounding box center [308, 148] width 65 height 10
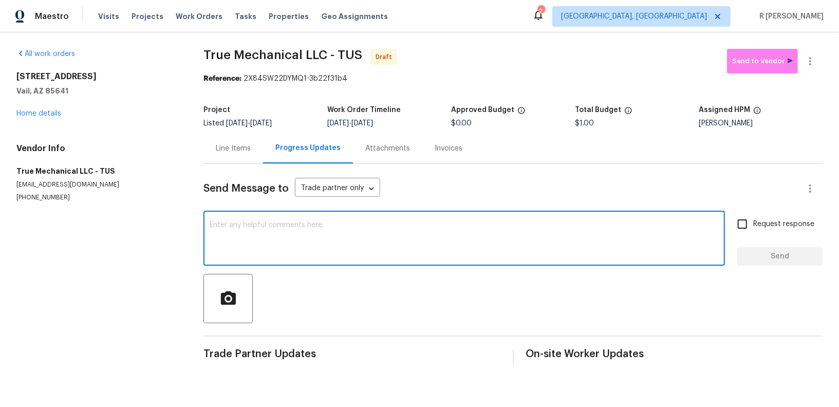
click at [398, 242] on textarea at bounding box center [464, 240] width 509 height 36
paste textarea "Hi this is (Yogesh) with Opendoor. I’m confirming you received the WO for the p…"
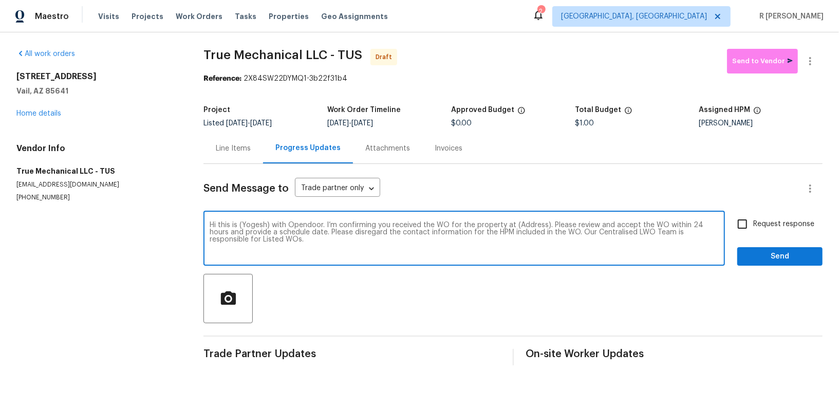
click at [540, 222] on textarea "Hi this is (Yogesh) with Opendoor. I’m confirming you received the WO for the p…" at bounding box center [464, 240] width 509 height 36
click at [524, 223] on textarea "Hi this is (Yogesh) with Opendoor. I’m confirming you received the WO for the p…" at bounding box center [464, 240] width 509 height 36
paste textarea "10963 E Pima Creek Dr, Vail, AZ 85641"
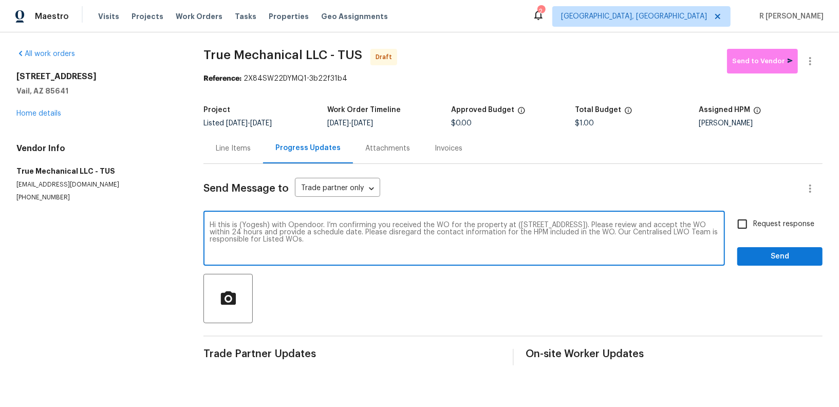
type textarea "Hi this is (Yogesh) with Opendoor. I’m confirming you received the WO for the p…"
click at [760, 225] on span "Request response" at bounding box center [784, 224] width 61 height 11
click at [754, 225] on input "Request response" at bounding box center [743, 224] width 22 height 22
checkbox input "true"
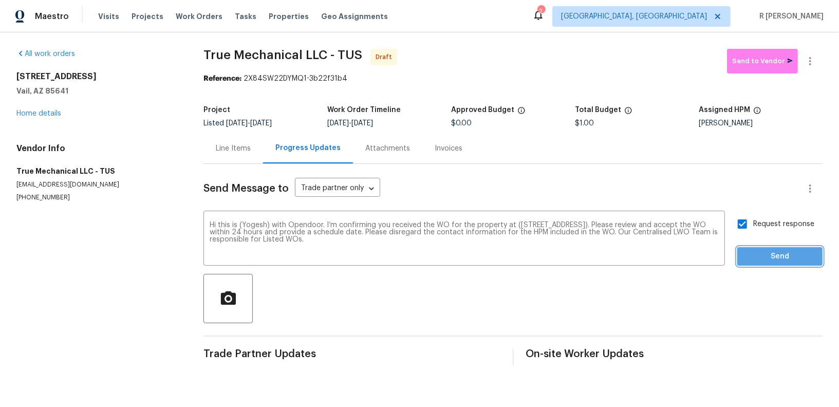
click at [761, 257] on span "Send" at bounding box center [780, 256] width 69 height 13
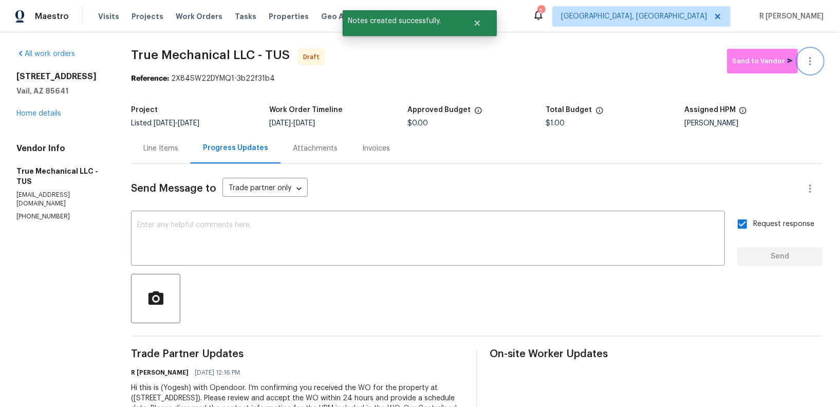
click at [807, 55] on icon "button" at bounding box center [810, 61] width 12 height 12
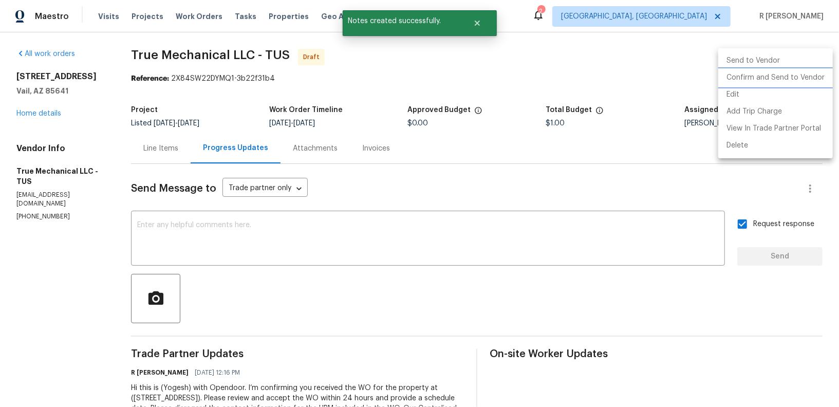
click at [776, 77] on li "Confirm and Send to Vendor" at bounding box center [776, 77] width 115 height 17
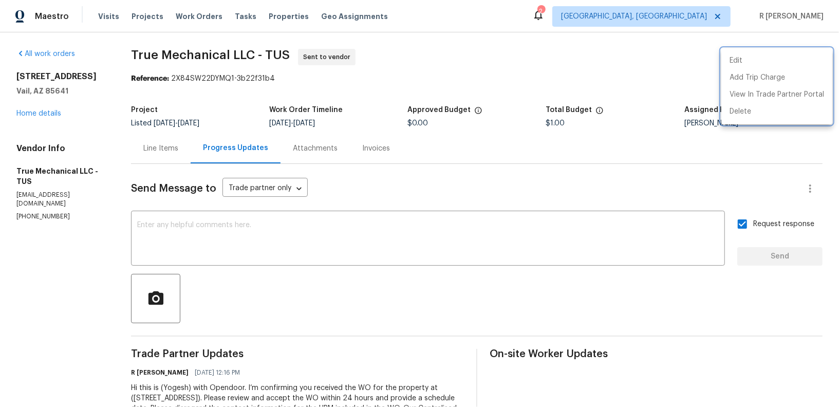
click at [38, 121] on div at bounding box center [419, 203] width 839 height 407
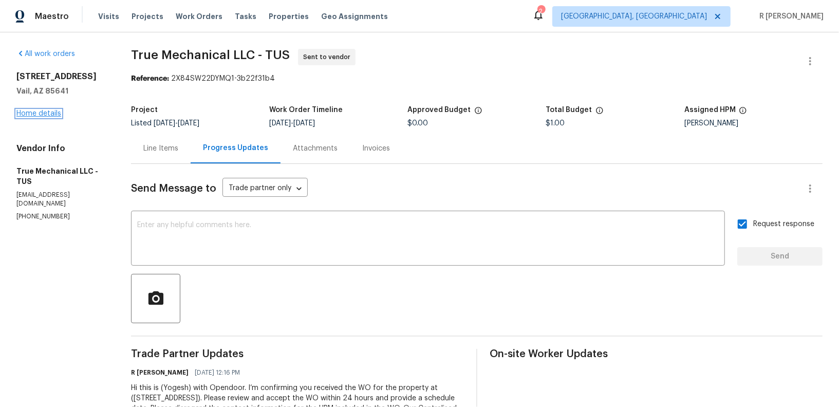
click at [37, 117] on link "Home details" at bounding box center [38, 113] width 45 height 7
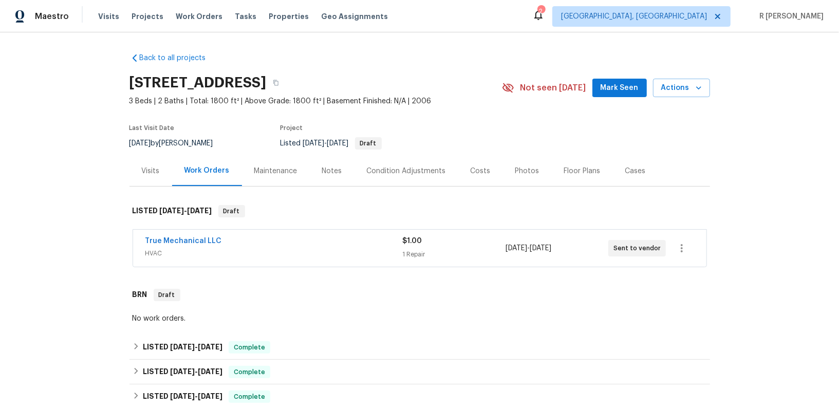
drag, startPoint x: 232, startPoint y: 238, endPoint x: 87, endPoint y: 238, distance: 145.5
click at [87, 238] on div "Back to all projects 10963 E Pima Creek Dr, Vail, AZ 85641 3 Beds | 2 Baths | T…" at bounding box center [419, 219] width 839 height 375
copy link "True Mechanical LLC"
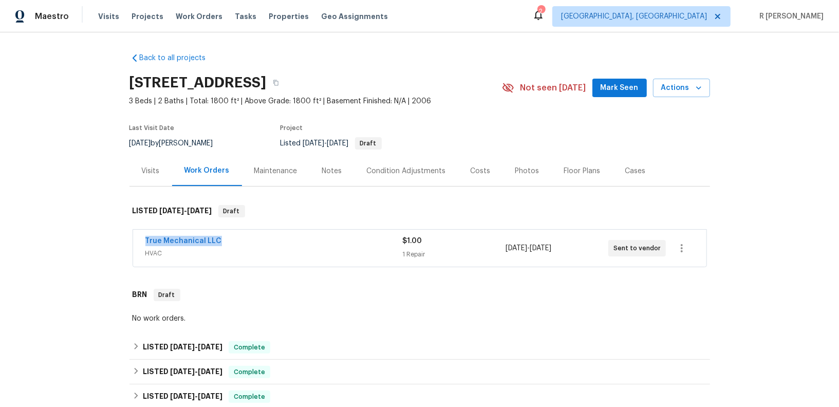
click at [257, 247] on div "True Mechanical LLC" at bounding box center [274, 242] width 258 height 12
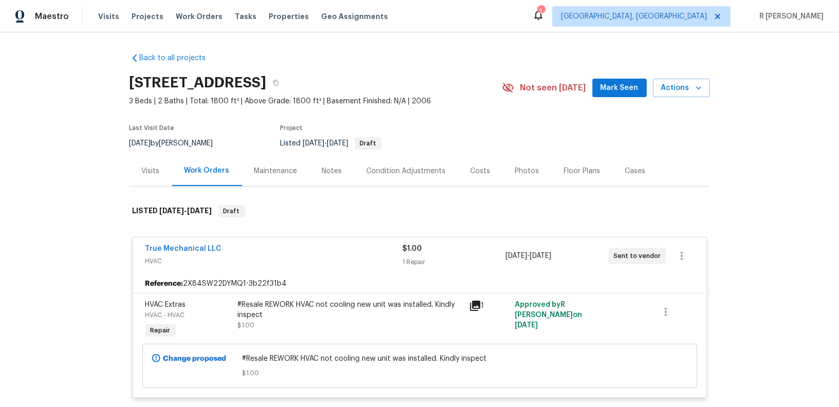
click at [266, 302] on div "#Resale REWORK HVAC not cooling new unit was installed. Kindly inspect" at bounding box center [350, 310] width 225 height 21
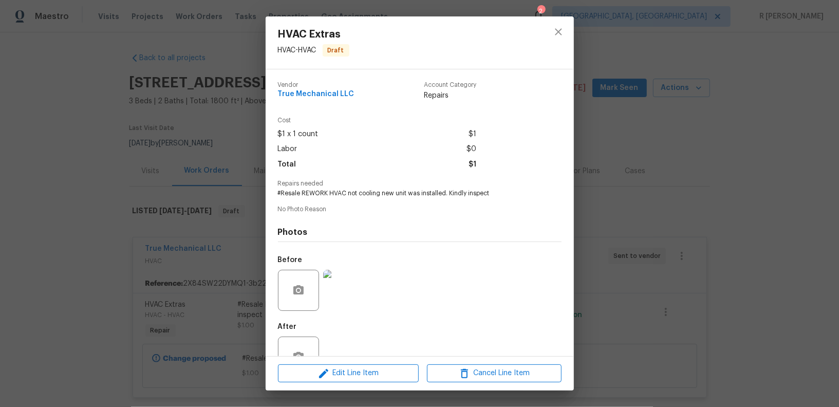
click at [345, 189] on div "Repairs needed #Resale REWORK HVAC not cooling new unit was installed. Kindly i…" at bounding box center [420, 188] width 284 height 17
copy span "#Resale REWORK HVAC not cooling new unit was installed. Kindly inspect"
